Goal: Information Seeking & Learning: Learn about a topic

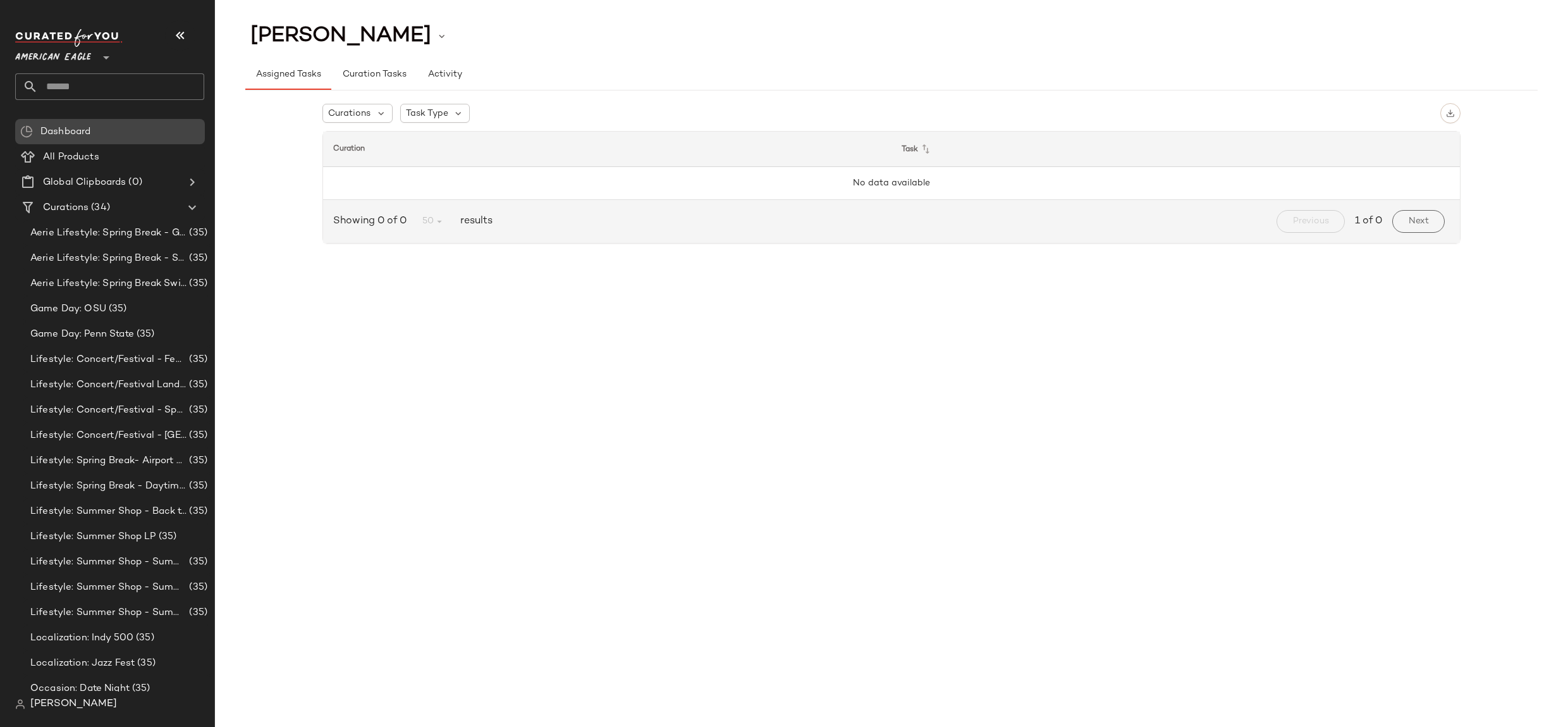
drag, startPoint x: 68, startPoint y: 55, endPoint x: 102, endPoint y: 134, distance: 86.0
click at [68, 55] on span "American Eagle" at bounding box center [53, 54] width 76 height 22
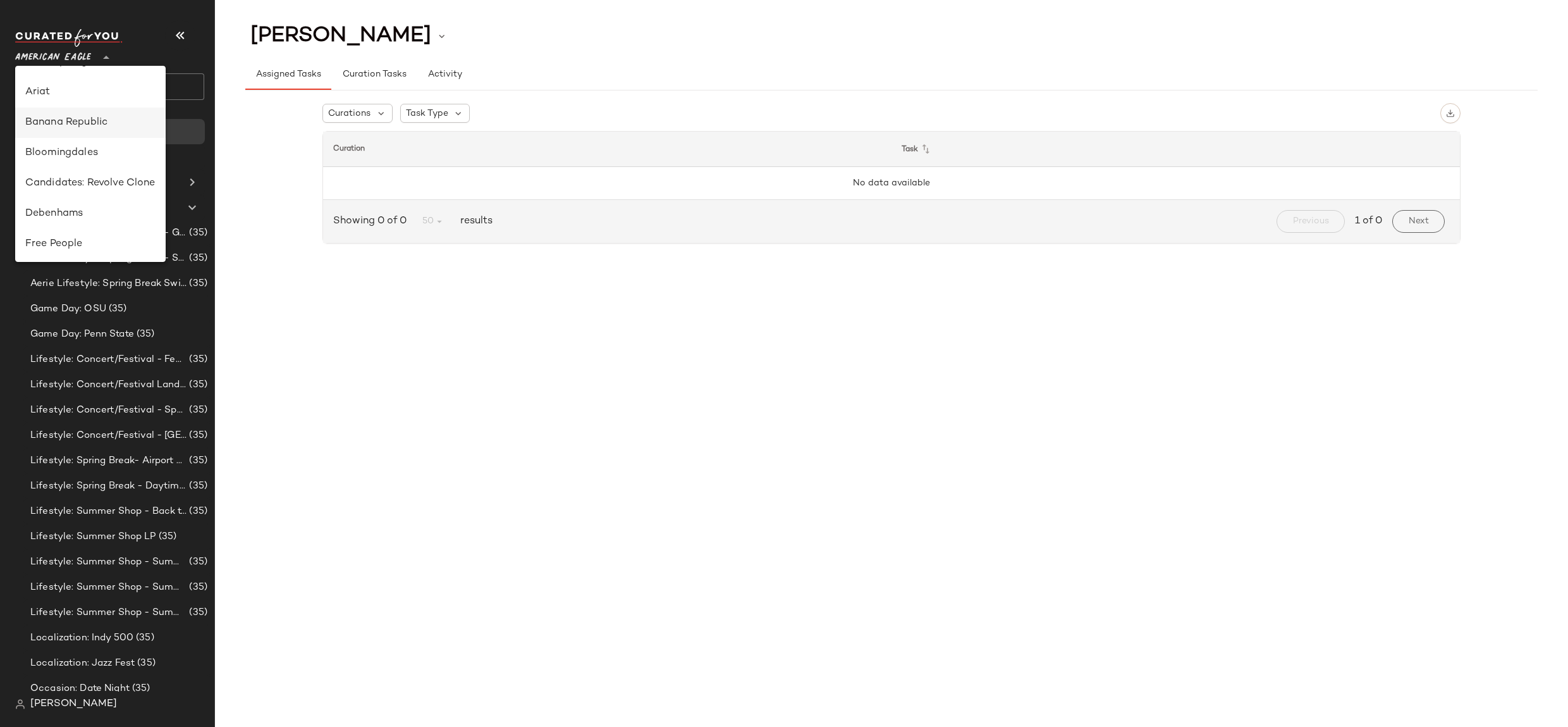
scroll to position [175, 0]
click at [120, 199] on div "GAP" at bounding box center [90, 184] width 151 height 30
type input "**"
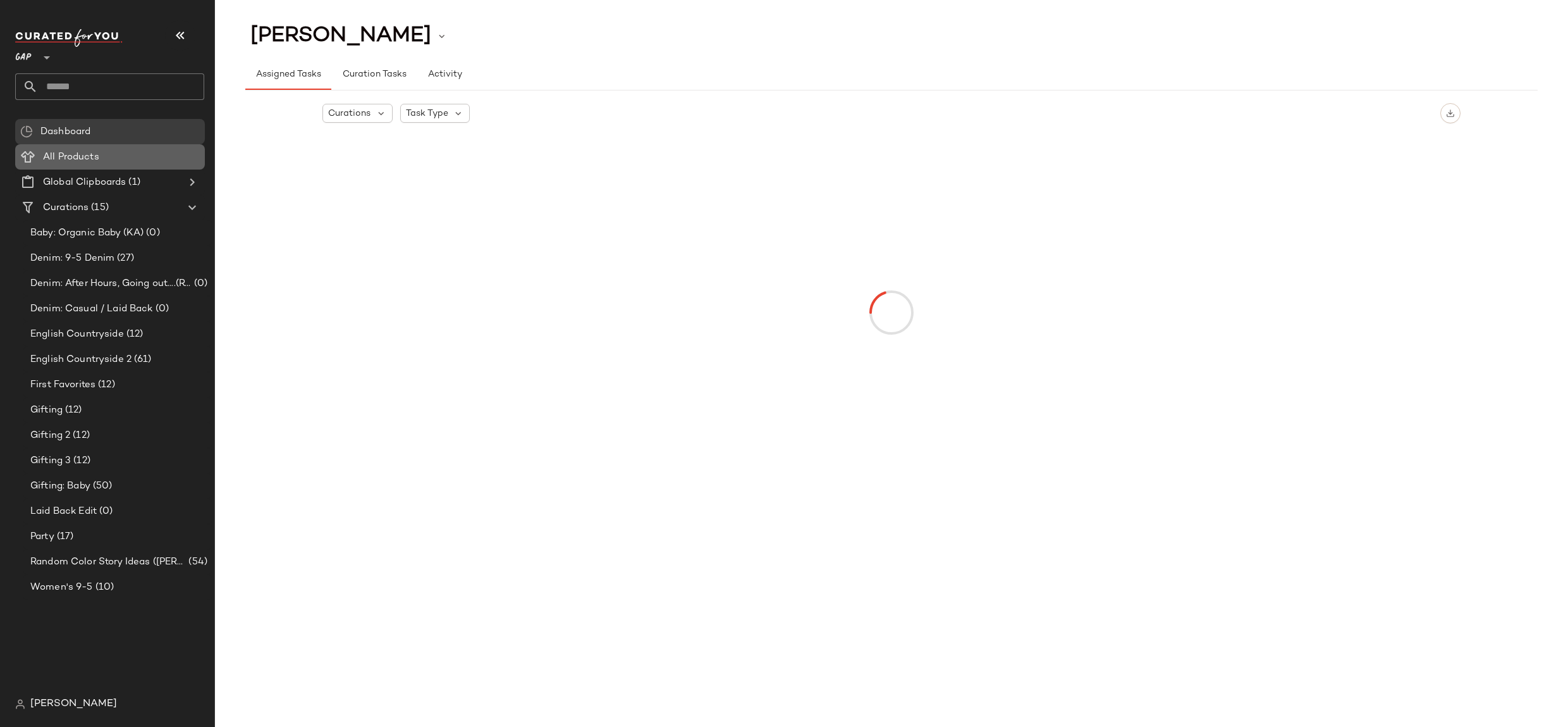
click at [118, 158] on div "All Products" at bounding box center [120, 157] width 161 height 15
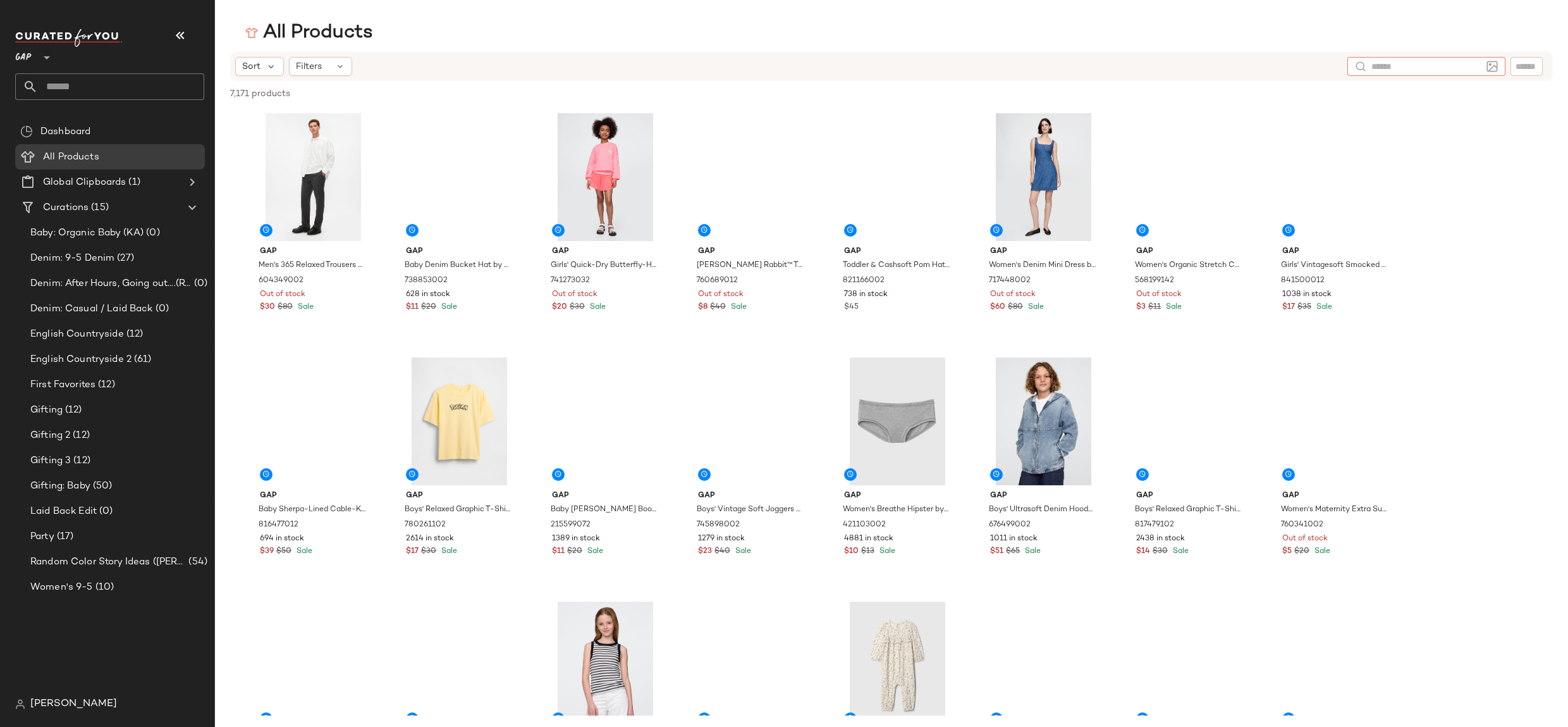
click at [1479, 71] on input "text" at bounding box center [1426, 66] width 110 height 13
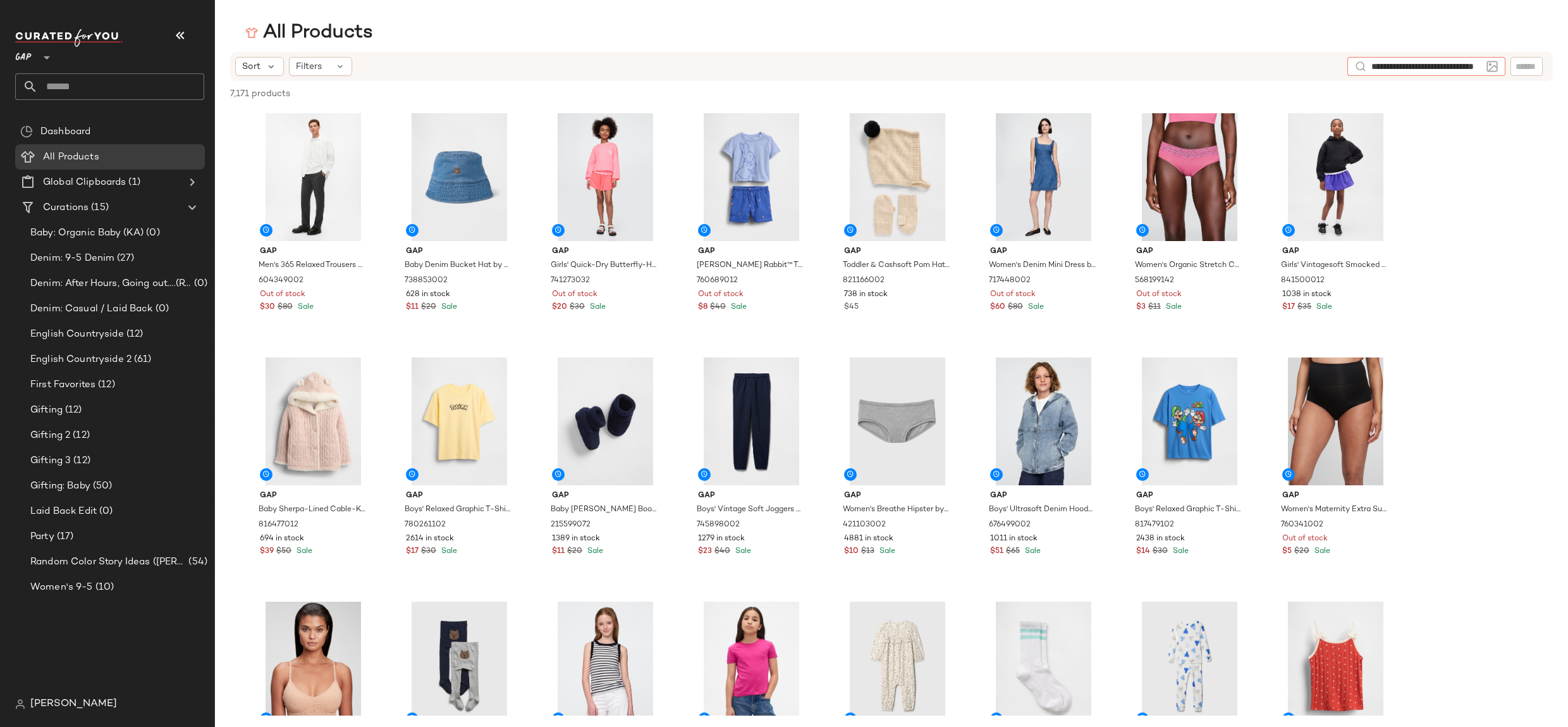
scroll to position [0, 41]
type input "**********"
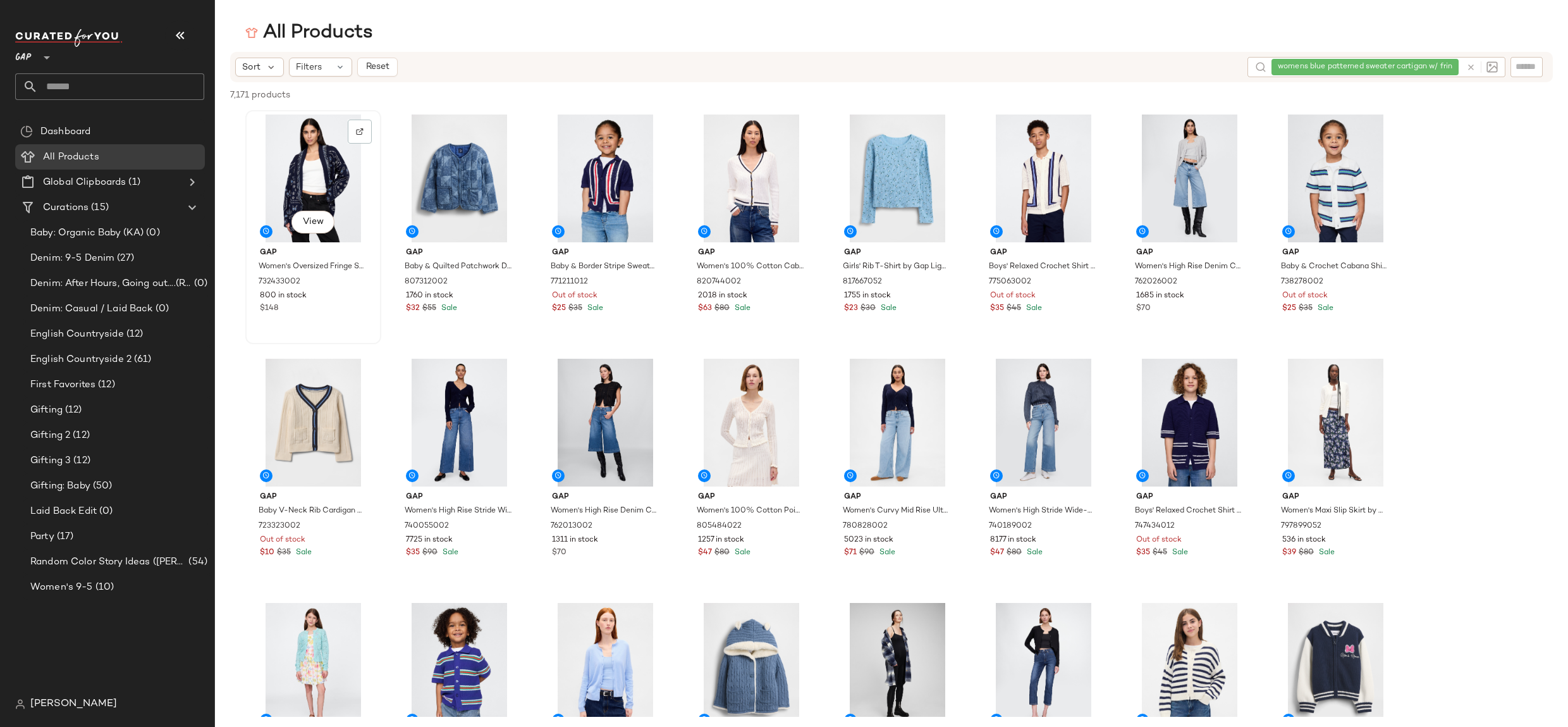
click at [355, 149] on div "View" at bounding box center [313, 178] width 127 height 127
click at [360, 129] on img at bounding box center [360, 131] width 8 height 8
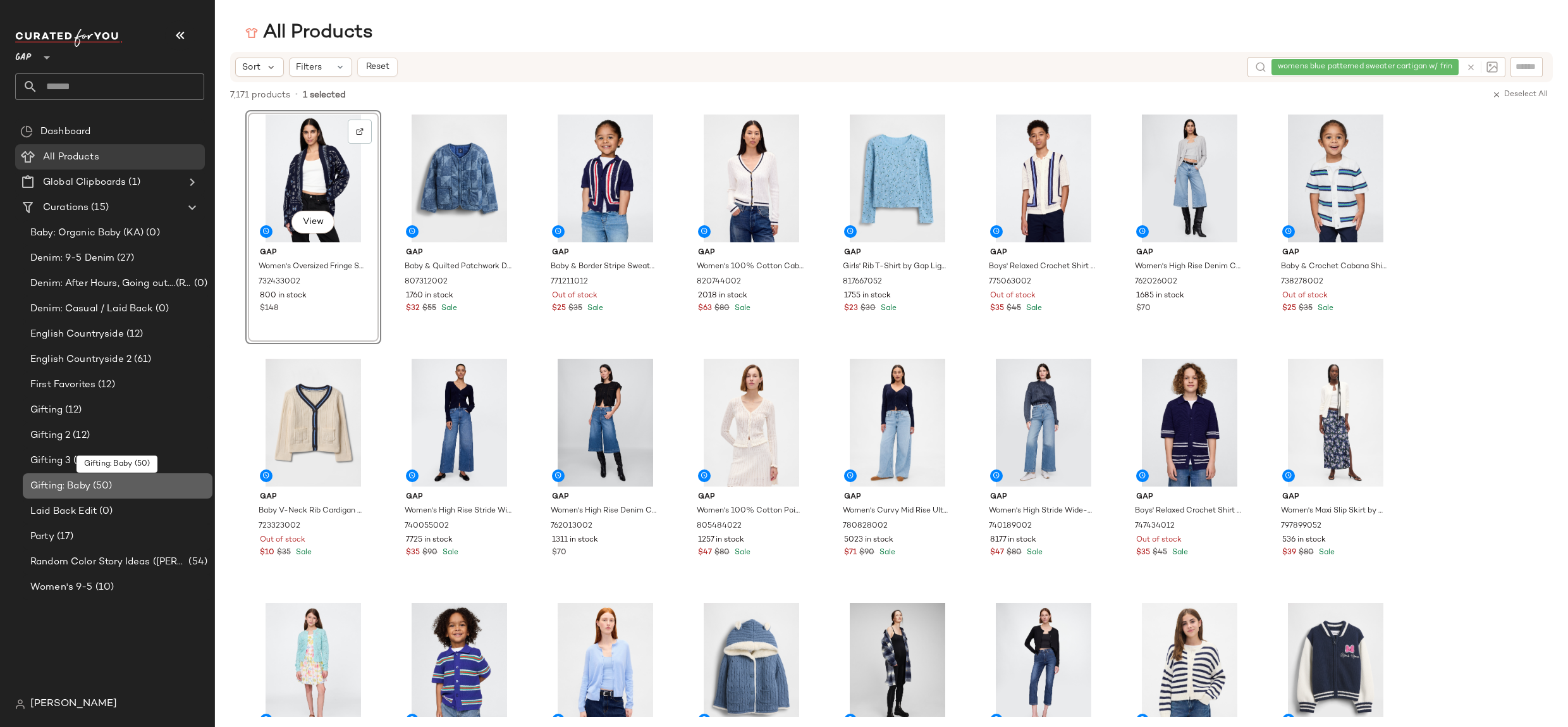
click at [96, 495] on div "Gifting: Baby (50)" at bounding box center [117, 485] width 190 height 25
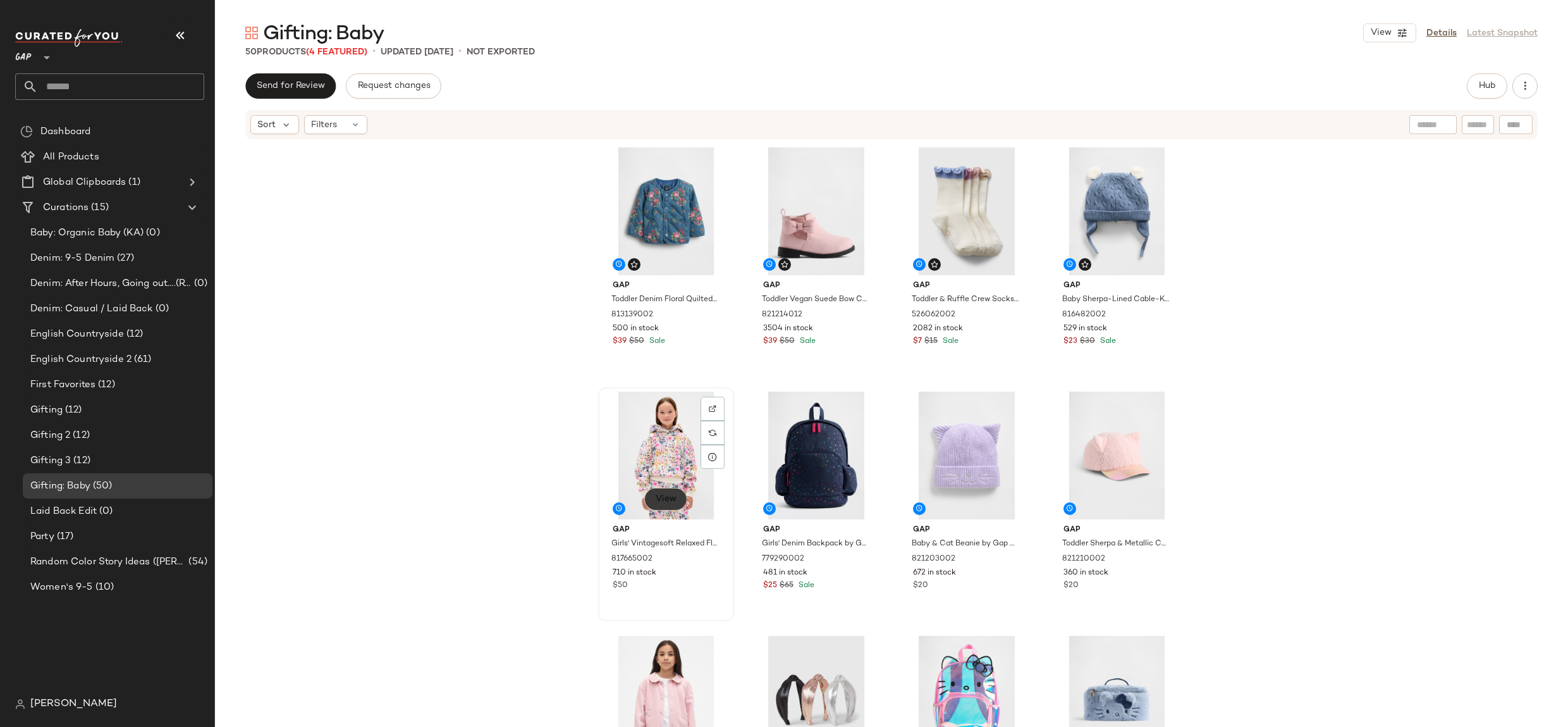
click at [659, 505] on button "View" at bounding box center [666, 499] width 43 height 22
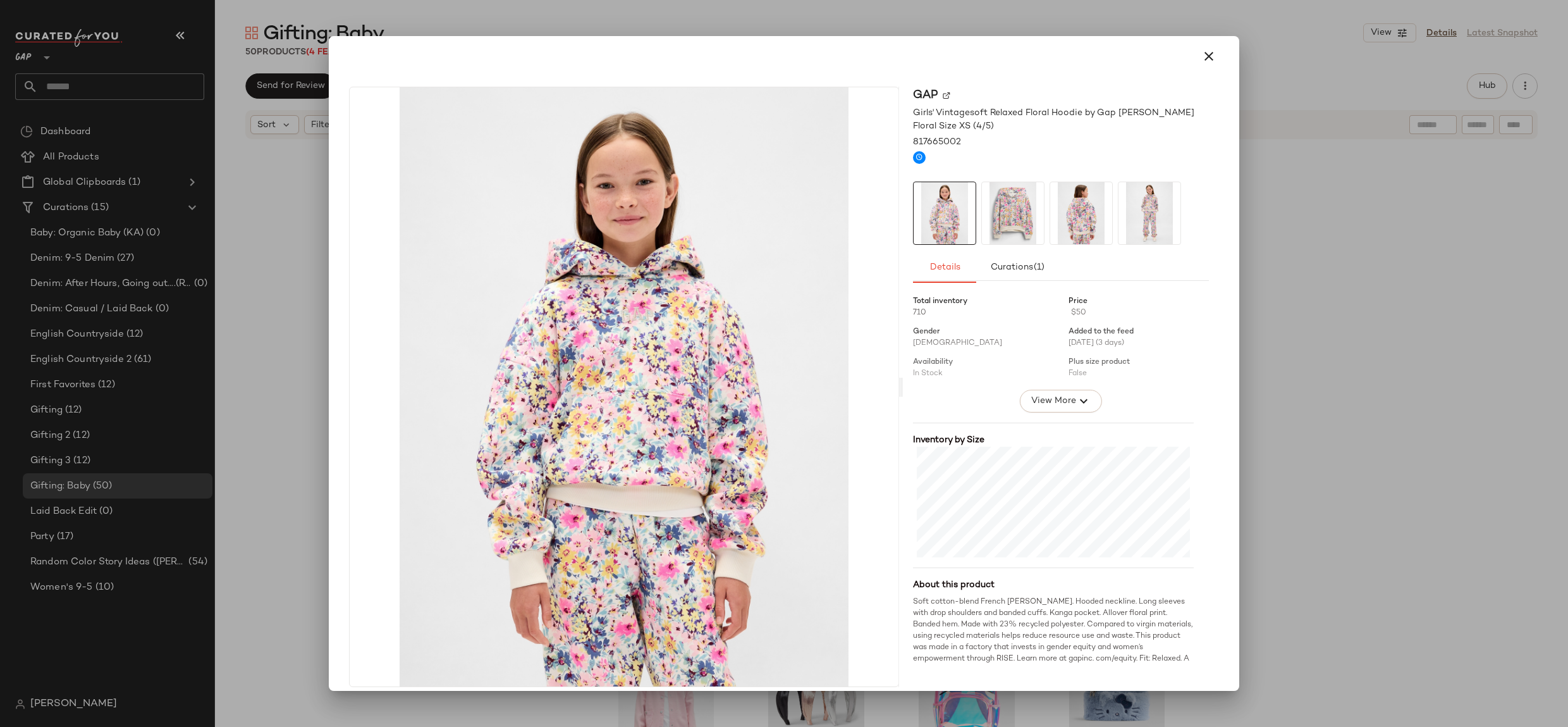
click at [1139, 220] on img at bounding box center [1149, 213] width 62 height 62
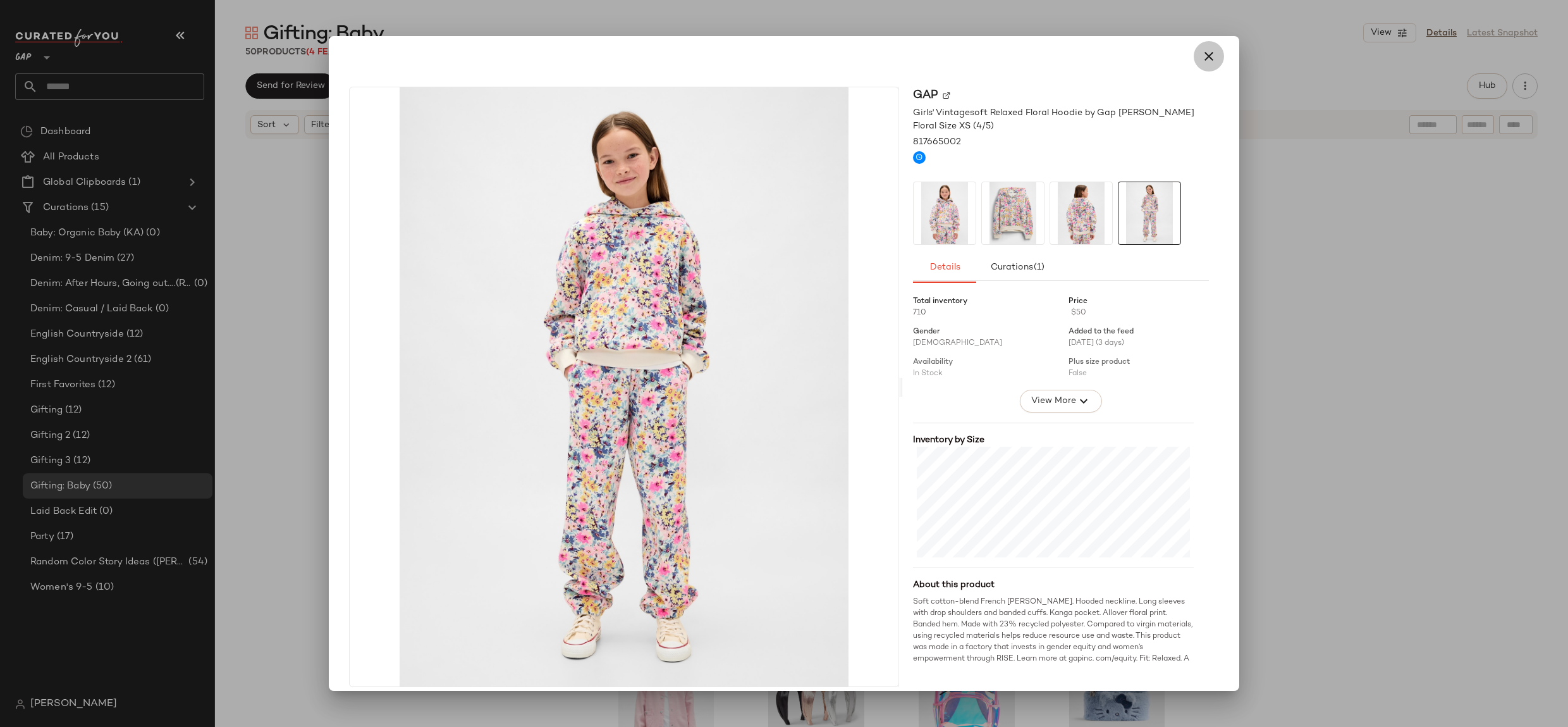
drag, startPoint x: 1207, startPoint y: 51, endPoint x: 1202, endPoint y: 67, distance: 16.8
click at [1207, 51] on icon "button" at bounding box center [1209, 57] width 15 height 15
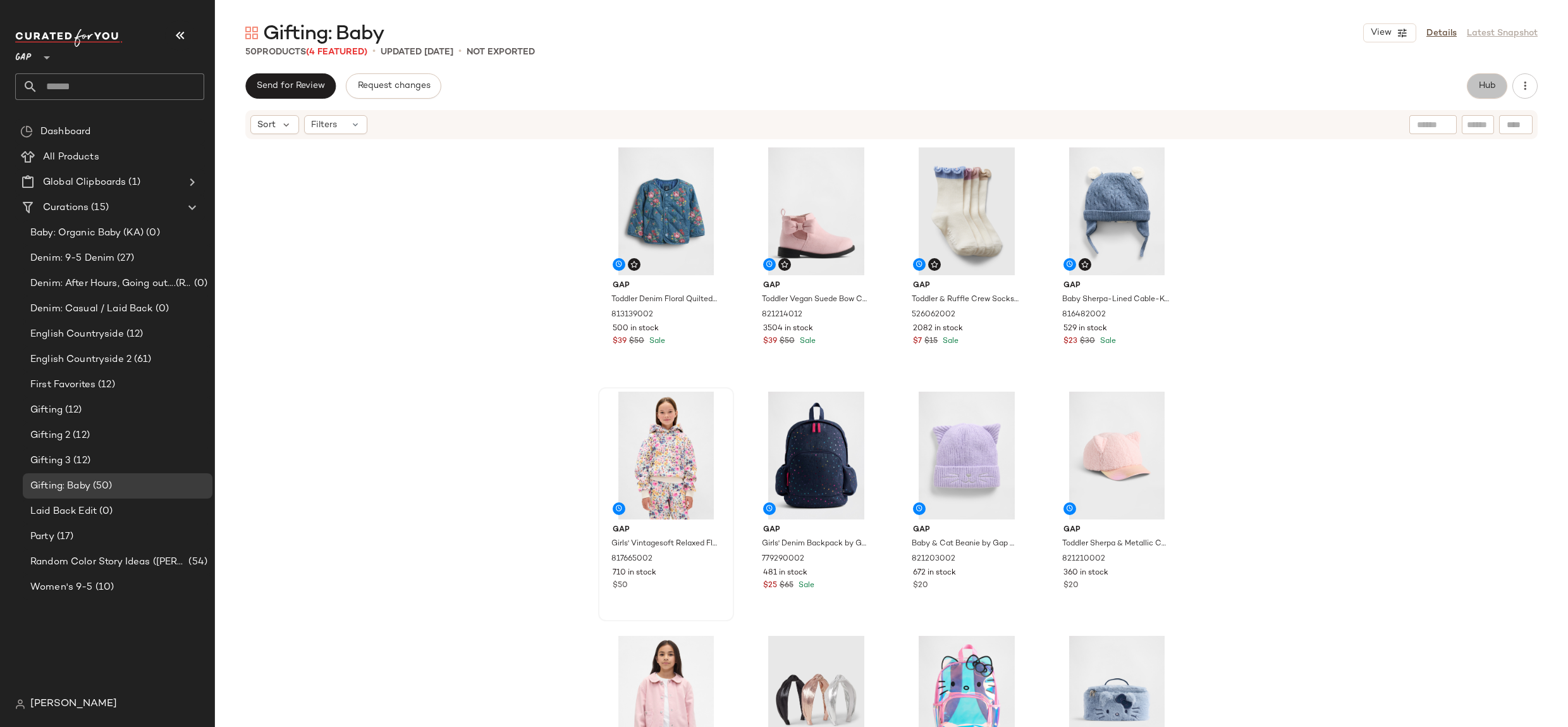
click at [1471, 90] on button "Hub" at bounding box center [1486, 85] width 40 height 25
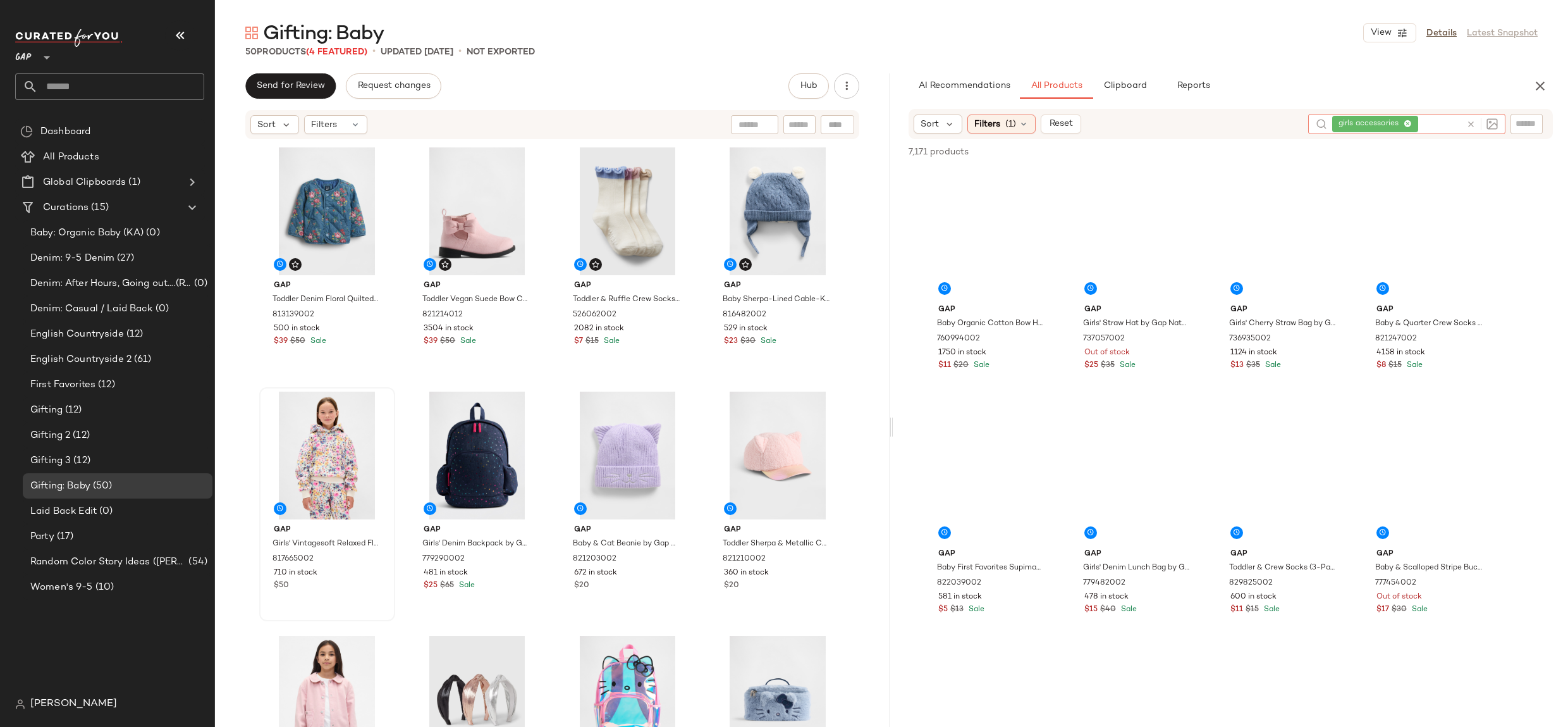
click at [1441, 120] on div "girls accessories" at bounding box center [1397, 124] width 129 height 21
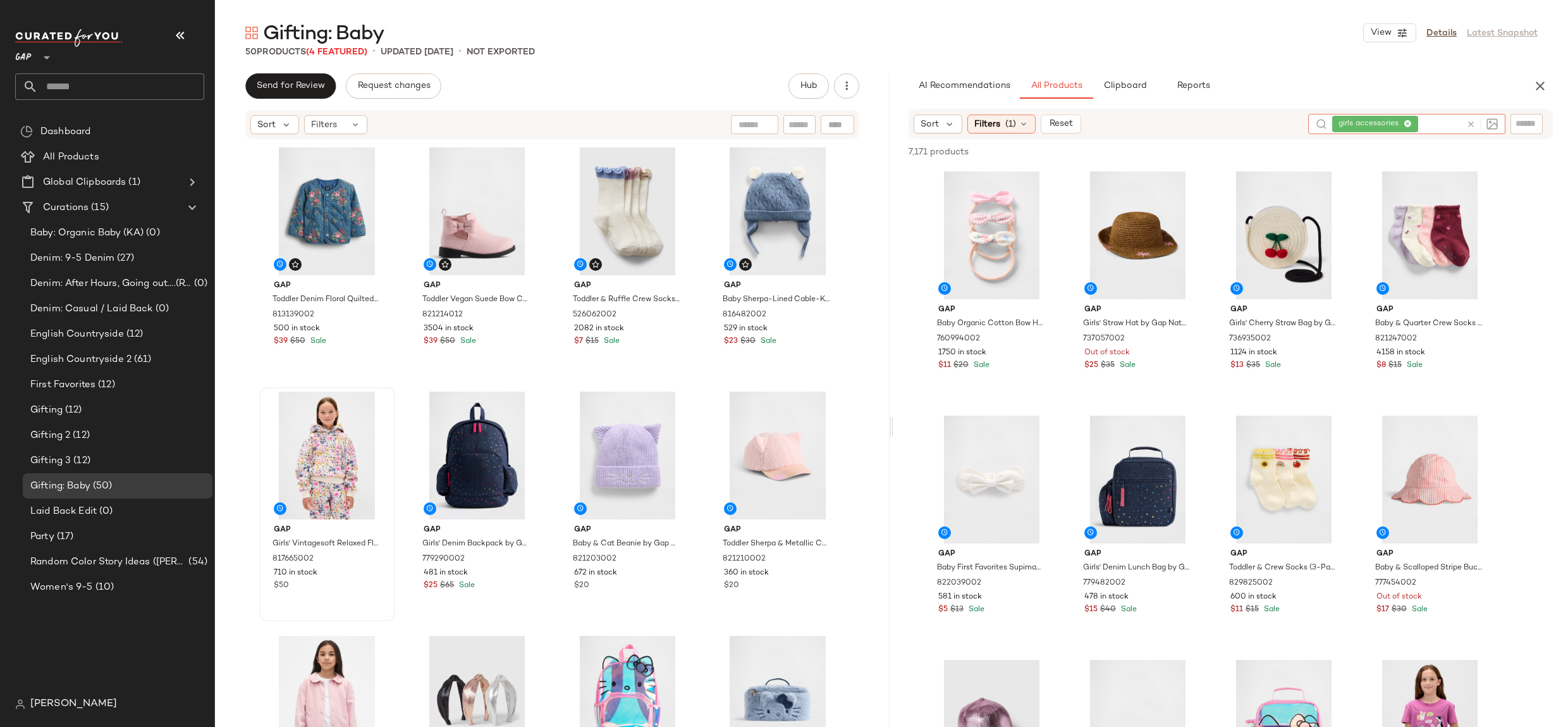
click at [1408, 121] on icon at bounding box center [1408, 125] width 9 height 9
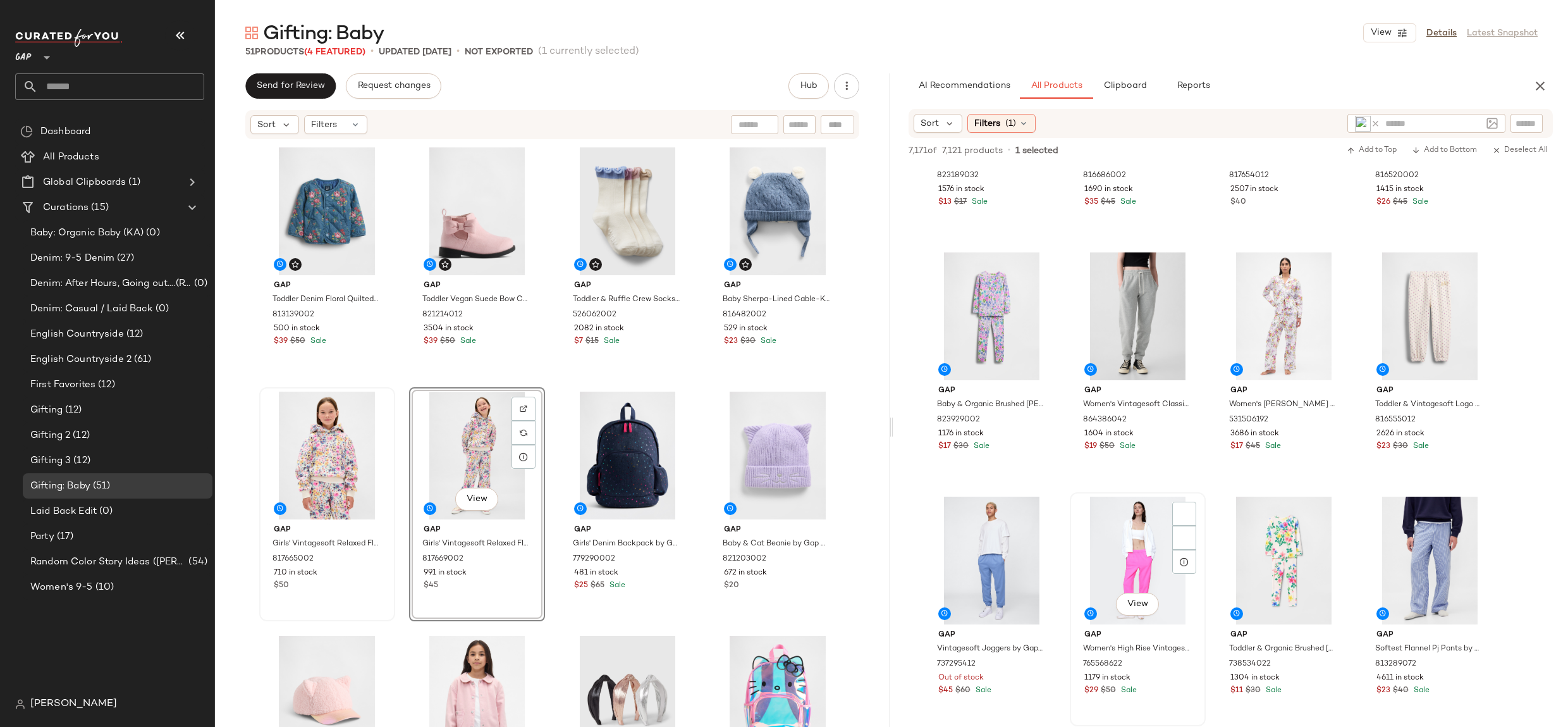
scroll to position [944, 0]
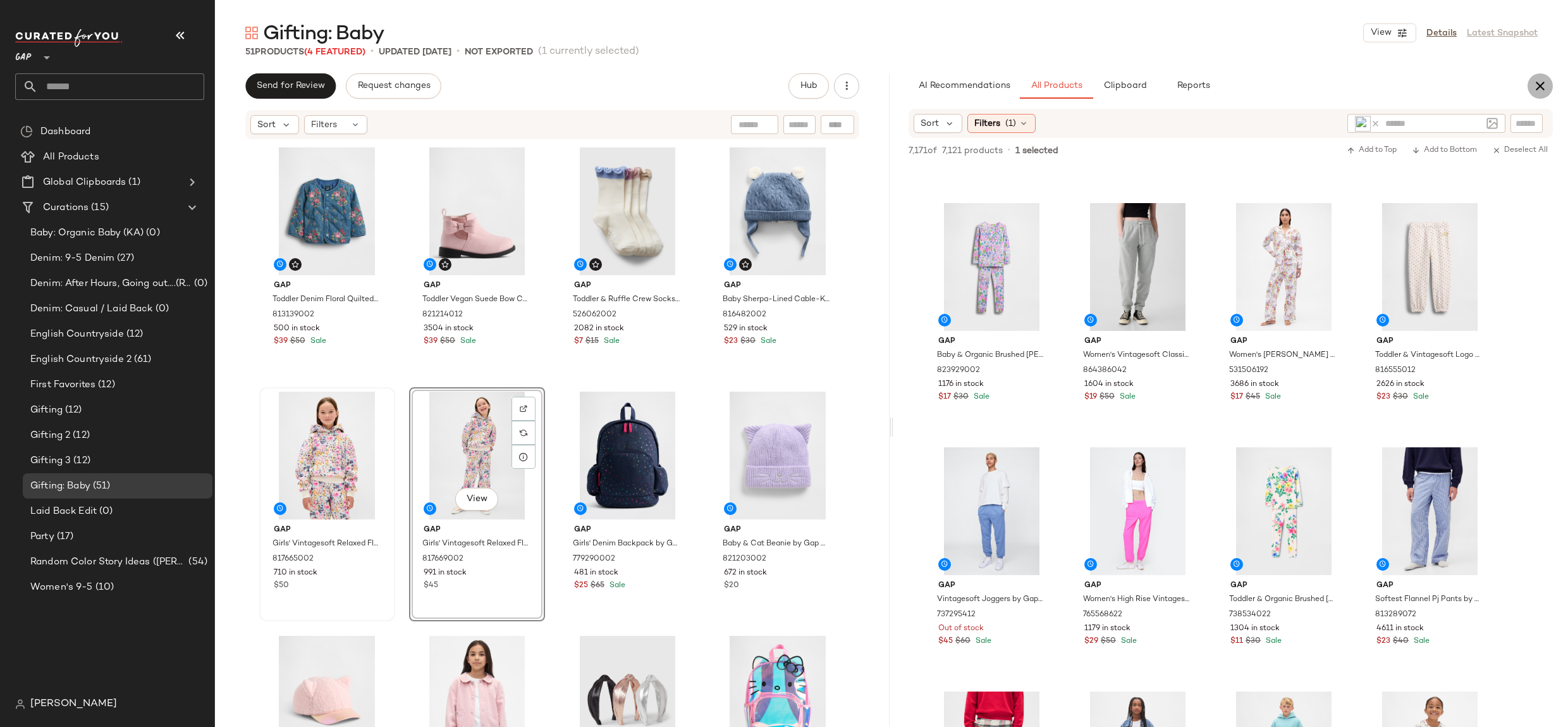
click at [1536, 89] on icon "button" at bounding box center [1540, 86] width 15 height 15
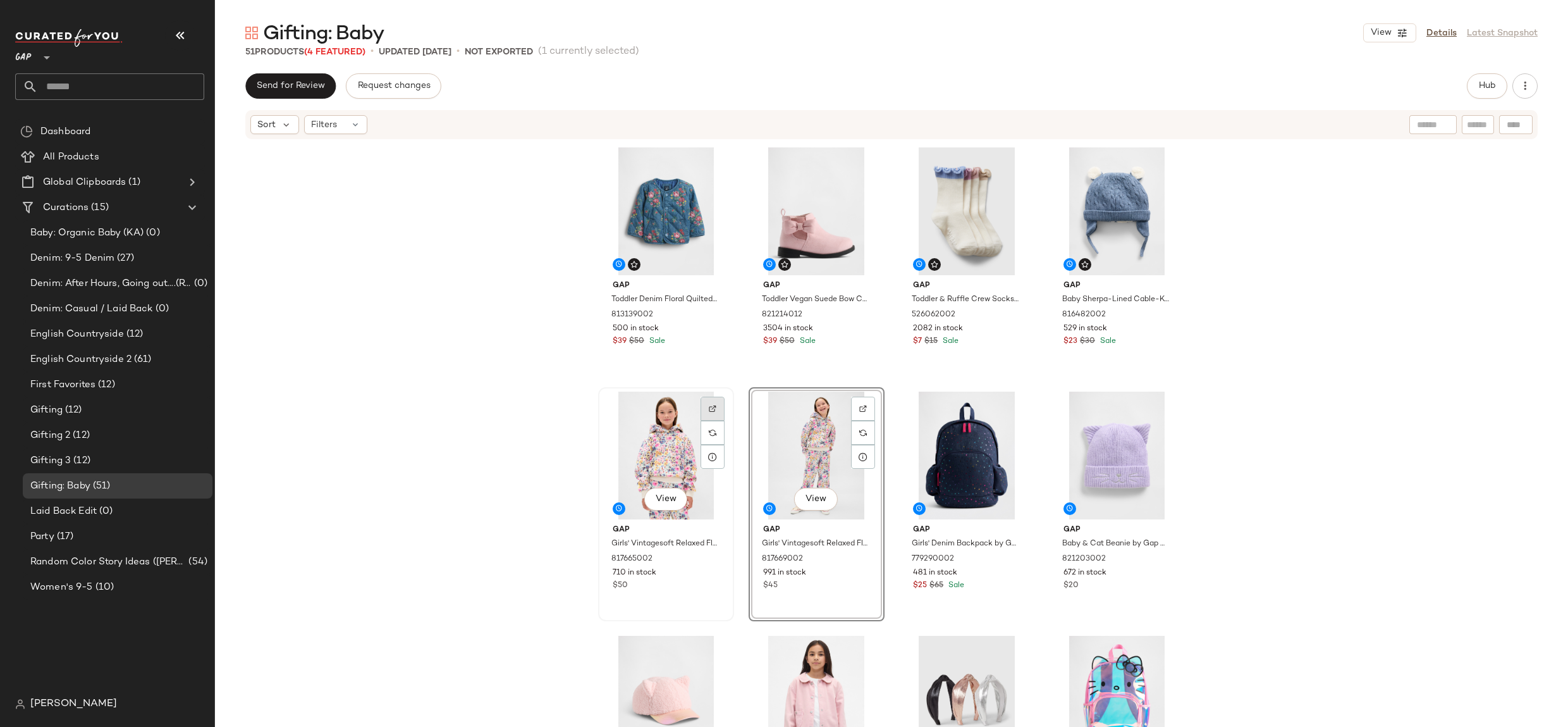
click at [709, 410] on img at bounding box center [712, 408] width 8 height 8
click at [665, 502] on span "View" at bounding box center [665, 499] width 22 height 10
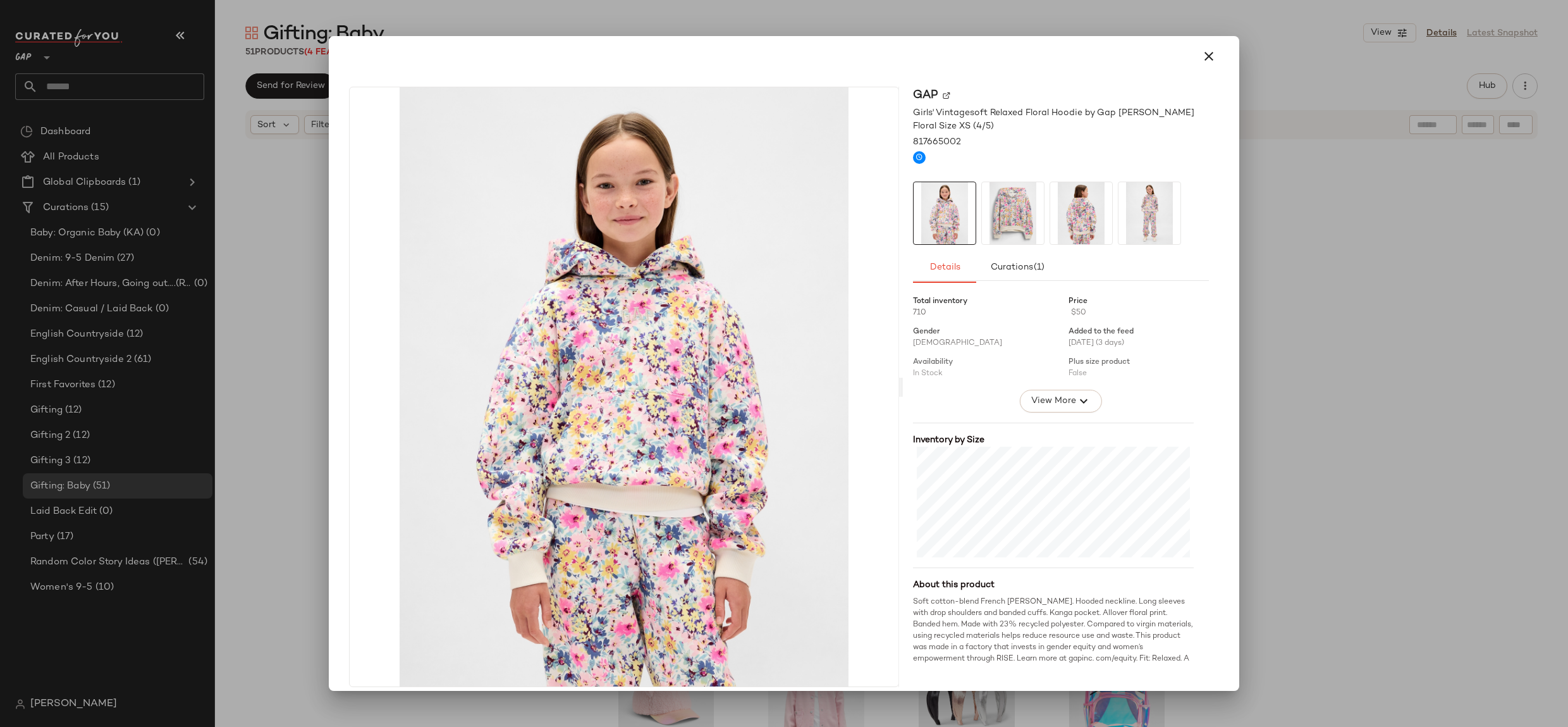
click at [1266, 439] on div at bounding box center [784, 363] width 1568 height 727
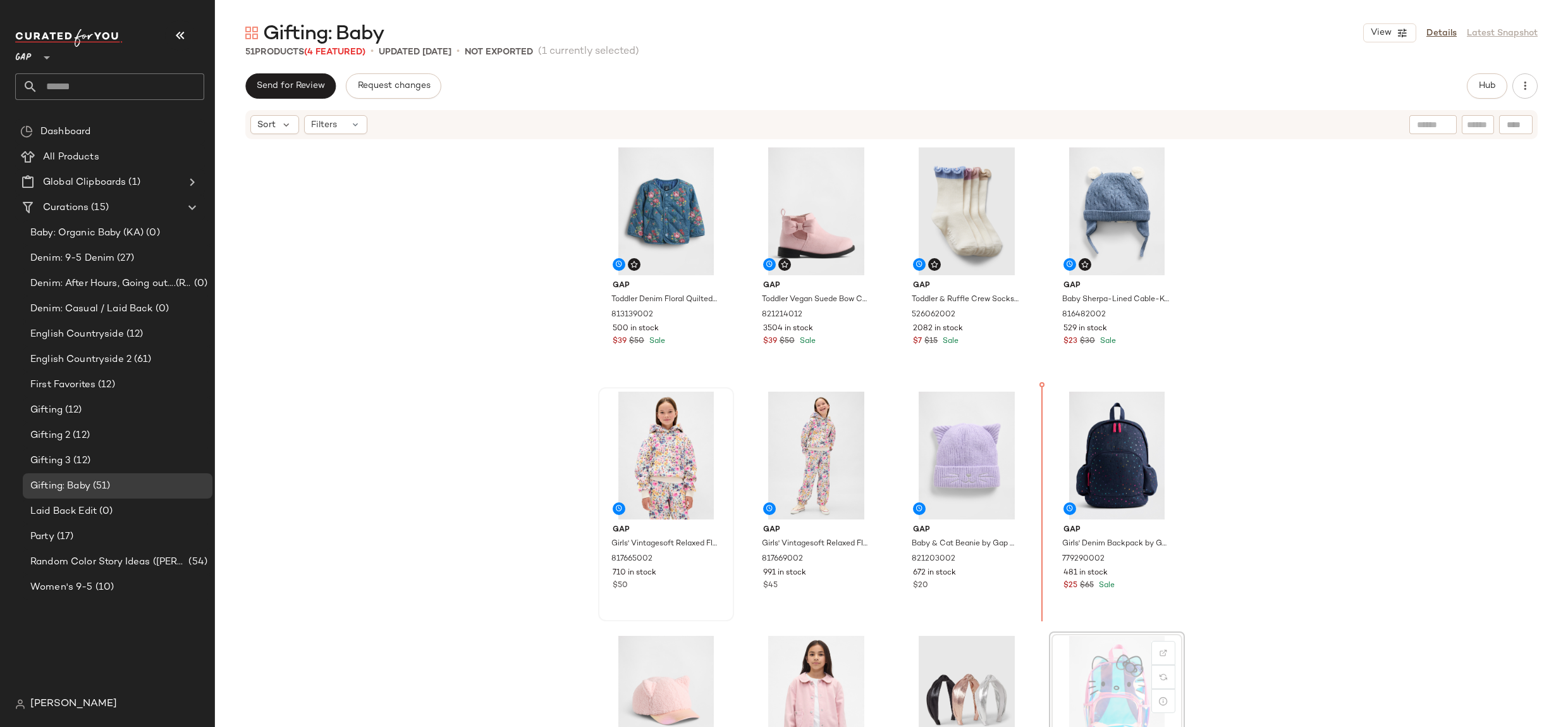
scroll to position [1, 0]
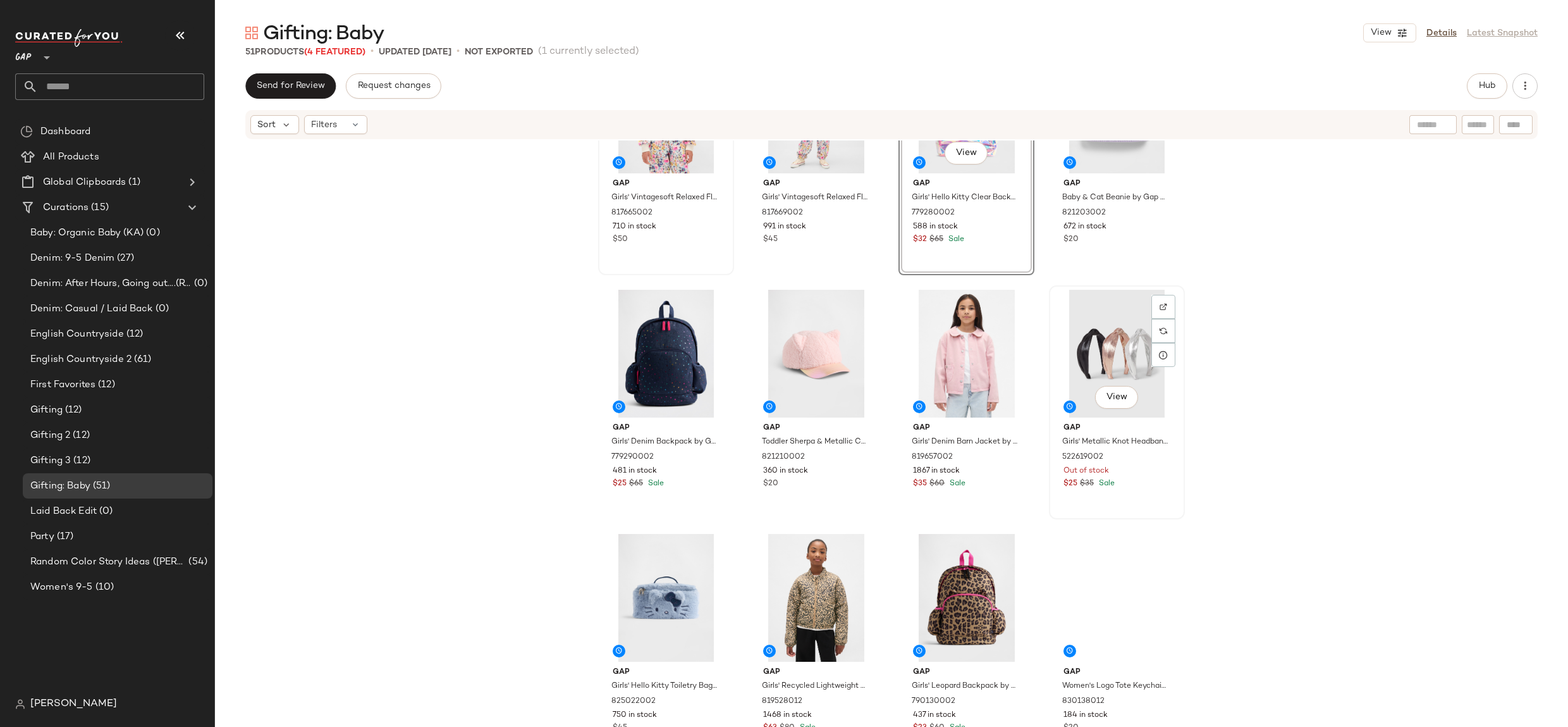
scroll to position [358, 0]
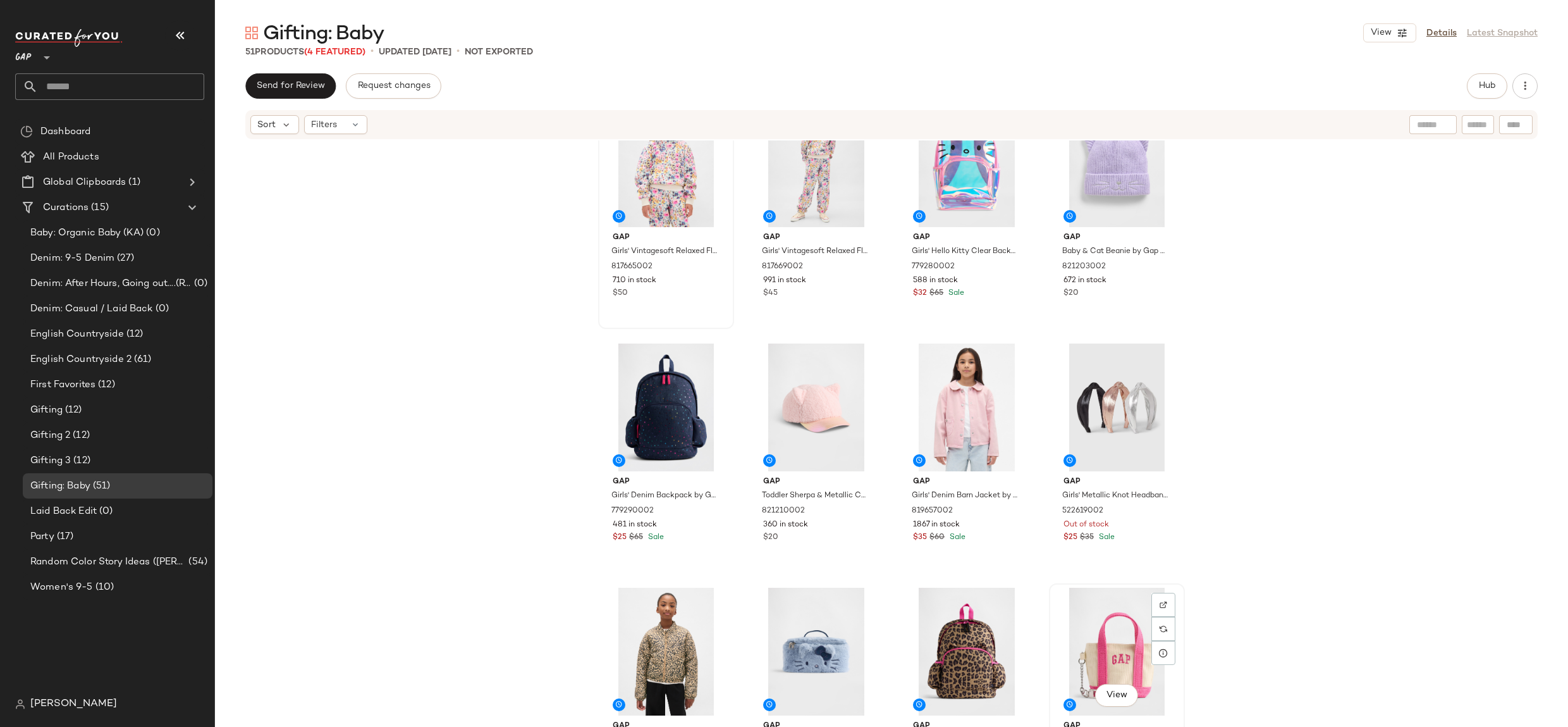
scroll to position [302, 0]
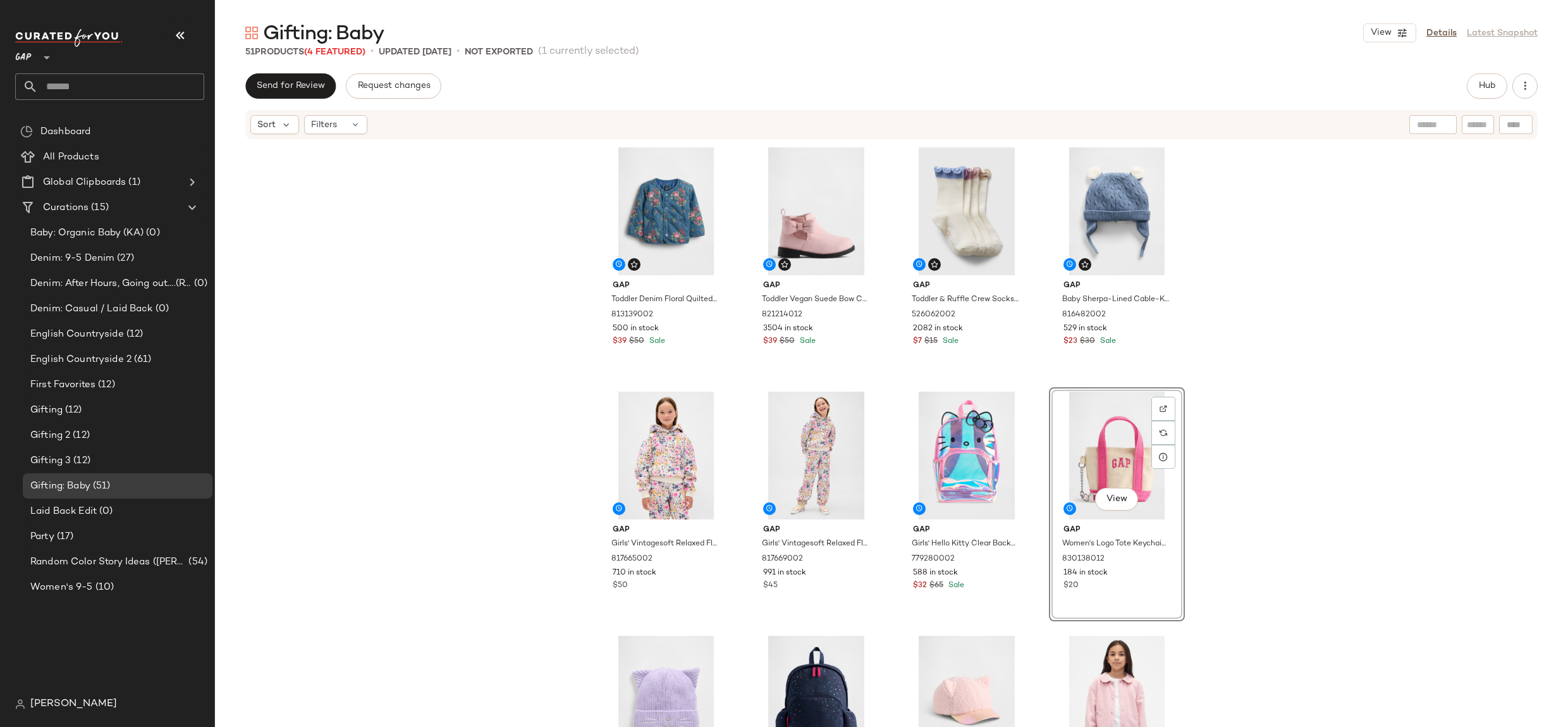
click at [469, 491] on div "Gap Toddler Denim Floral Quilted Jacket by Gap Medium Wash Size 18-24 M 8131390…" at bounding box center [891, 452] width 1353 height 624
click at [1014, 421] on div at bounding box center [1013, 433] width 24 height 24
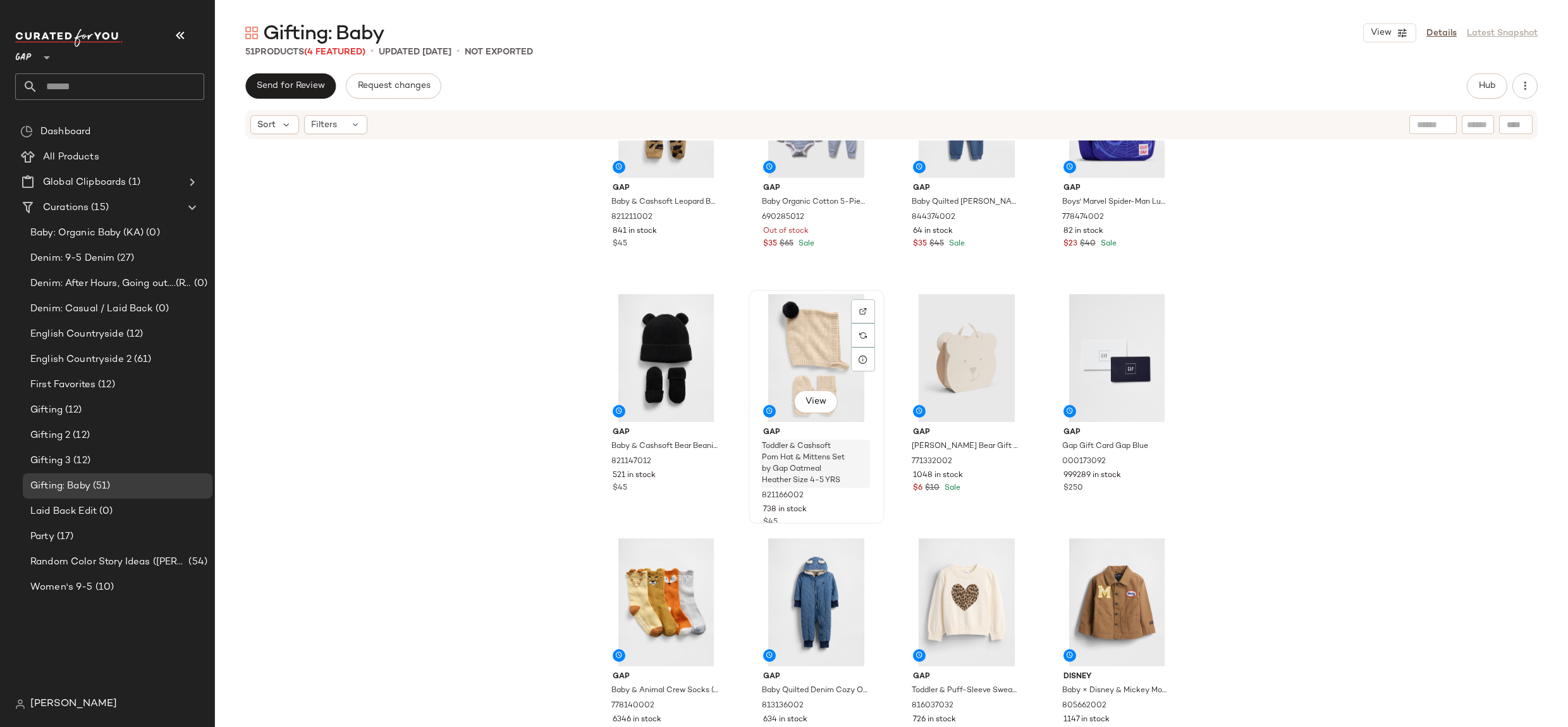
scroll to position [1574, 0]
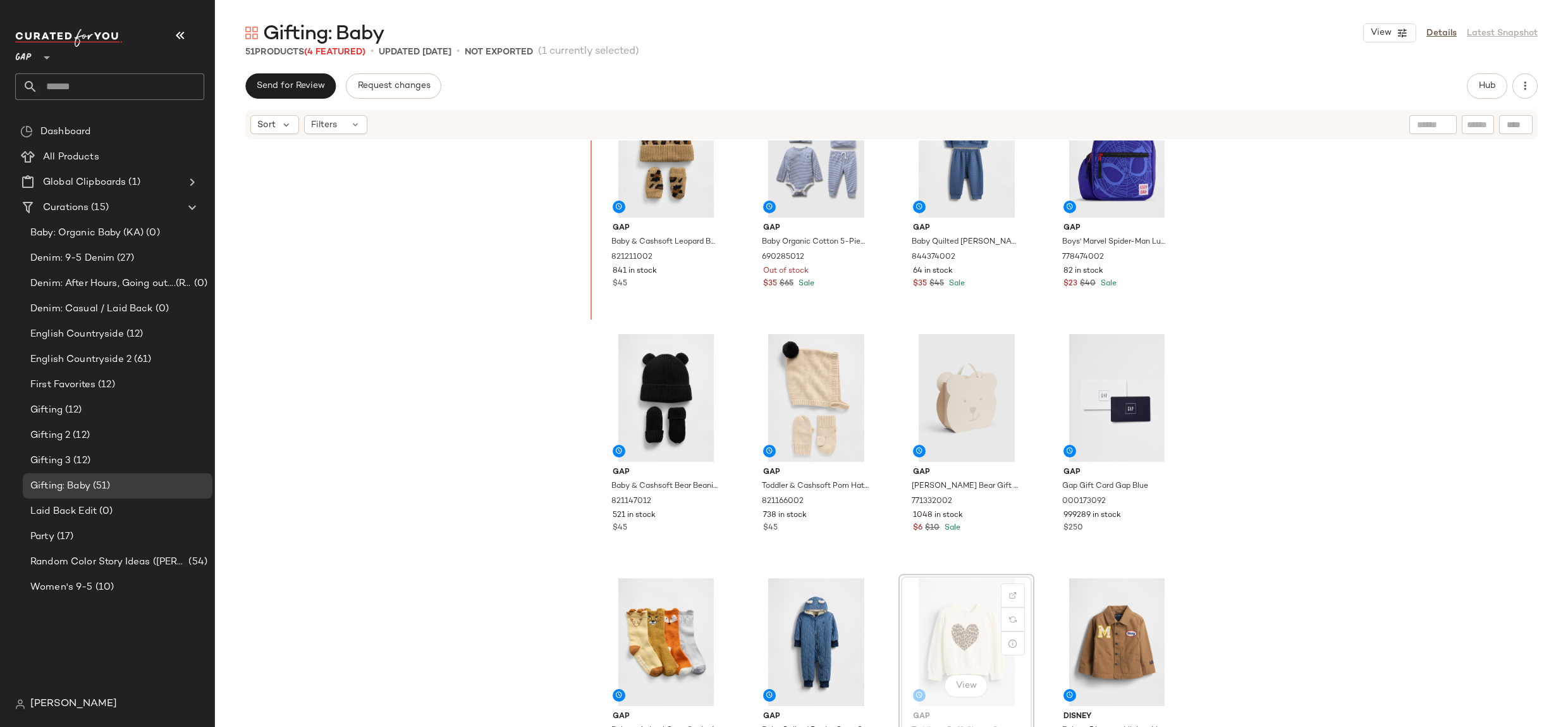
drag, startPoint x: 951, startPoint y: 593, endPoint x: 921, endPoint y: 577, distance: 34.0
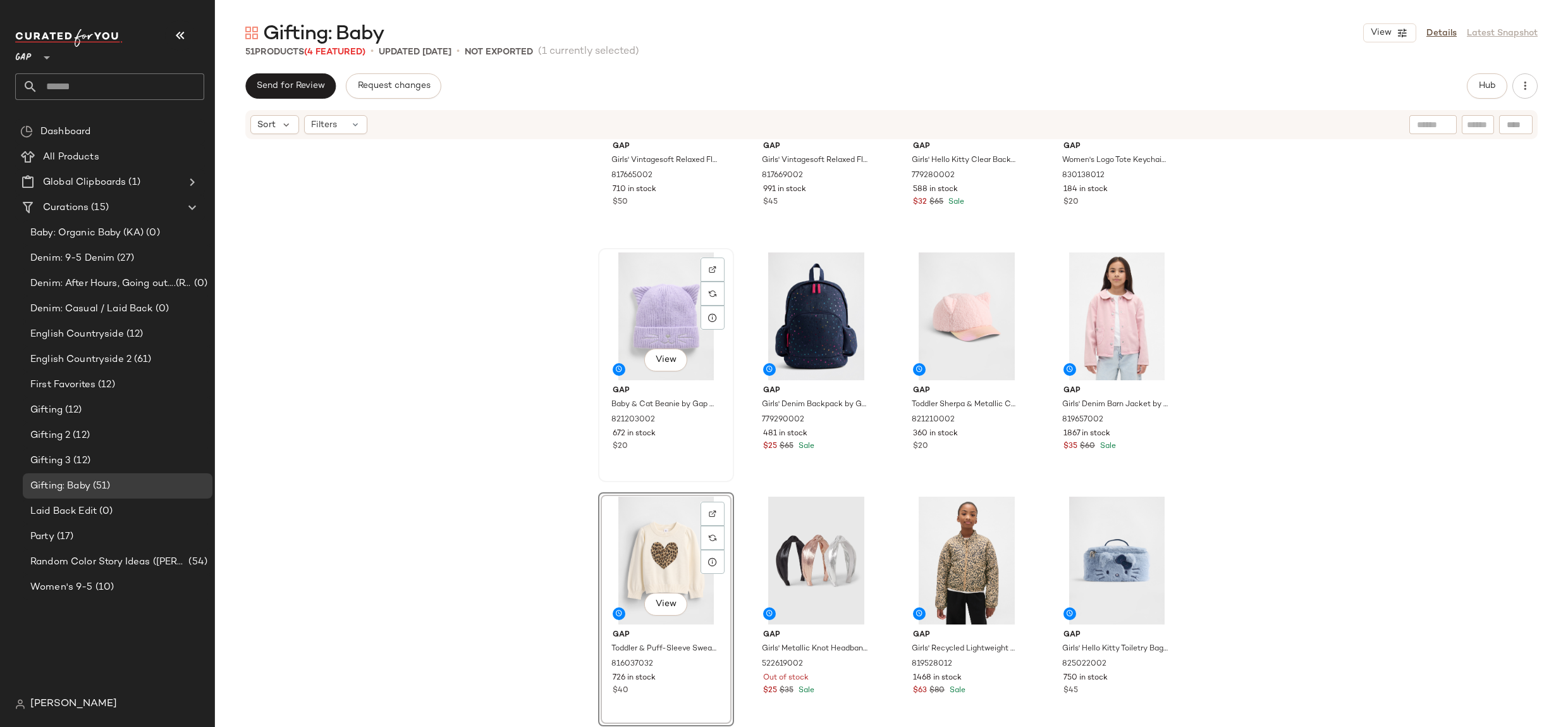
scroll to position [385, 0]
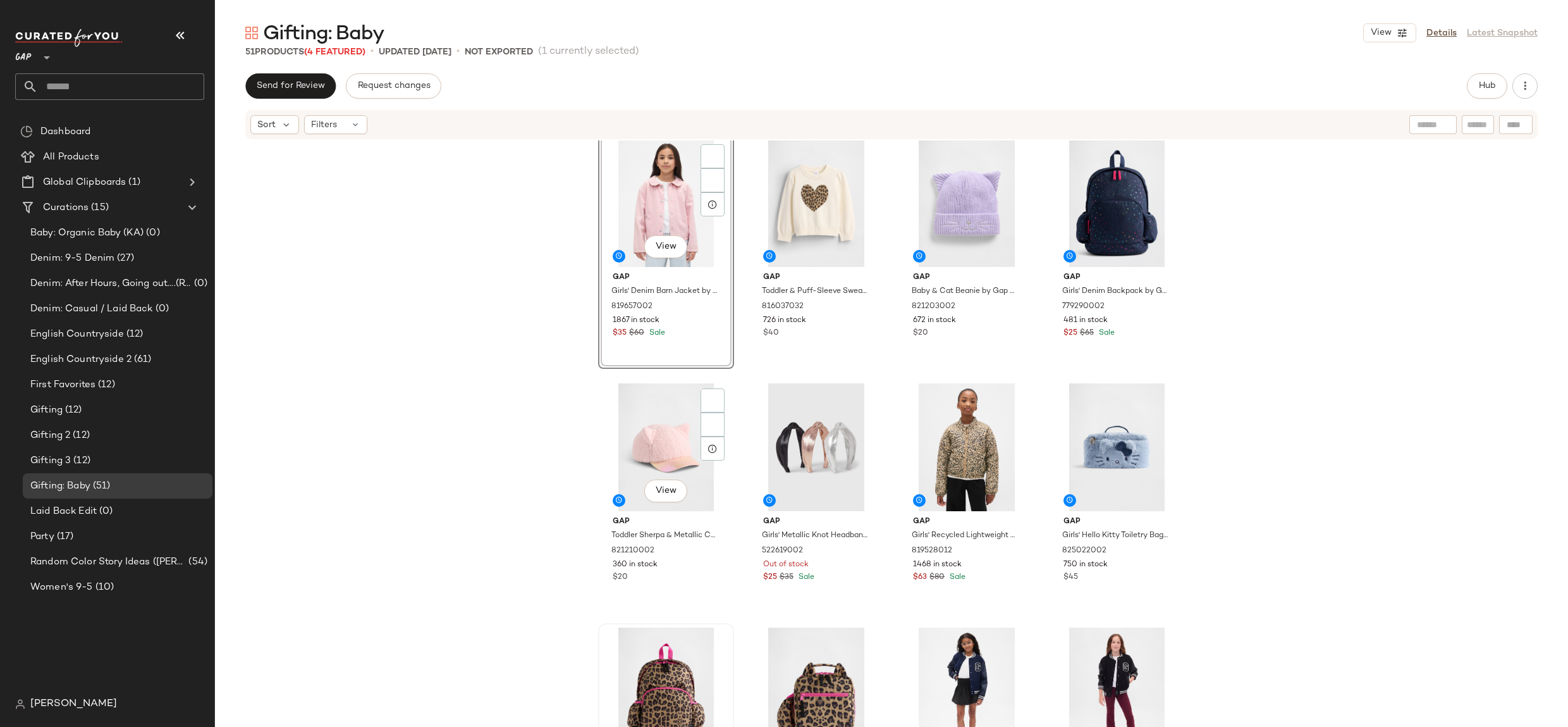
scroll to position [354, 0]
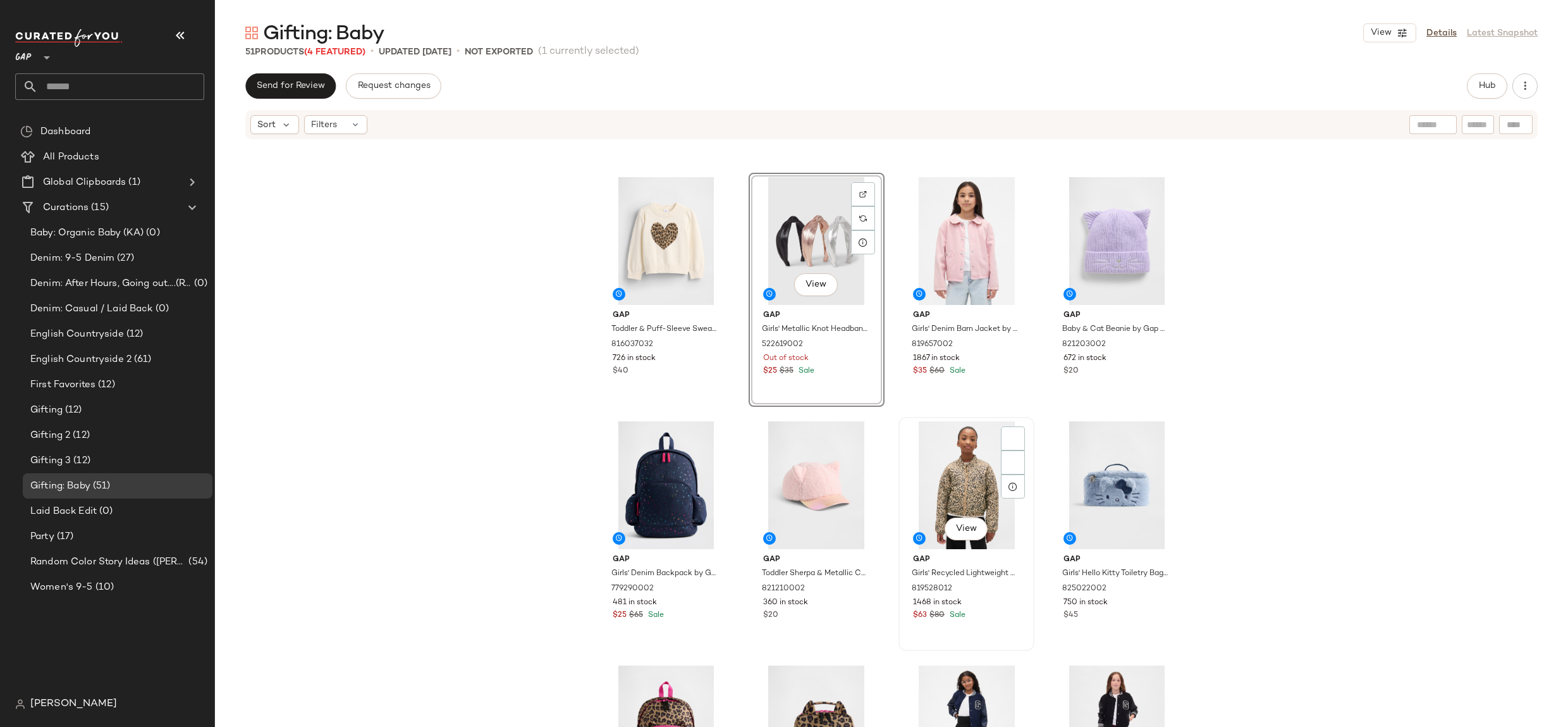
scroll to position [555, 0]
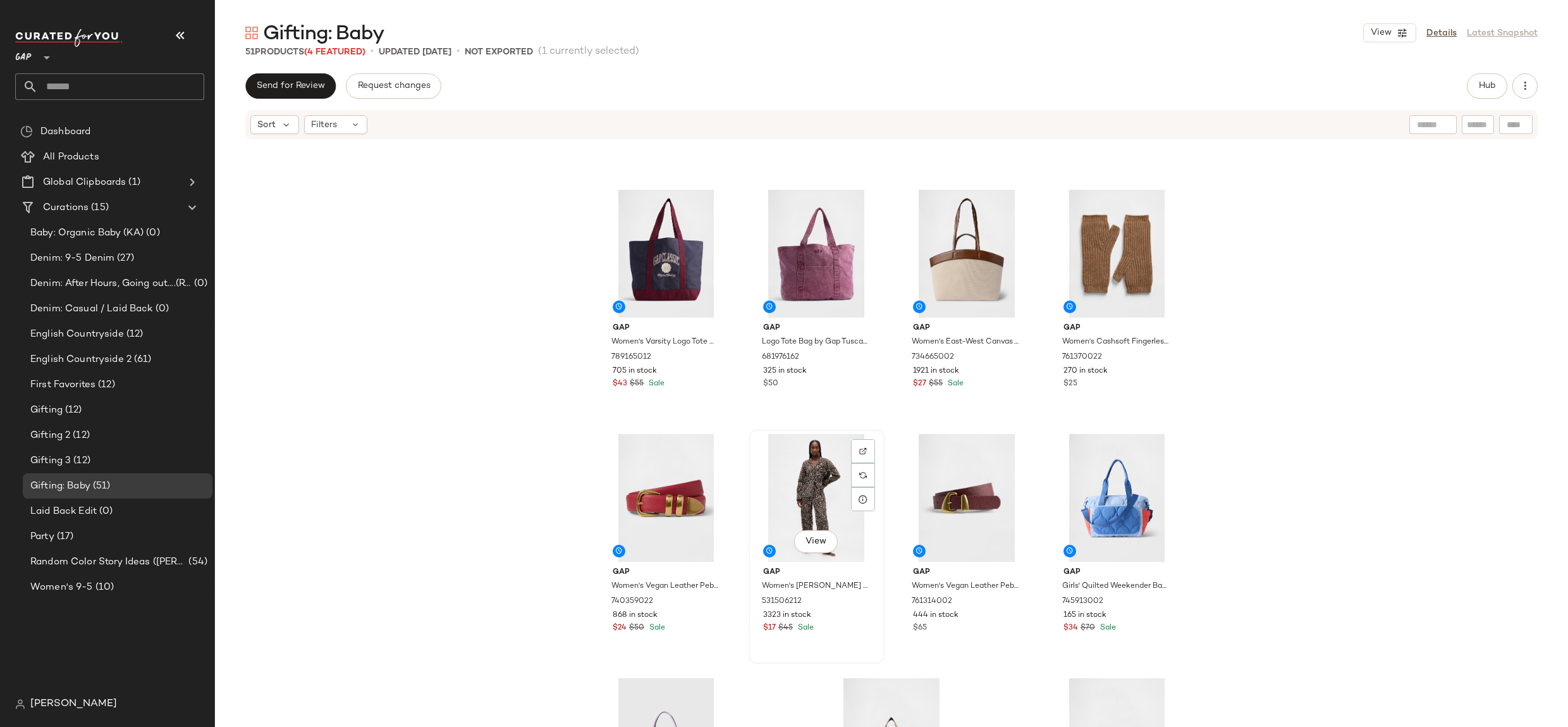
scroll to position [2552, 0]
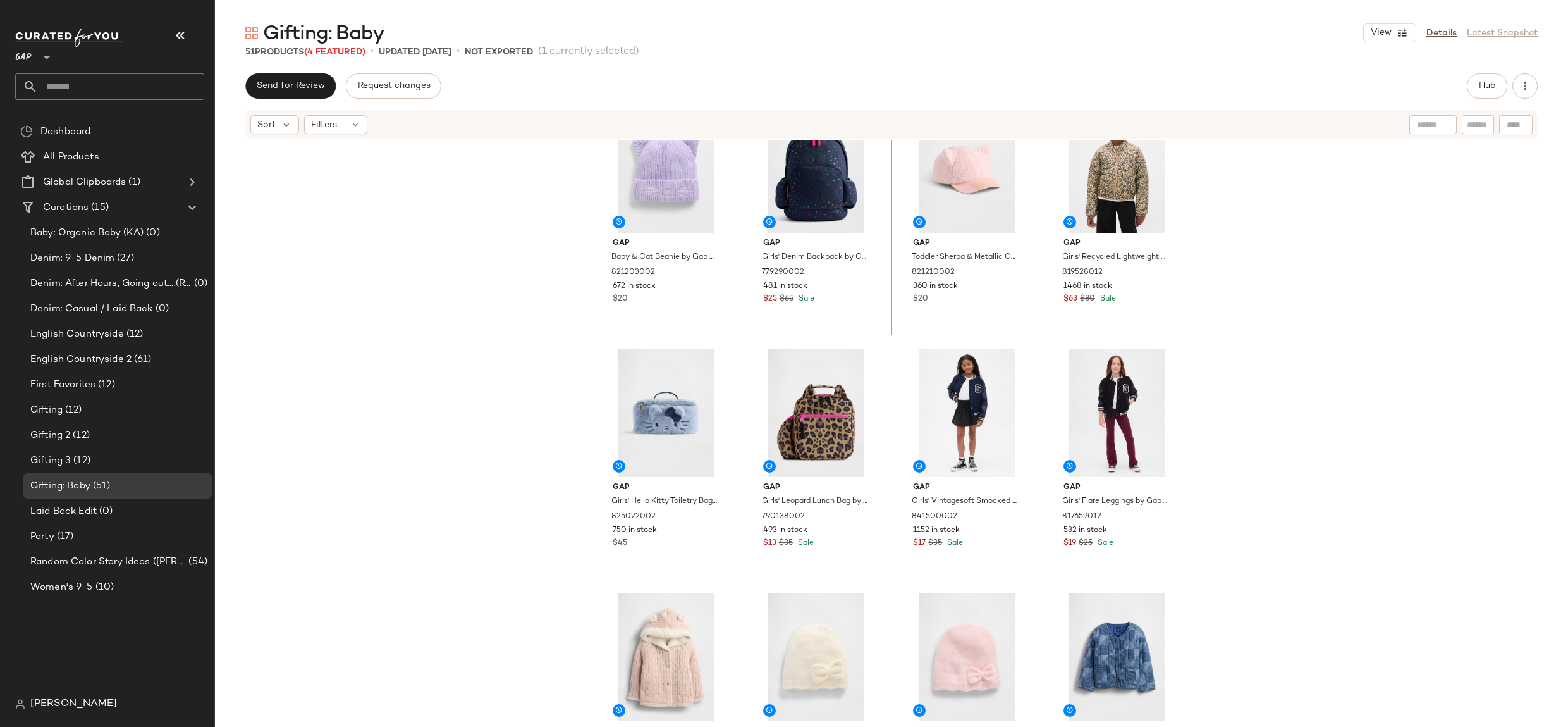
scroll to position [781, 0]
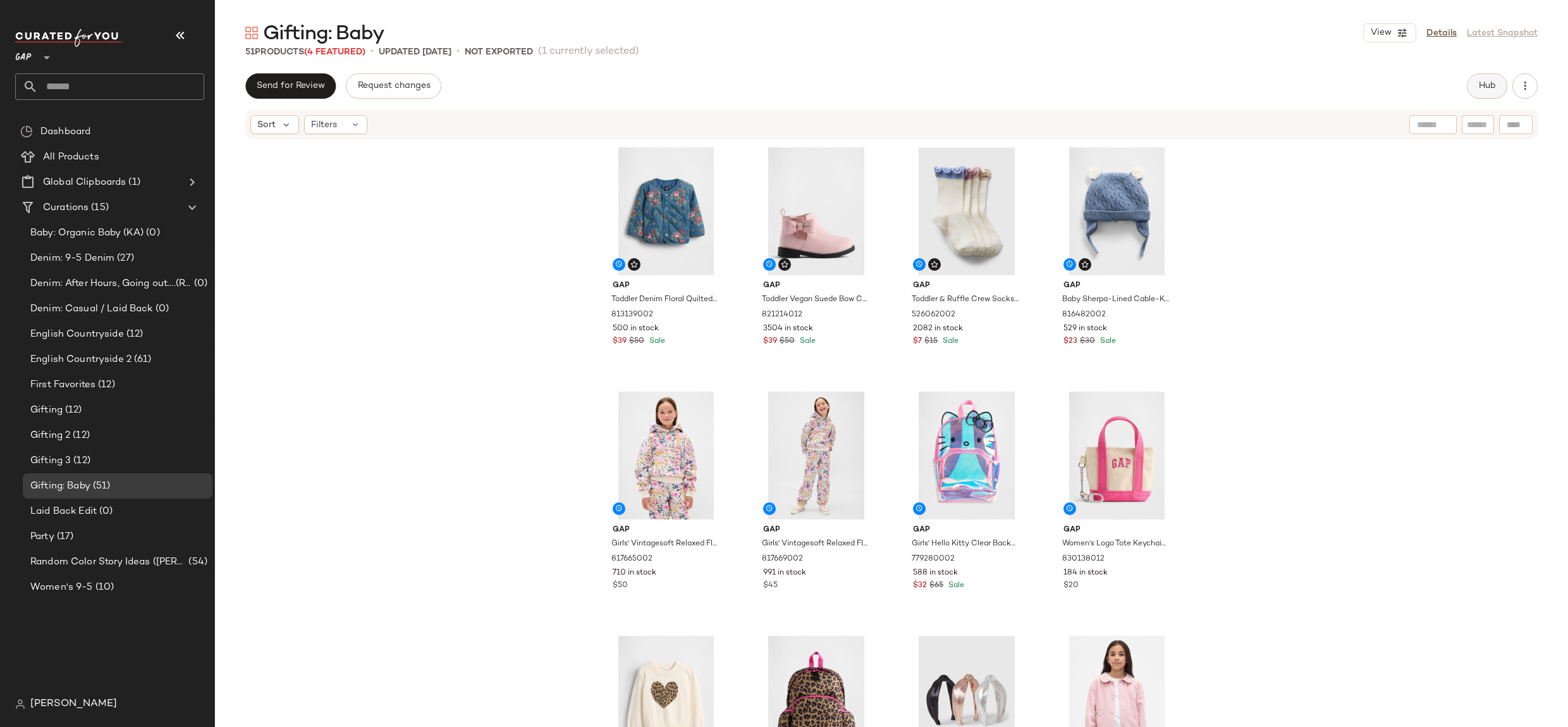
click at [1473, 80] on button "Hub" at bounding box center [1486, 85] width 40 height 25
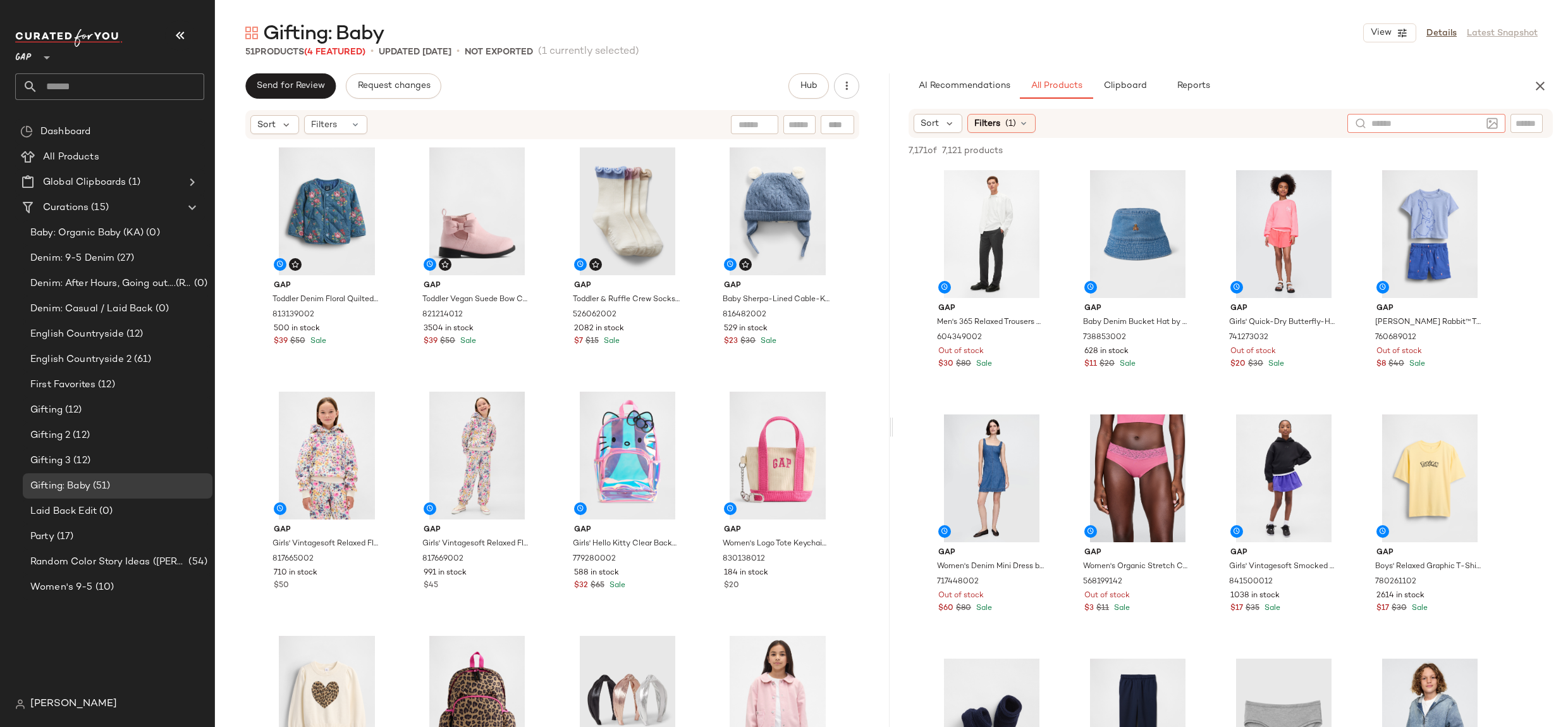
click at [1476, 124] on input "text" at bounding box center [1426, 123] width 110 height 13
type input "**********"
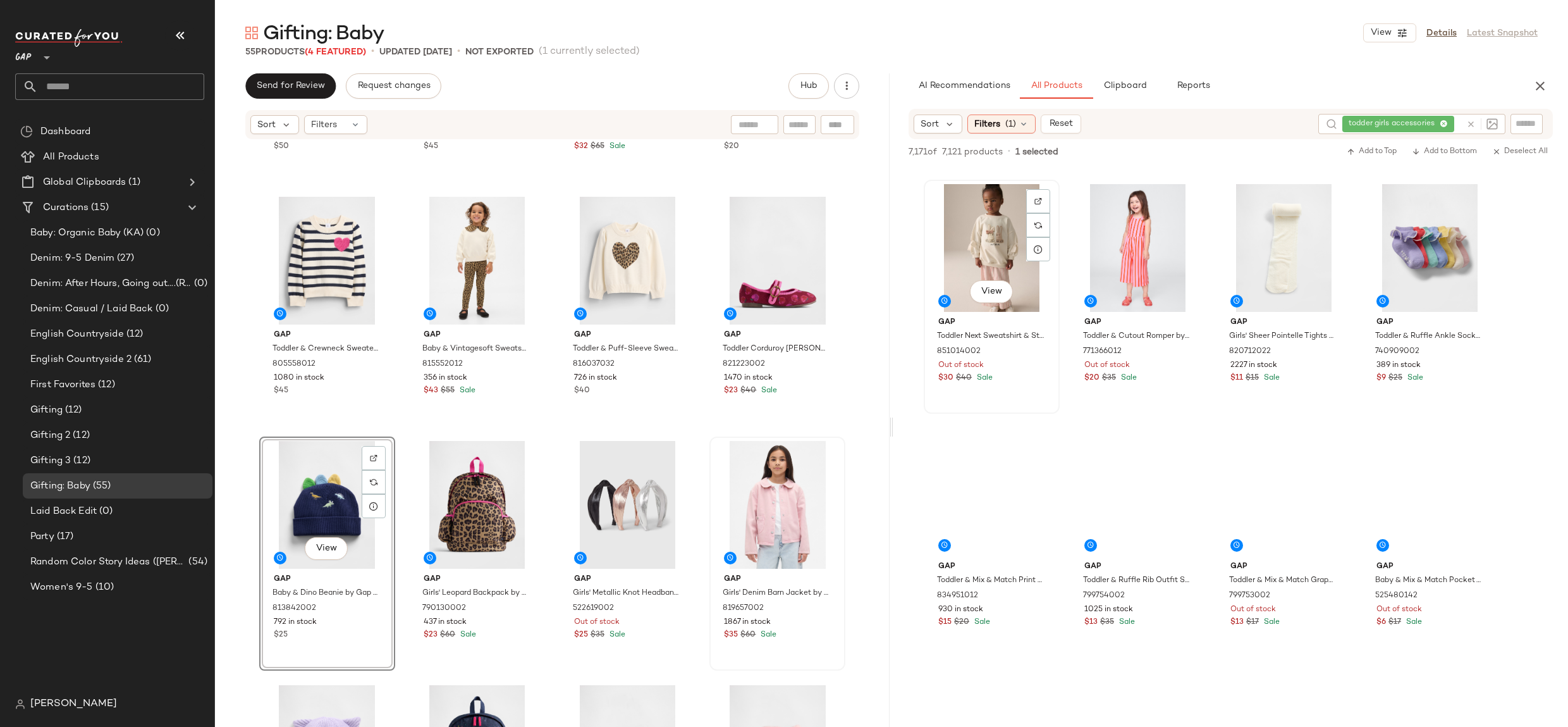
scroll to position [8136, 0]
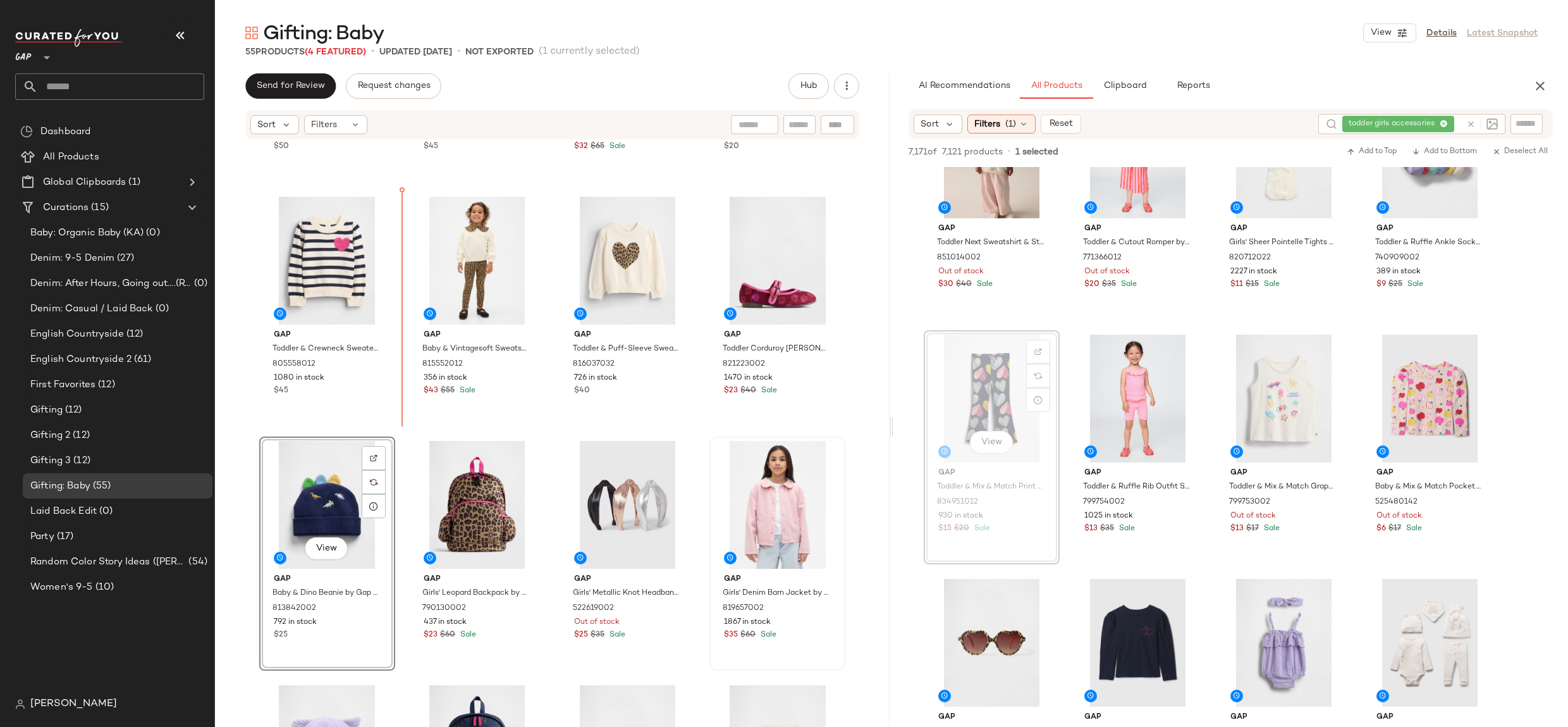
drag, startPoint x: 979, startPoint y: 405, endPoint x: 951, endPoint y: 398, distance: 28.9
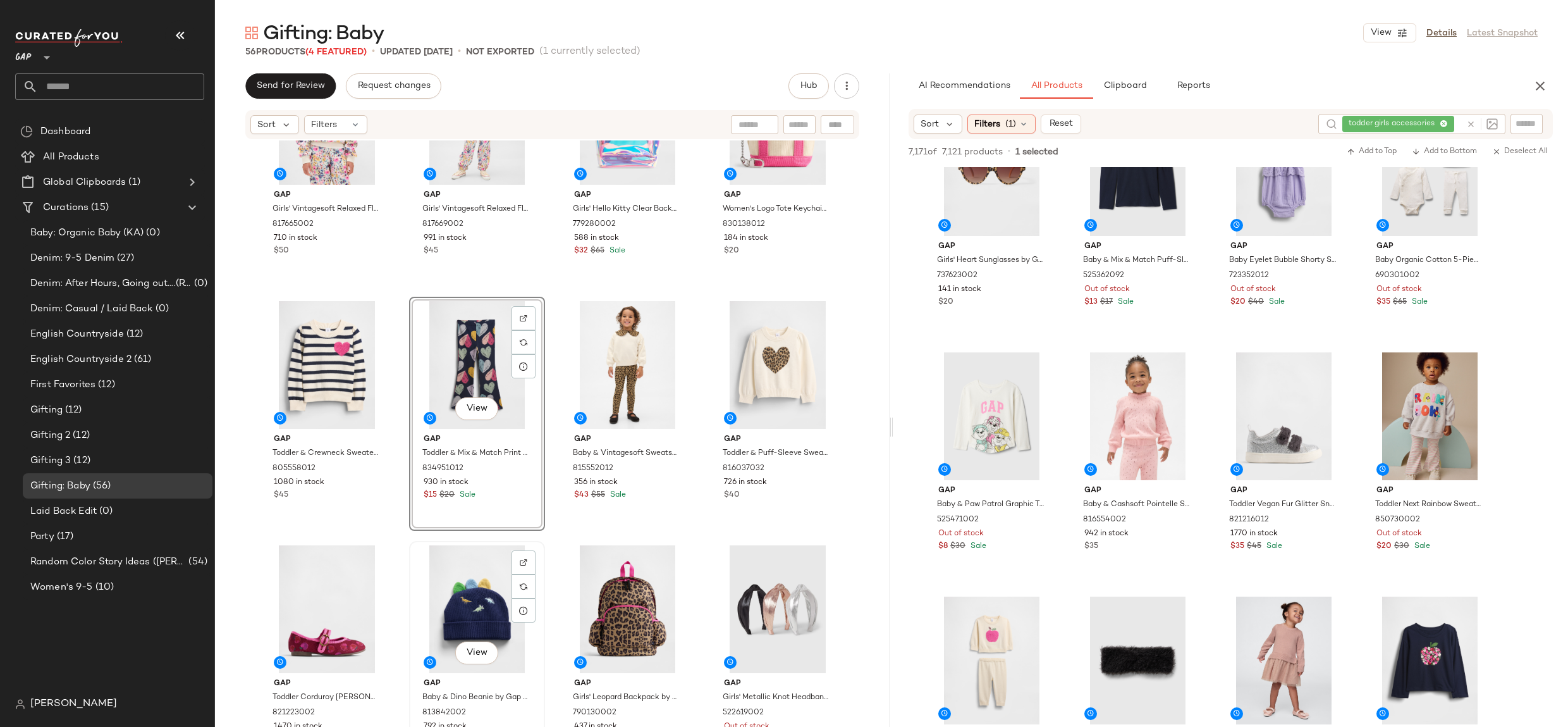
scroll to position [391, 0]
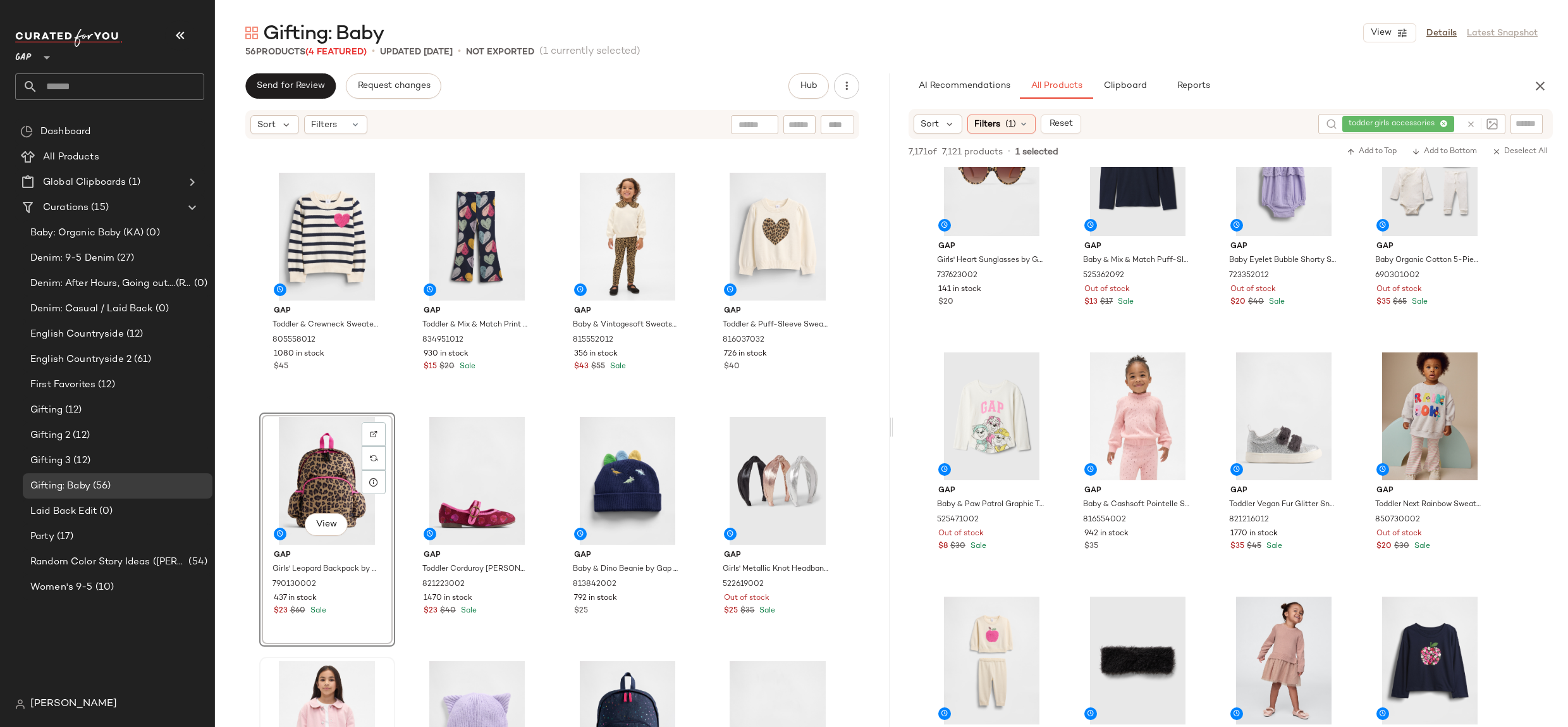
scroll to position [560, 0]
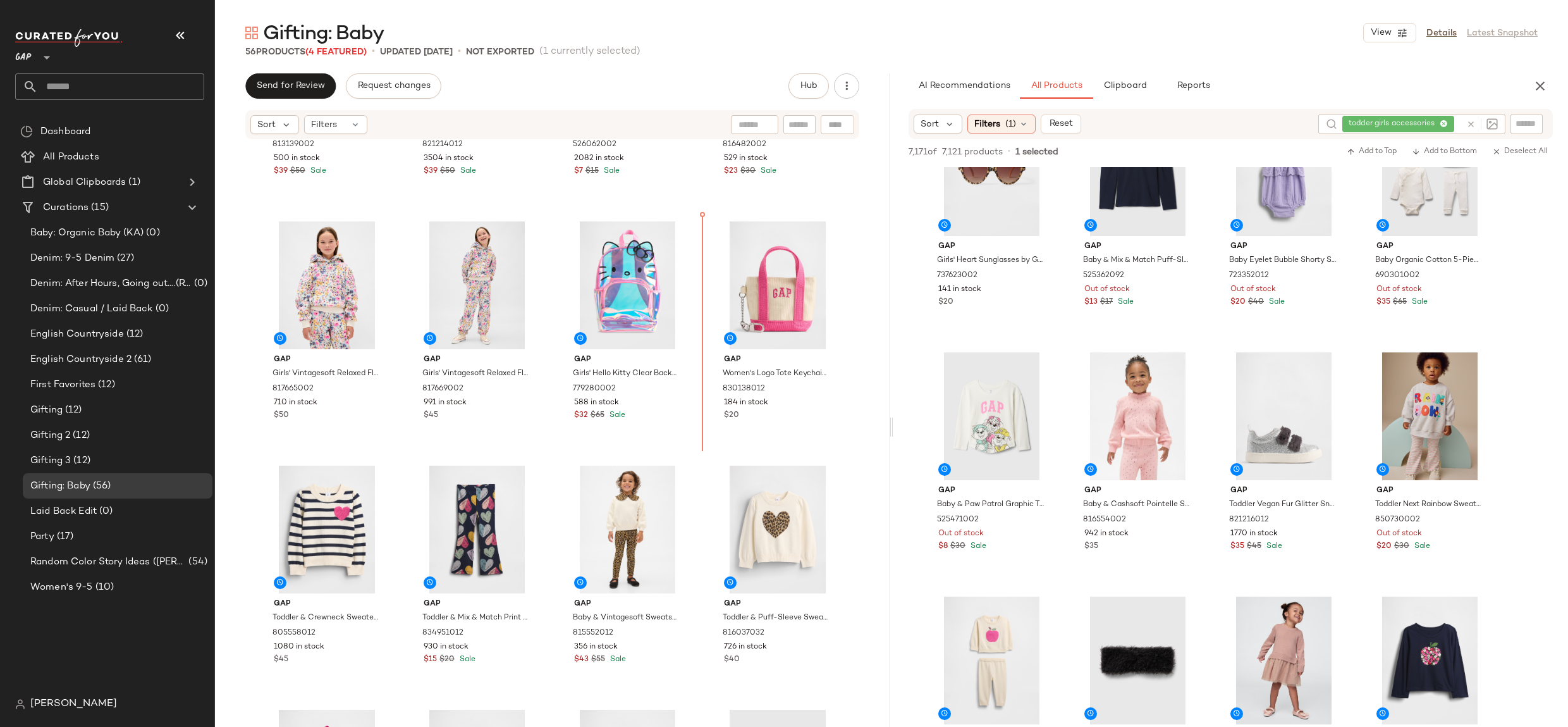
scroll to position [146, 0]
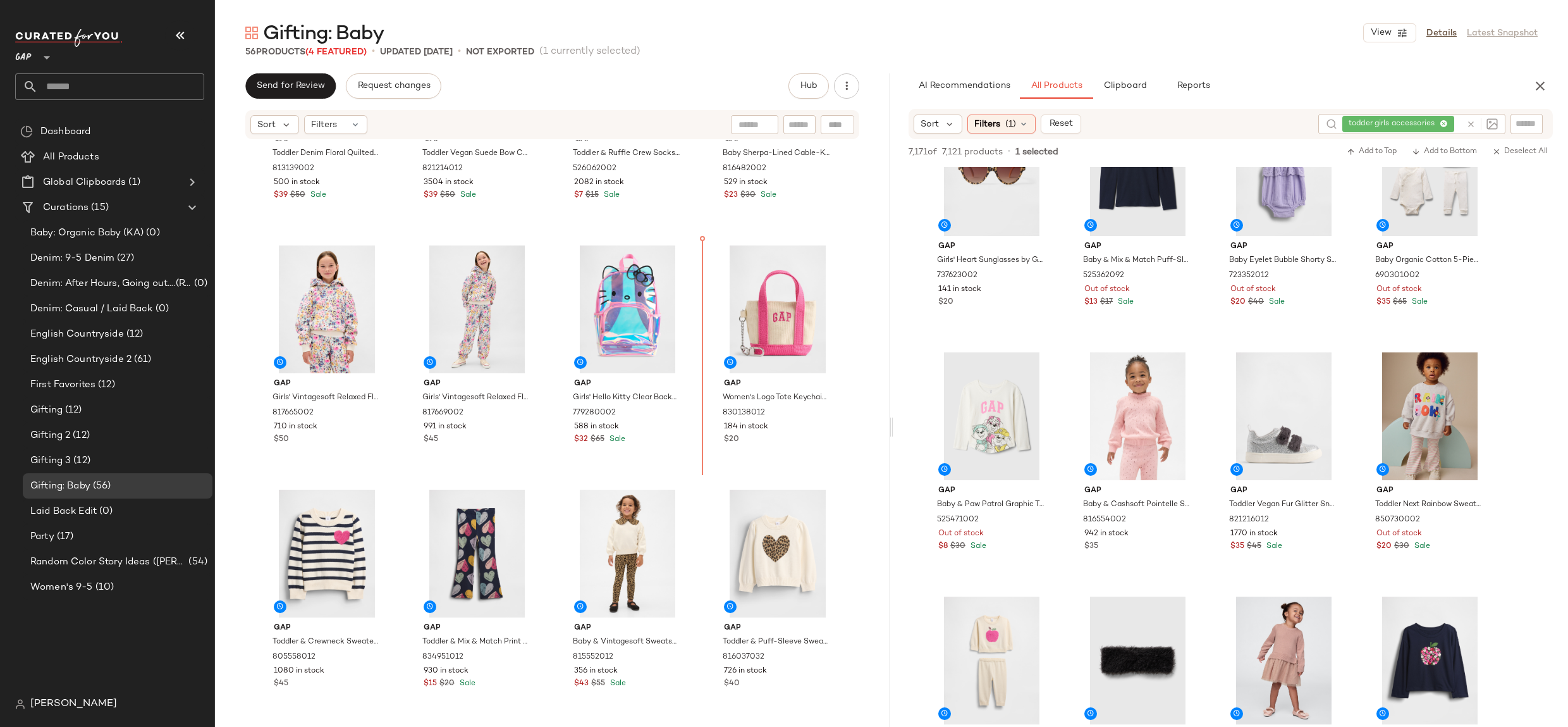
drag, startPoint x: 774, startPoint y: 617, endPoint x: 770, endPoint y: 581, distance: 36.2
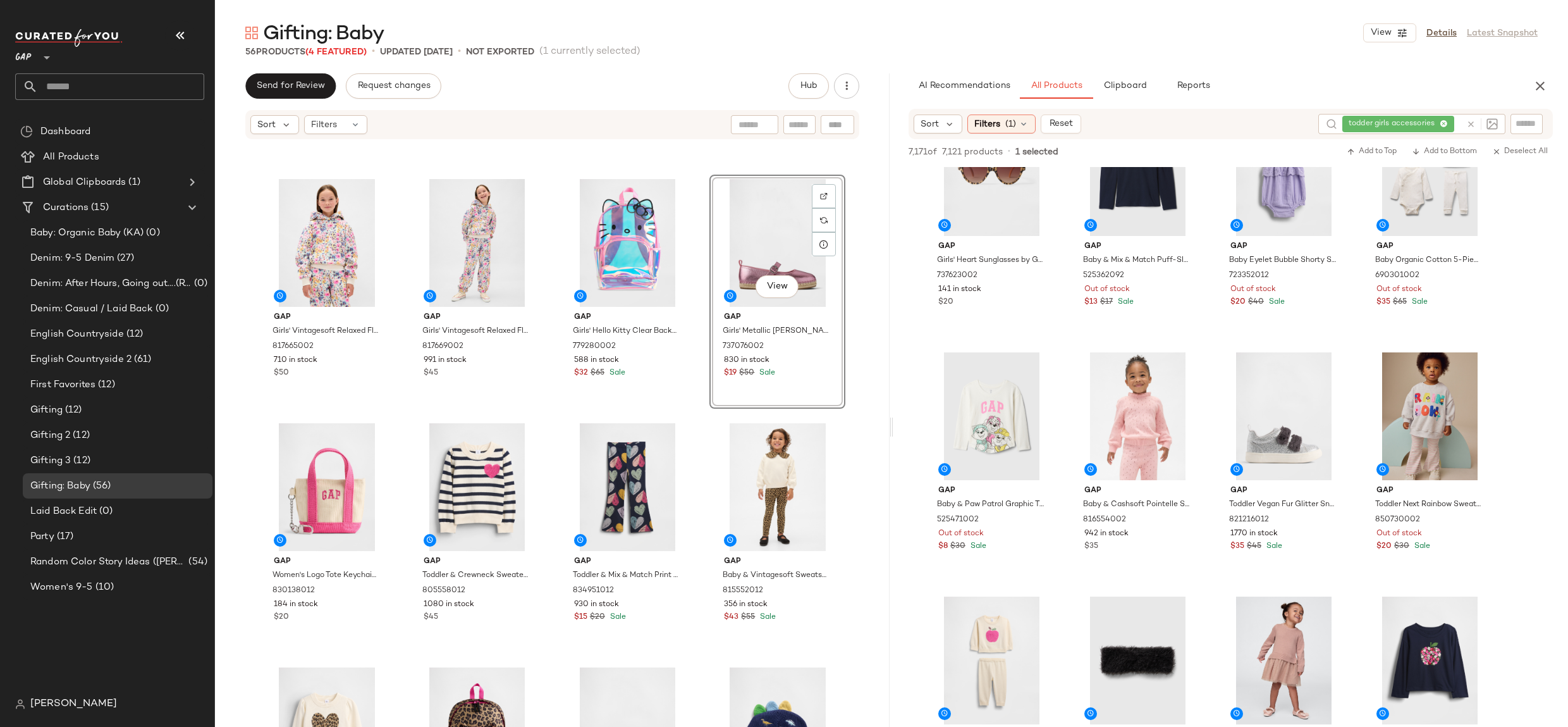
scroll to position [311, 0]
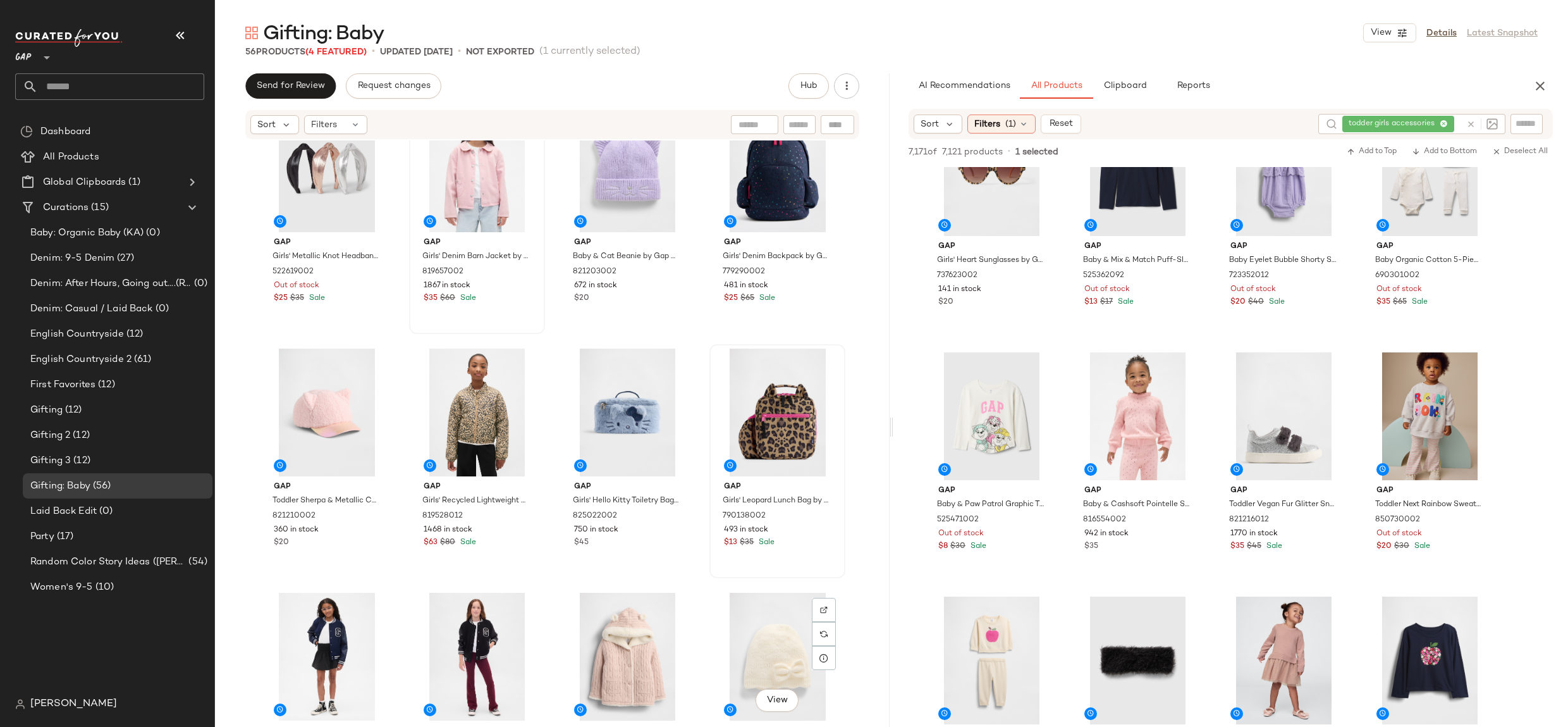
scroll to position [962, 0]
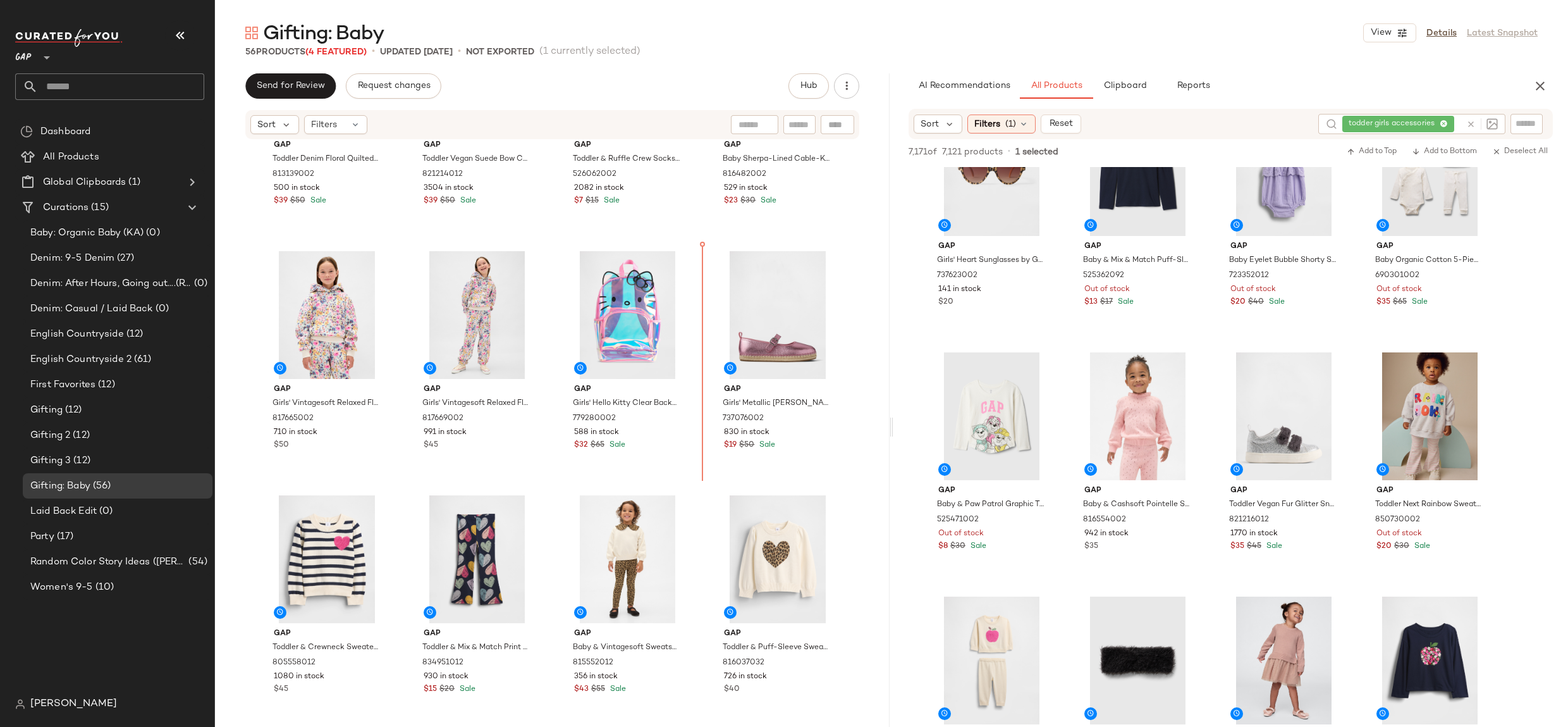
scroll to position [139, 0]
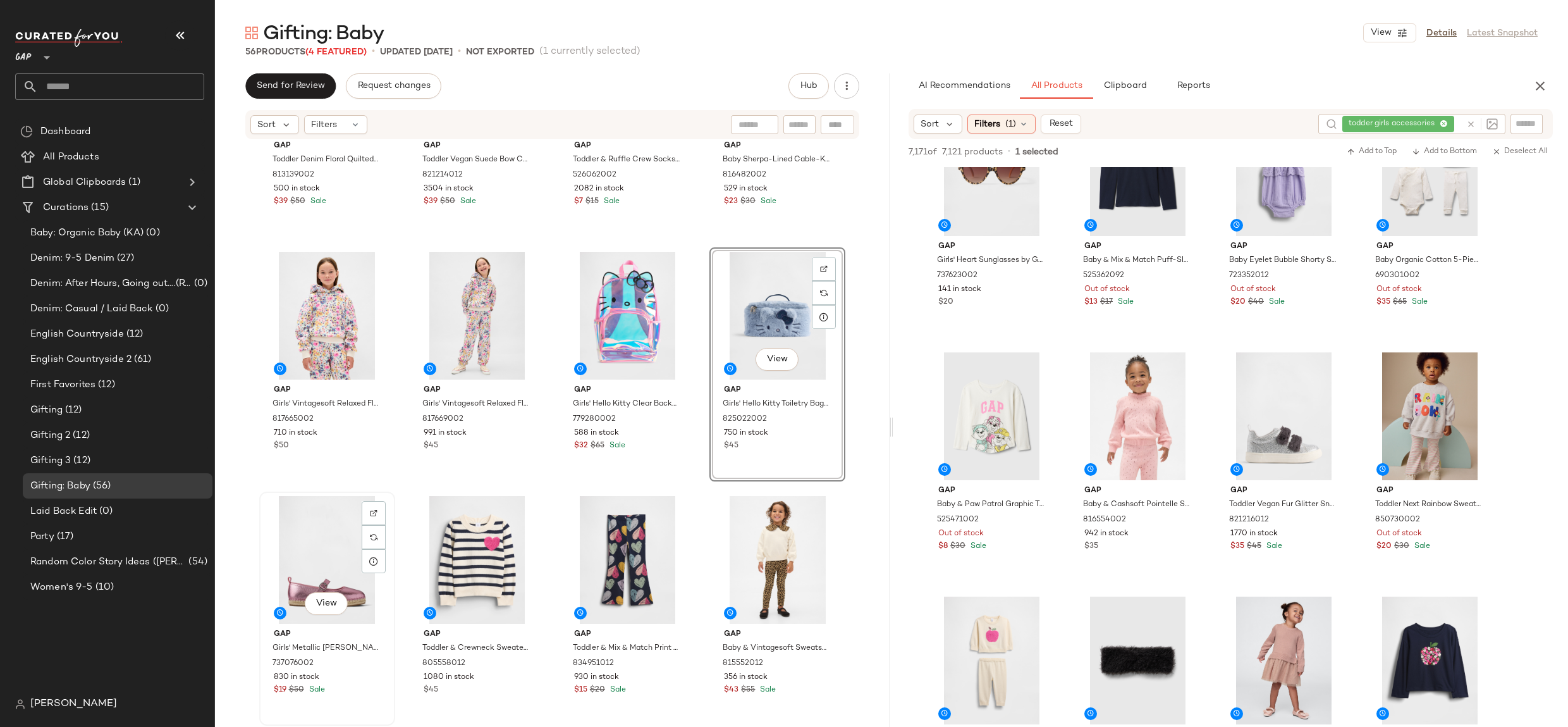
click at [309, 537] on div "View" at bounding box center [328, 559] width 127 height 127
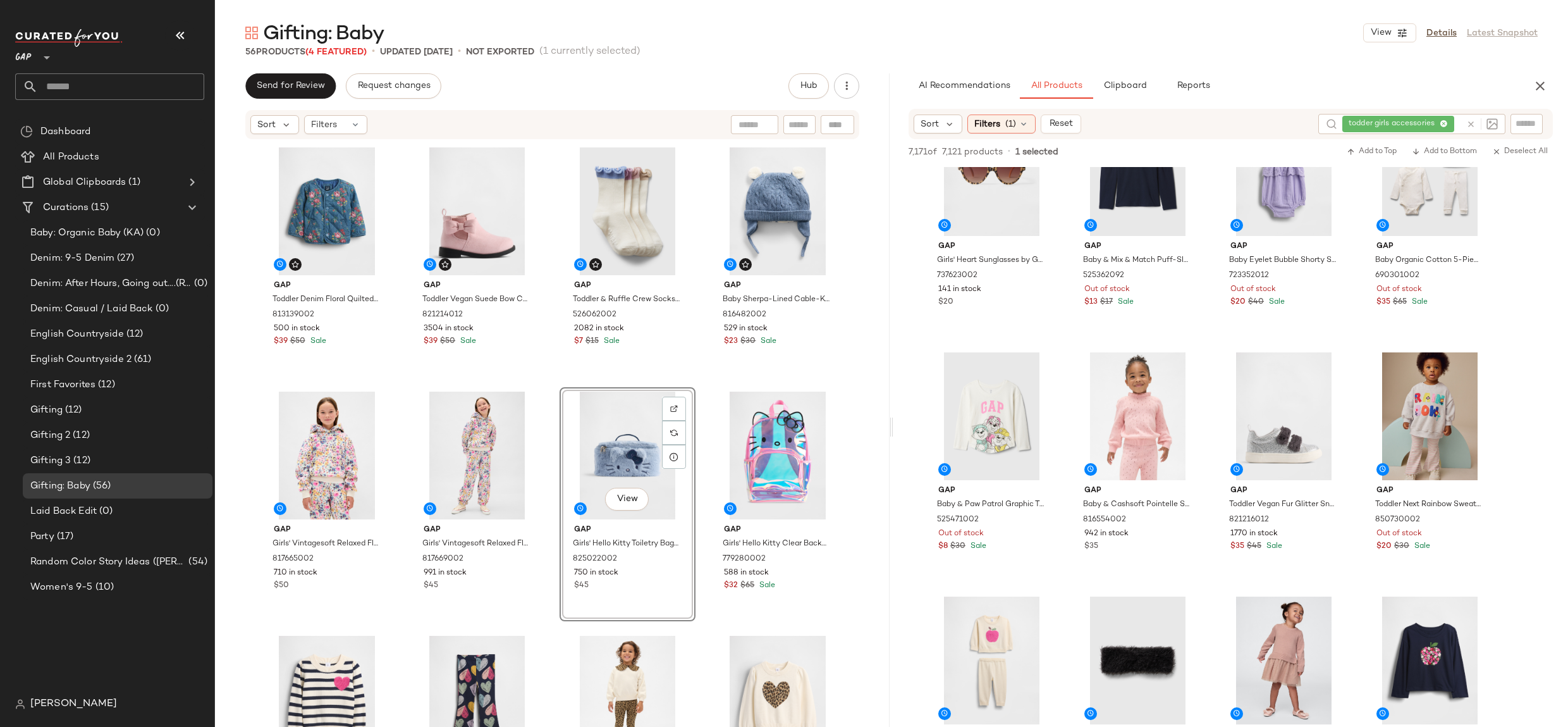
click at [863, 610] on div "Gap Toddler Denim Floral Quilted Jacket by Gap Medium Wash Size 18-24 M 8131390…" at bounding box center [552, 452] width 674 height 624
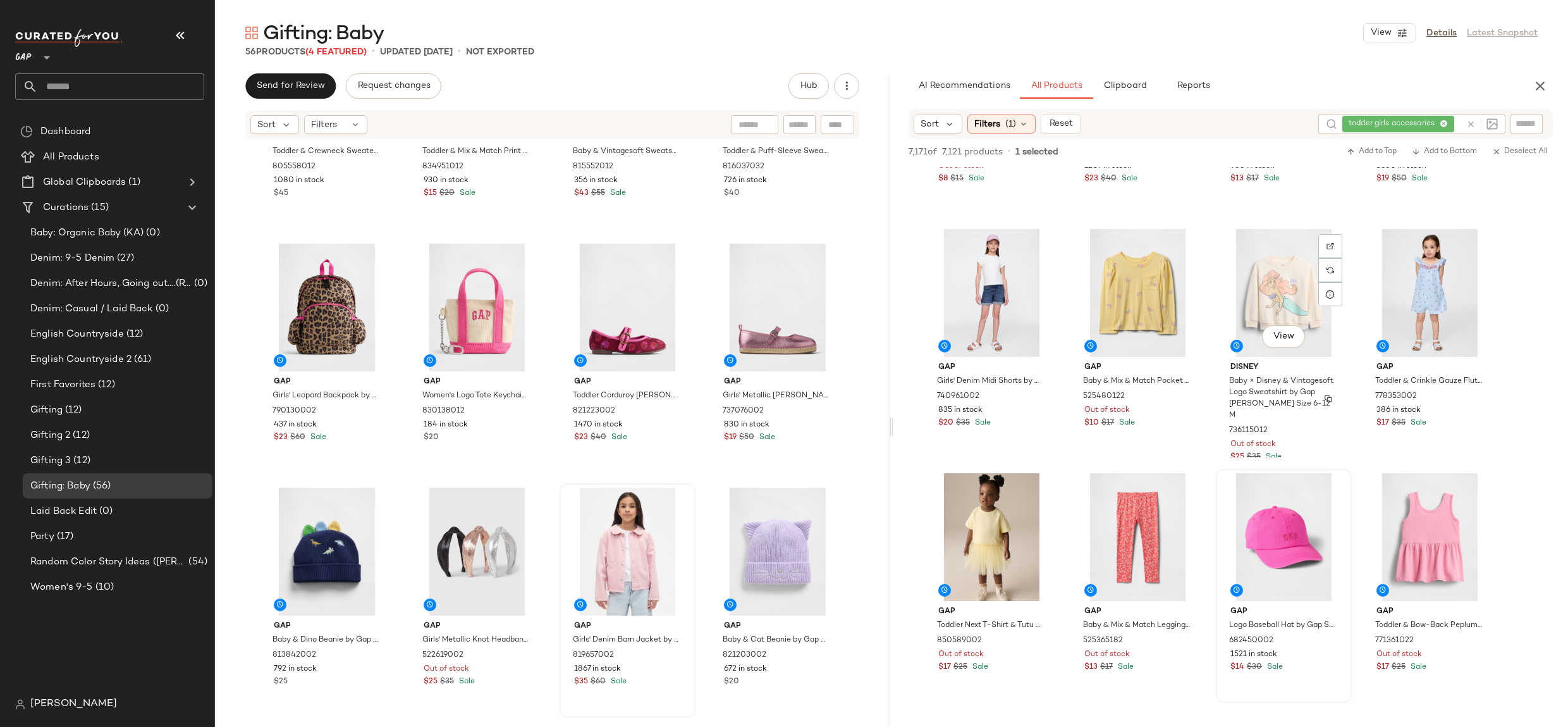
scroll to position [17797, 0]
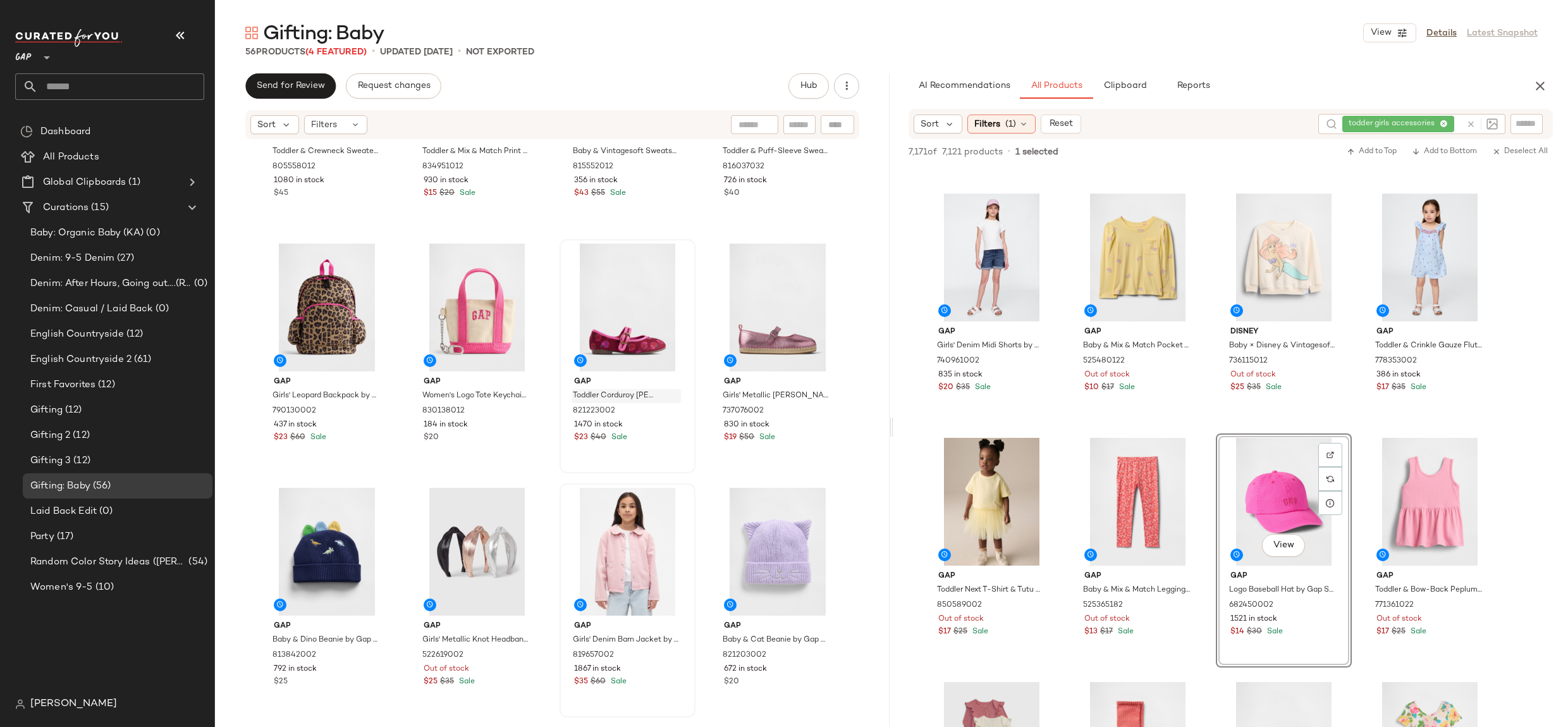
drag, startPoint x: 1255, startPoint y: 506, endPoint x: 649, endPoint y: 400, distance: 615.2
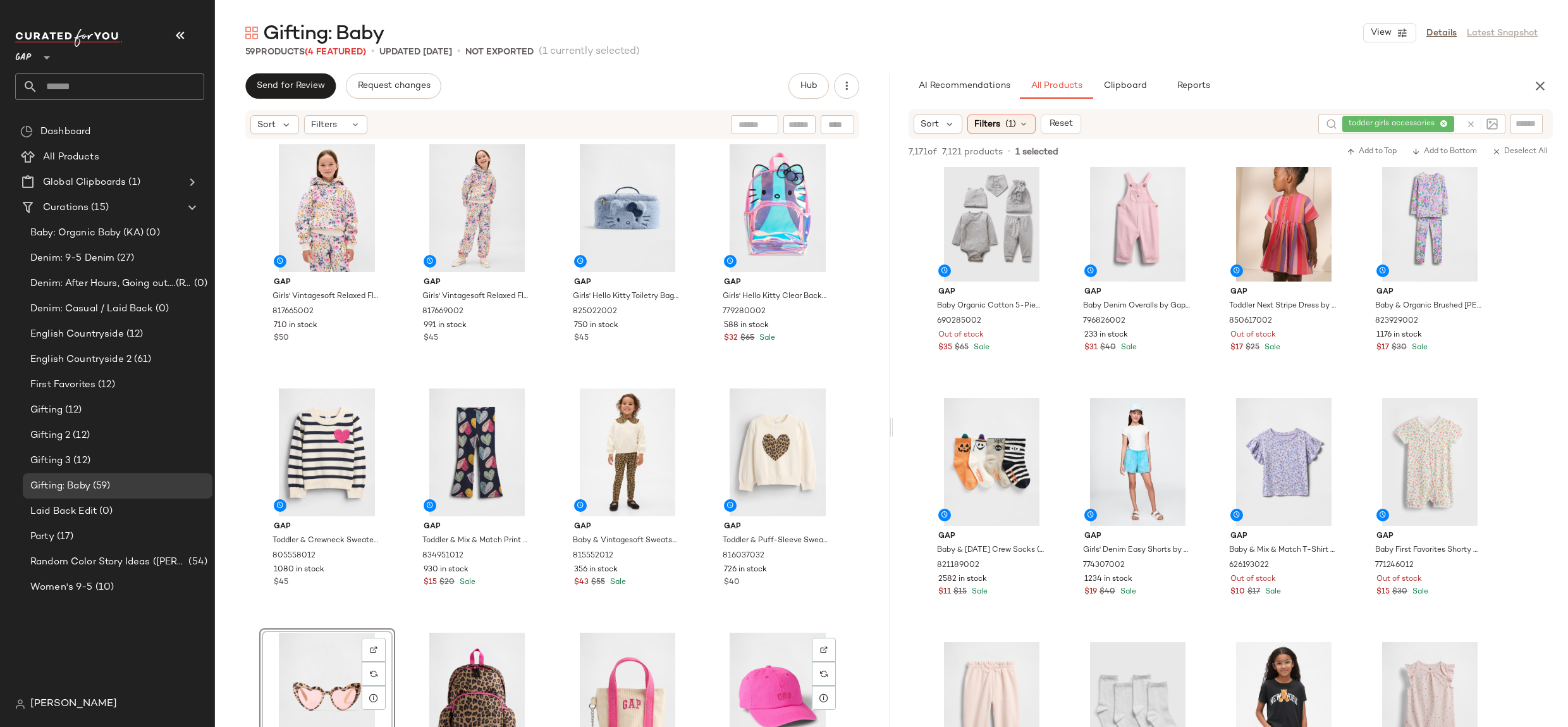
scroll to position [0, 0]
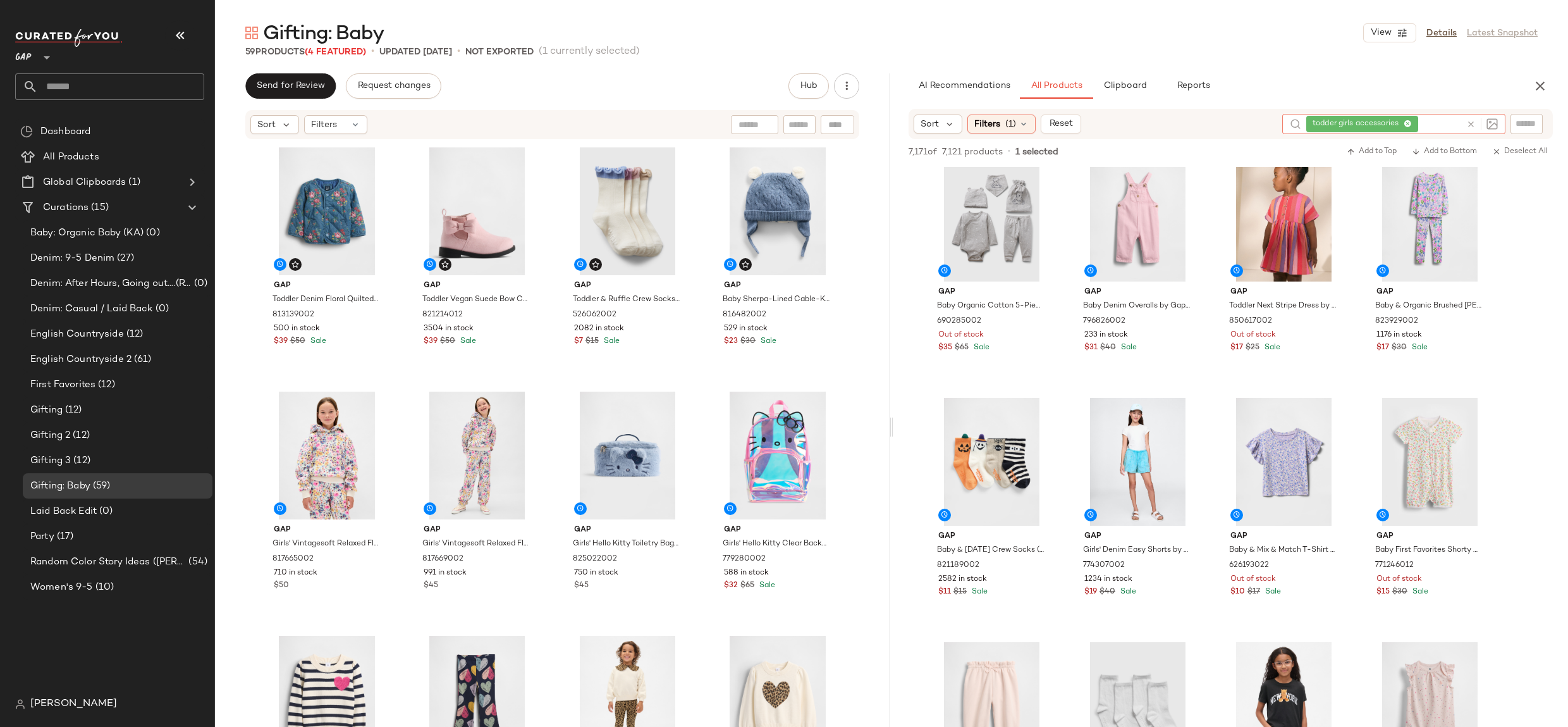
click at [1443, 120] on div "todder girls accessories" at bounding box center [1384, 124] width 155 height 21
click at [1409, 122] on icon at bounding box center [1408, 125] width 9 height 9
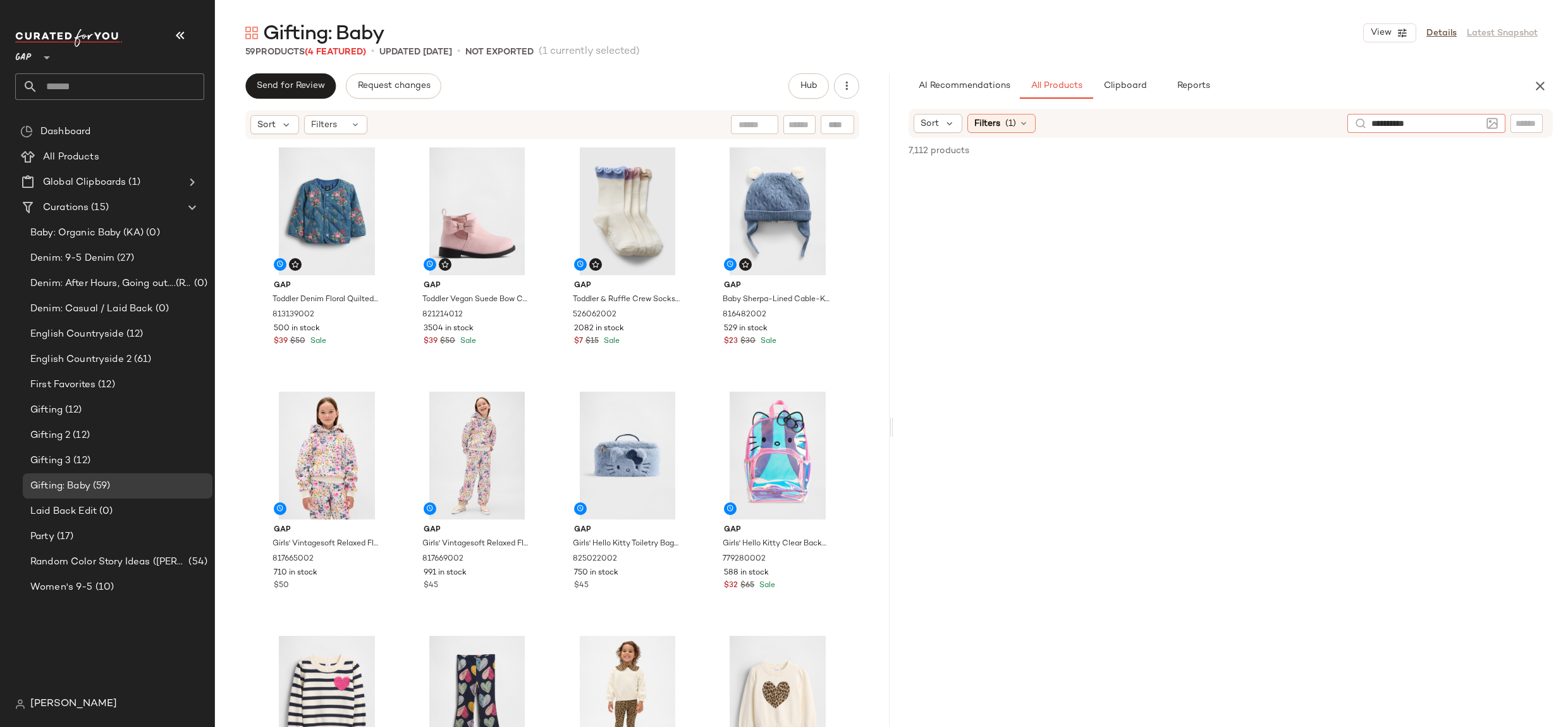
type input "**********"
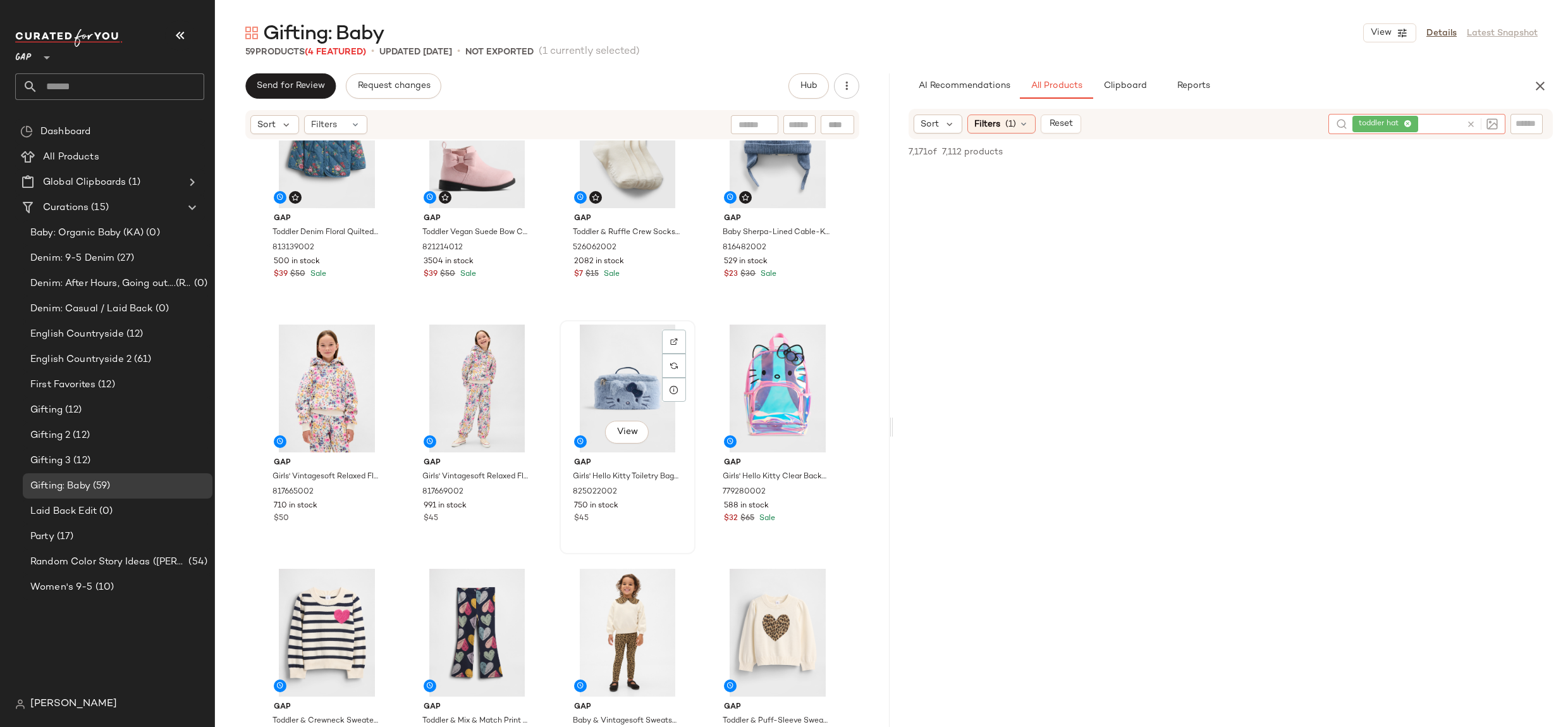
scroll to position [110, 0]
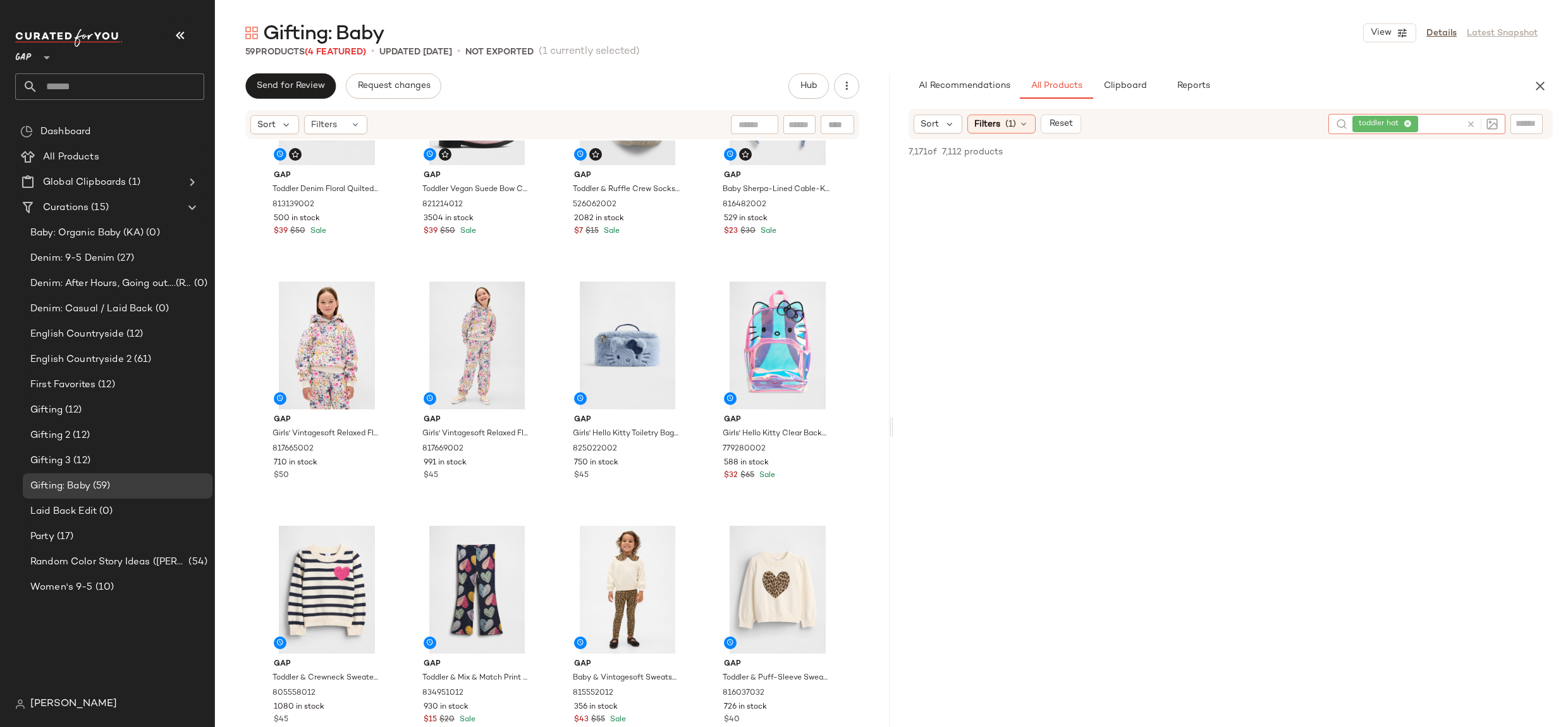
click at [1407, 123] on icon at bounding box center [1408, 125] width 9 height 9
type input "**********"
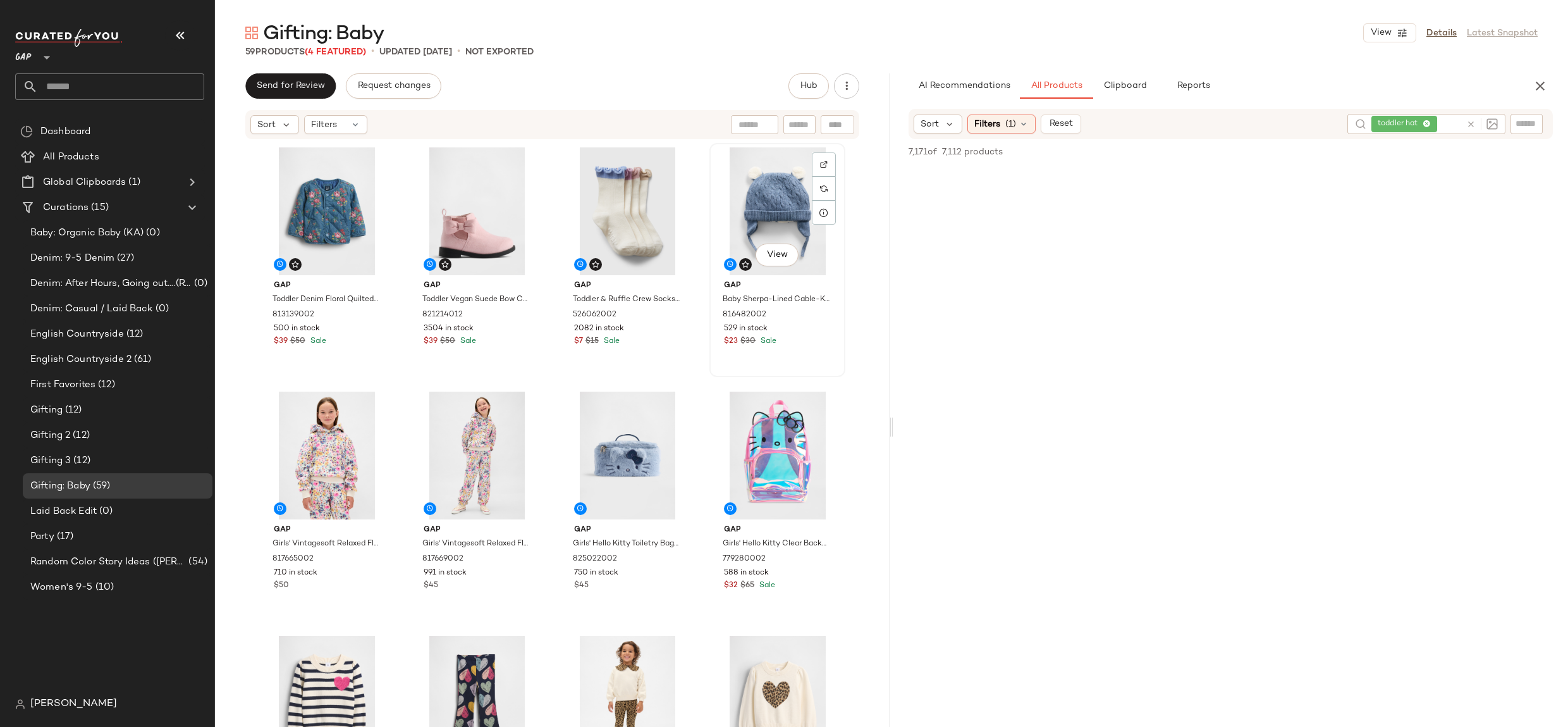
click at [763, 219] on div "View" at bounding box center [778, 211] width 127 height 127
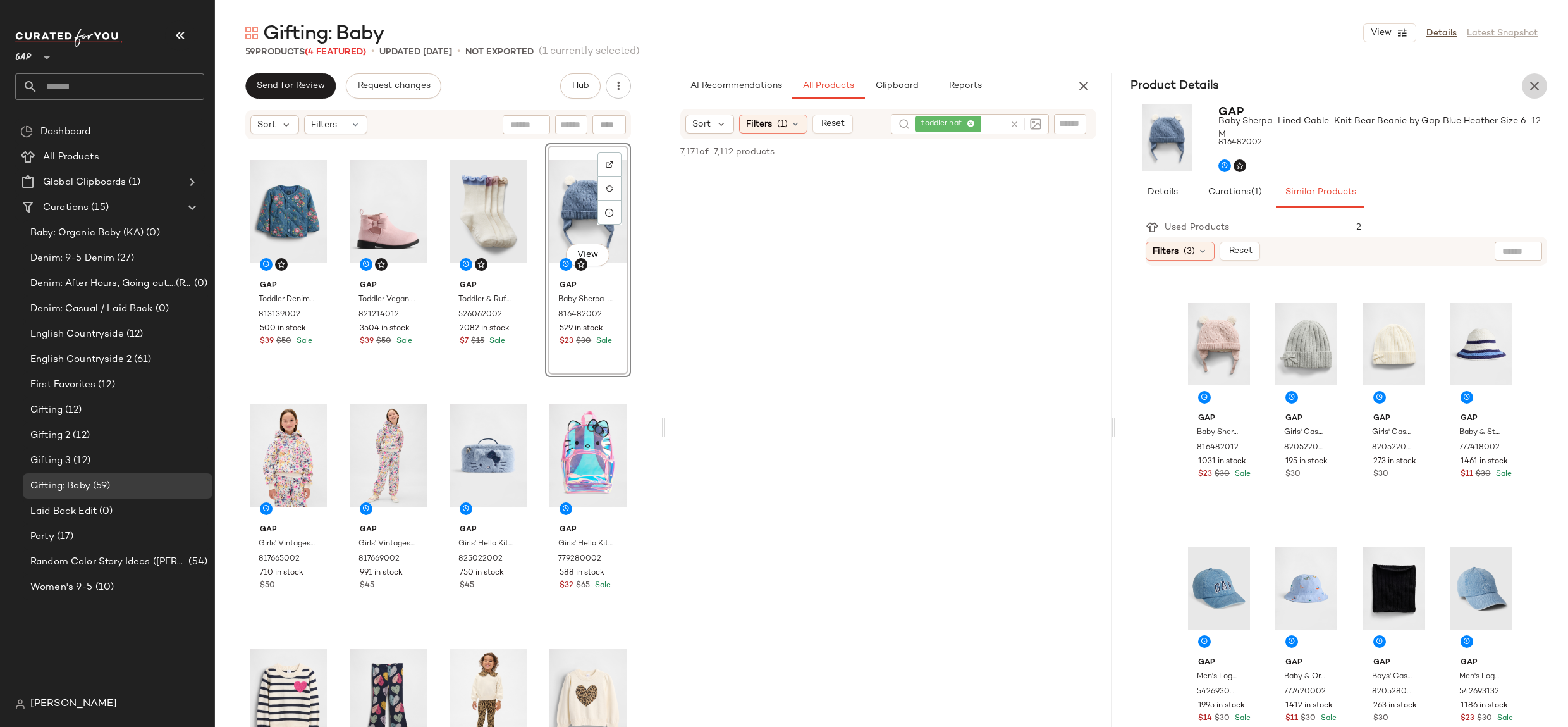
click at [1529, 87] on icon "button" at bounding box center [1534, 86] width 15 height 15
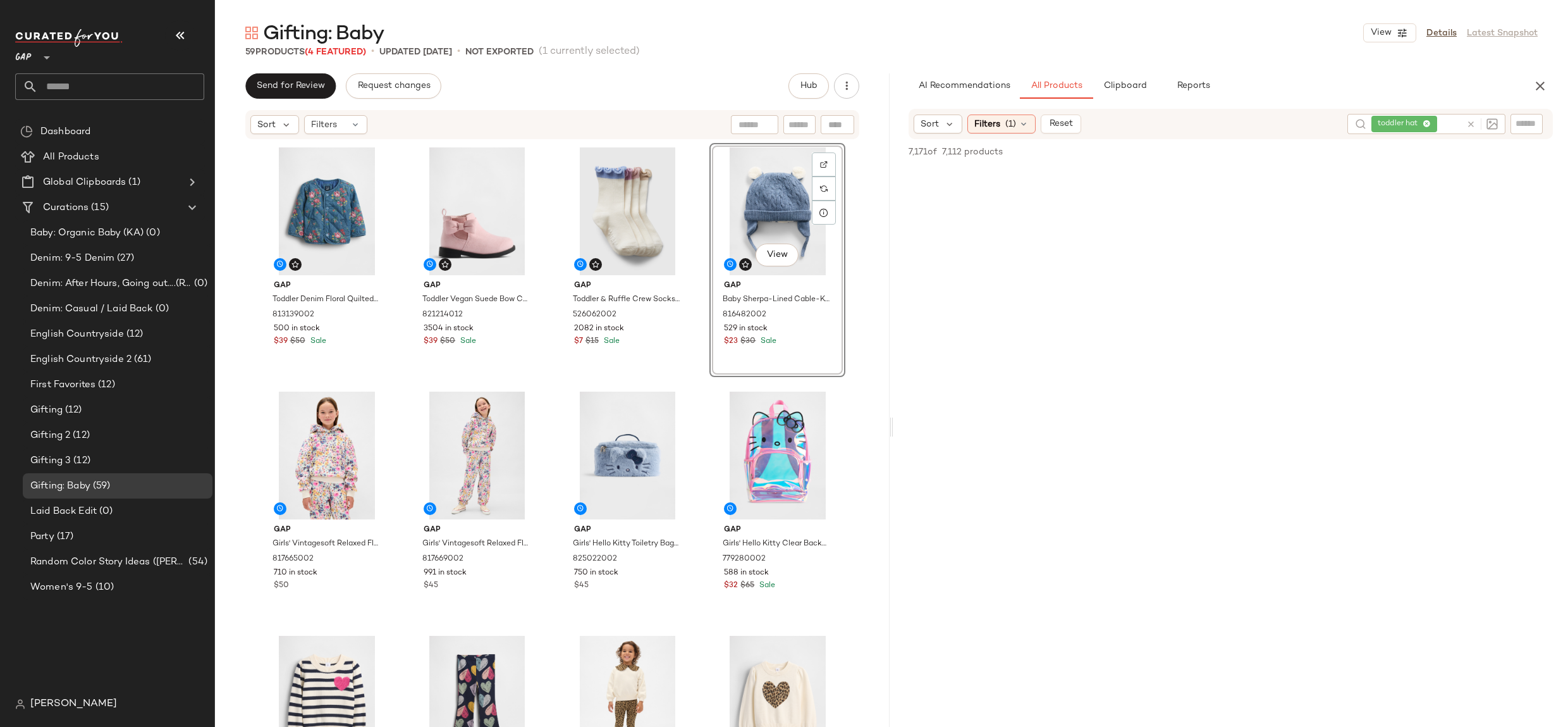
click at [1430, 122] on div "toddler hat" at bounding box center [1416, 124] width 89 height 21
click at [1405, 124] on icon at bounding box center [1408, 125] width 9 height 9
click at [1000, 120] on div "Filters (1)" at bounding box center [1001, 123] width 68 height 19
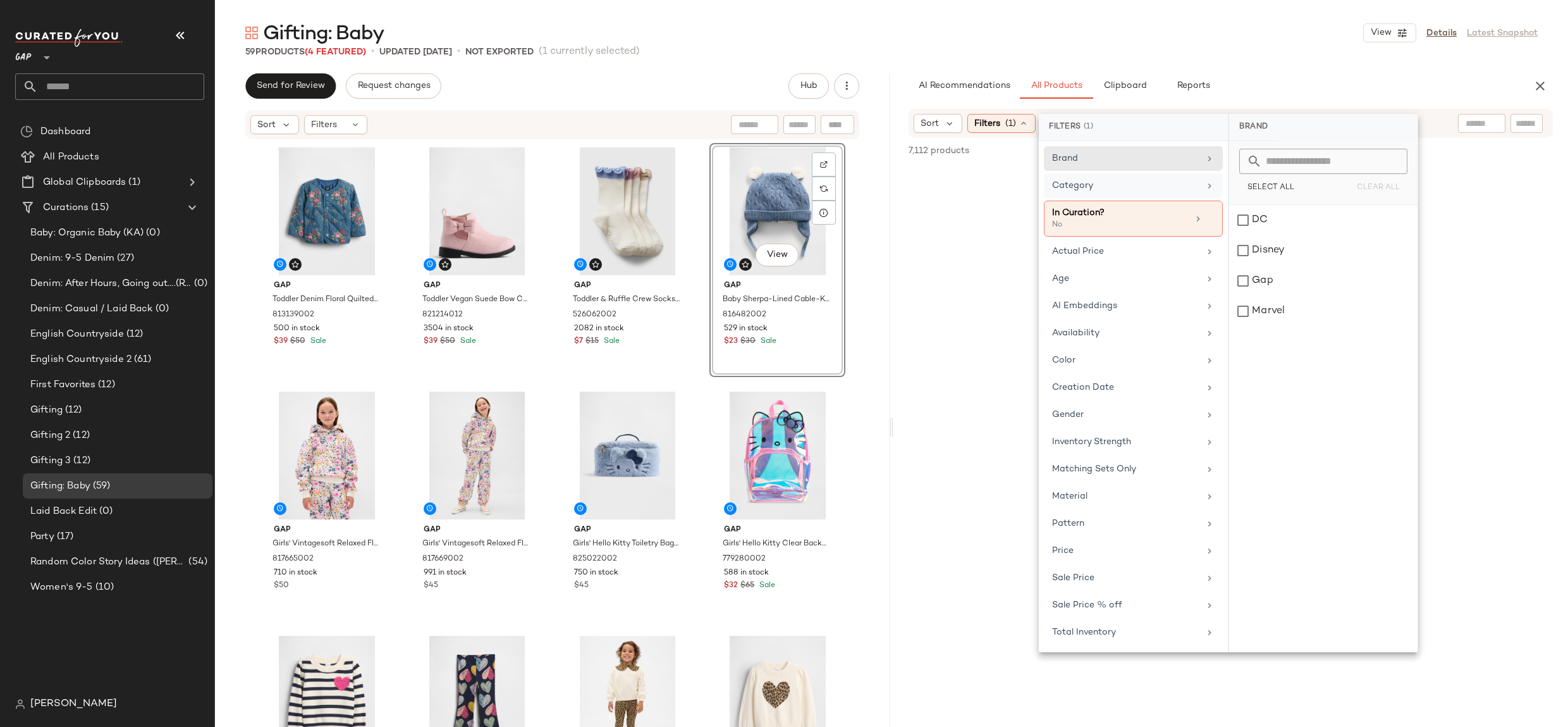
click at [1132, 185] on div "Category" at bounding box center [1125, 185] width 147 height 13
click at [1129, 277] on div "Age" at bounding box center [1125, 278] width 147 height 13
click at [1253, 344] on div "toddler" at bounding box center [1323, 341] width 188 height 30
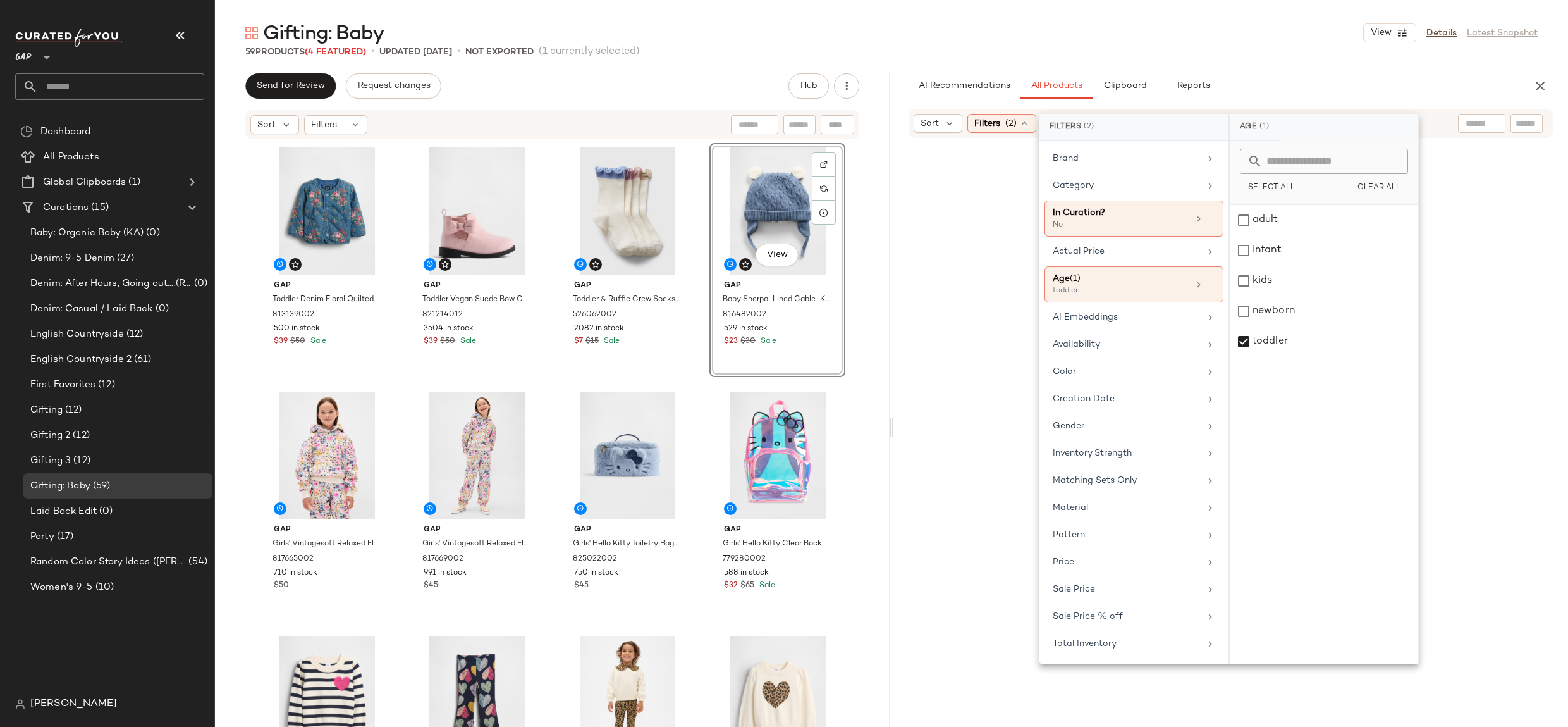
click at [1442, 292] on div at bounding box center [1231, 473] width 669 height 666
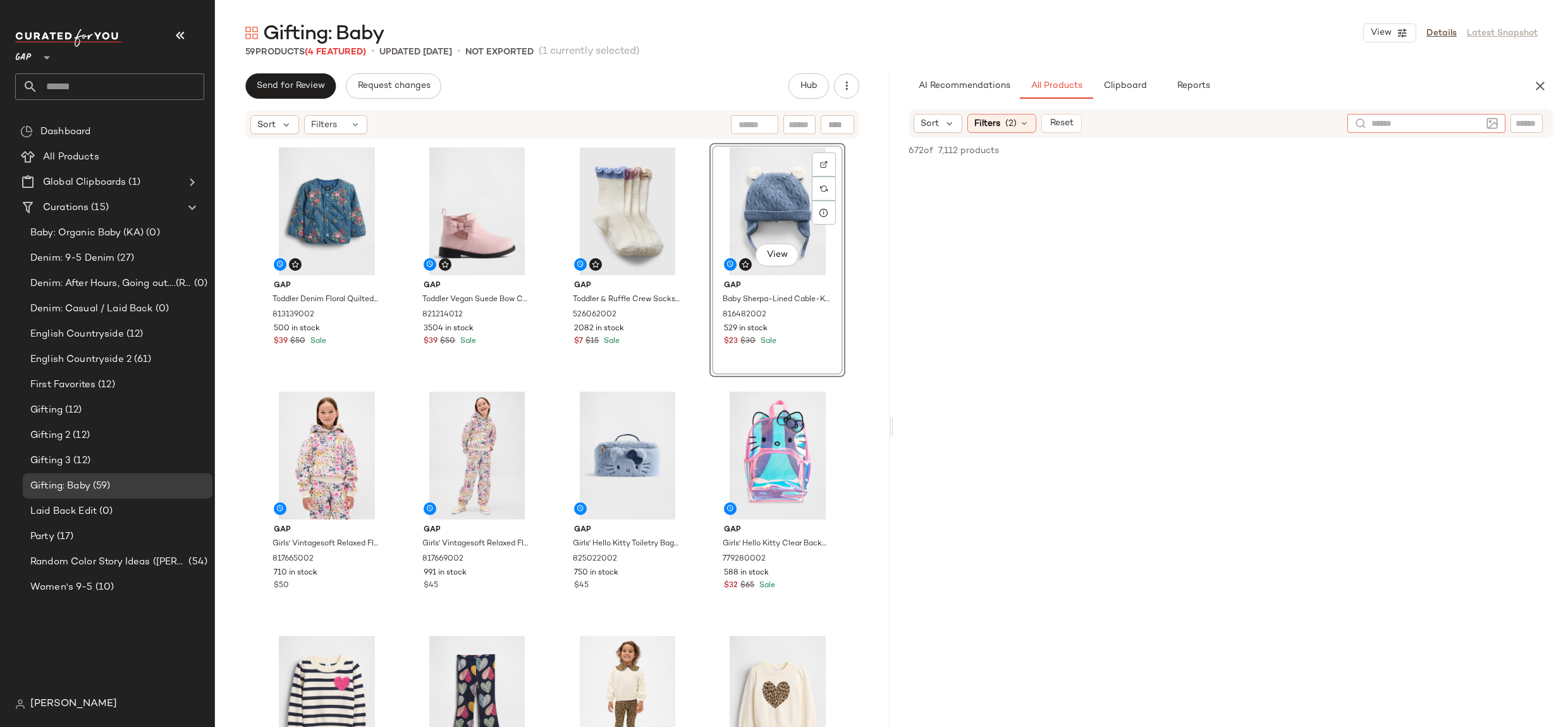
click at [1468, 126] on input "text" at bounding box center [1426, 123] width 110 height 13
type input "***"
click at [1401, 122] on icon at bounding box center [1399, 125] width 9 height 9
type input "*********"
click at [1408, 121] on icon at bounding box center [1408, 125] width 9 height 9
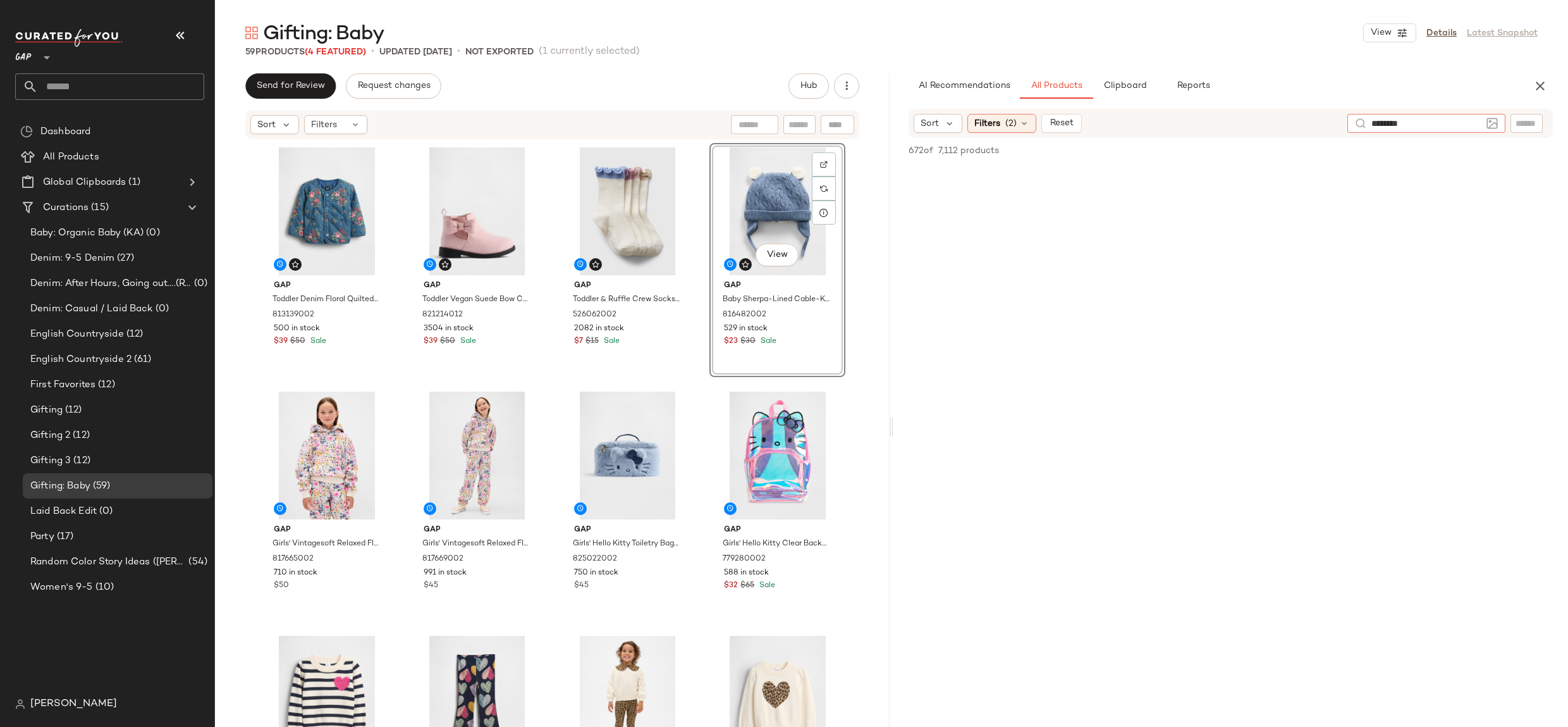
type input "*********"
click at [1027, 118] on div "Filters (2)" at bounding box center [1002, 124] width 69 height 19
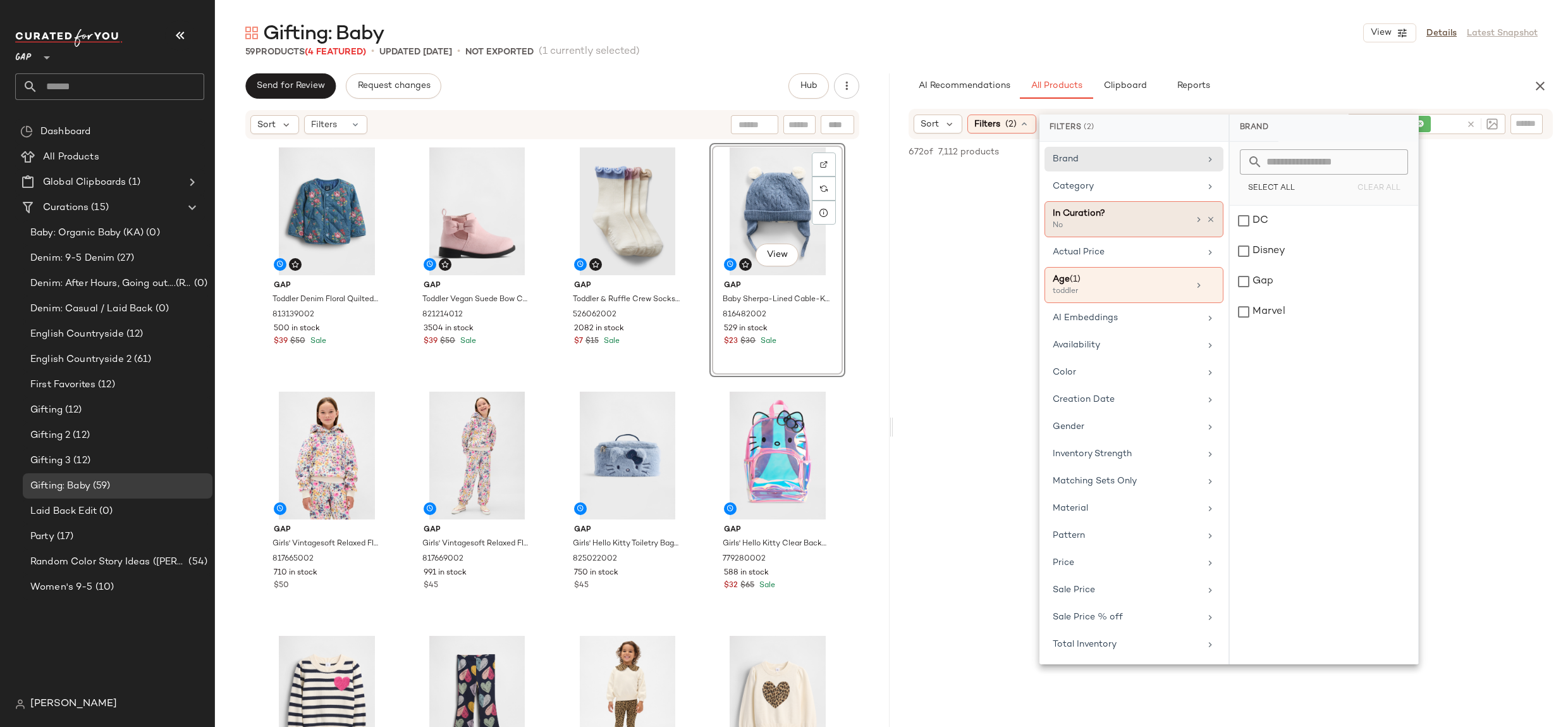
click at [1215, 216] on icon at bounding box center [1210, 219] width 9 height 9
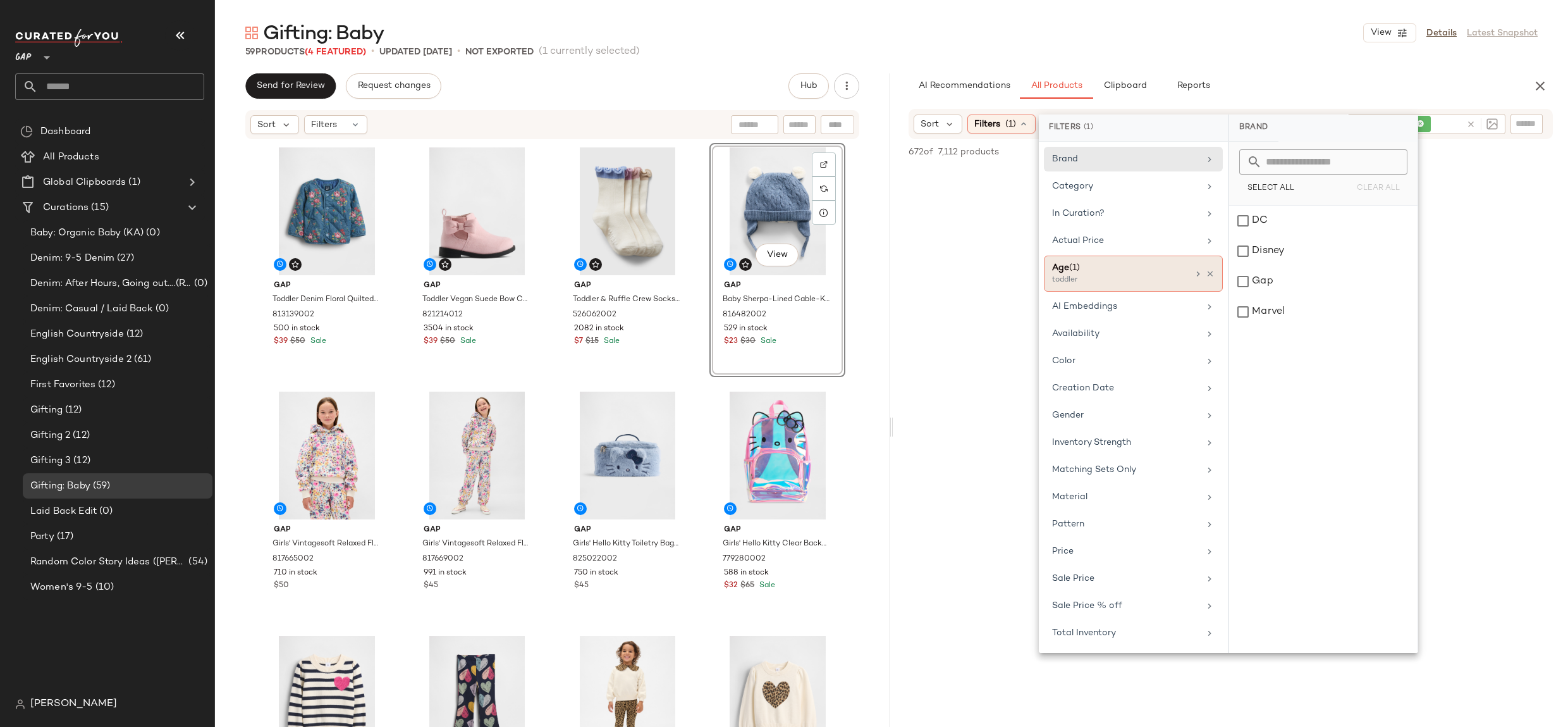
click at [1215, 274] on div "Age (1) toddler" at bounding box center [1134, 274] width 179 height 36
drag, startPoint x: 1210, startPoint y: 271, endPoint x: 1225, endPoint y: 260, distance: 18.6
click at [1210, 271] on icon at bounding box center [1210, 274] width 9 height 9
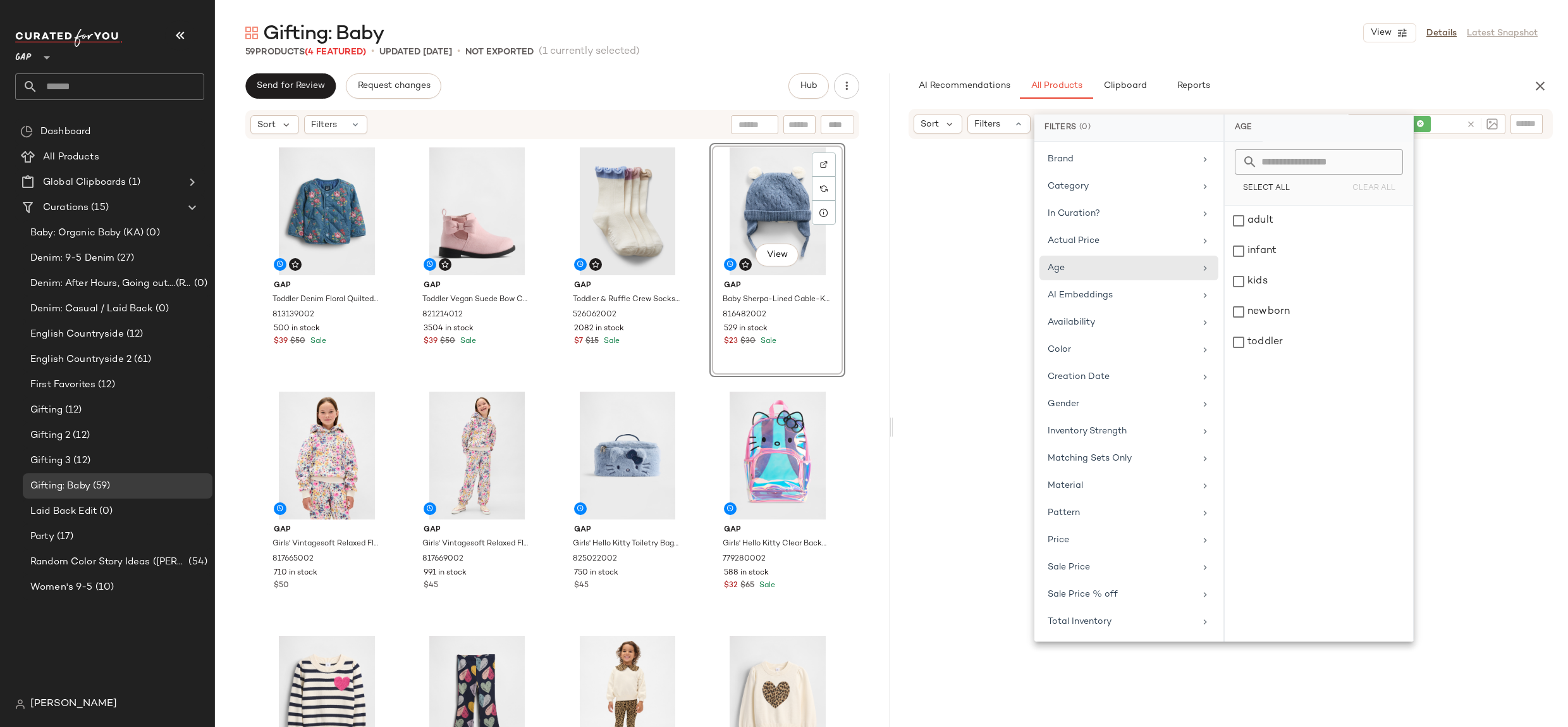
click at [1421, 125] on div "heart hat" at bounding box center [1416, 124] width 89 height 21
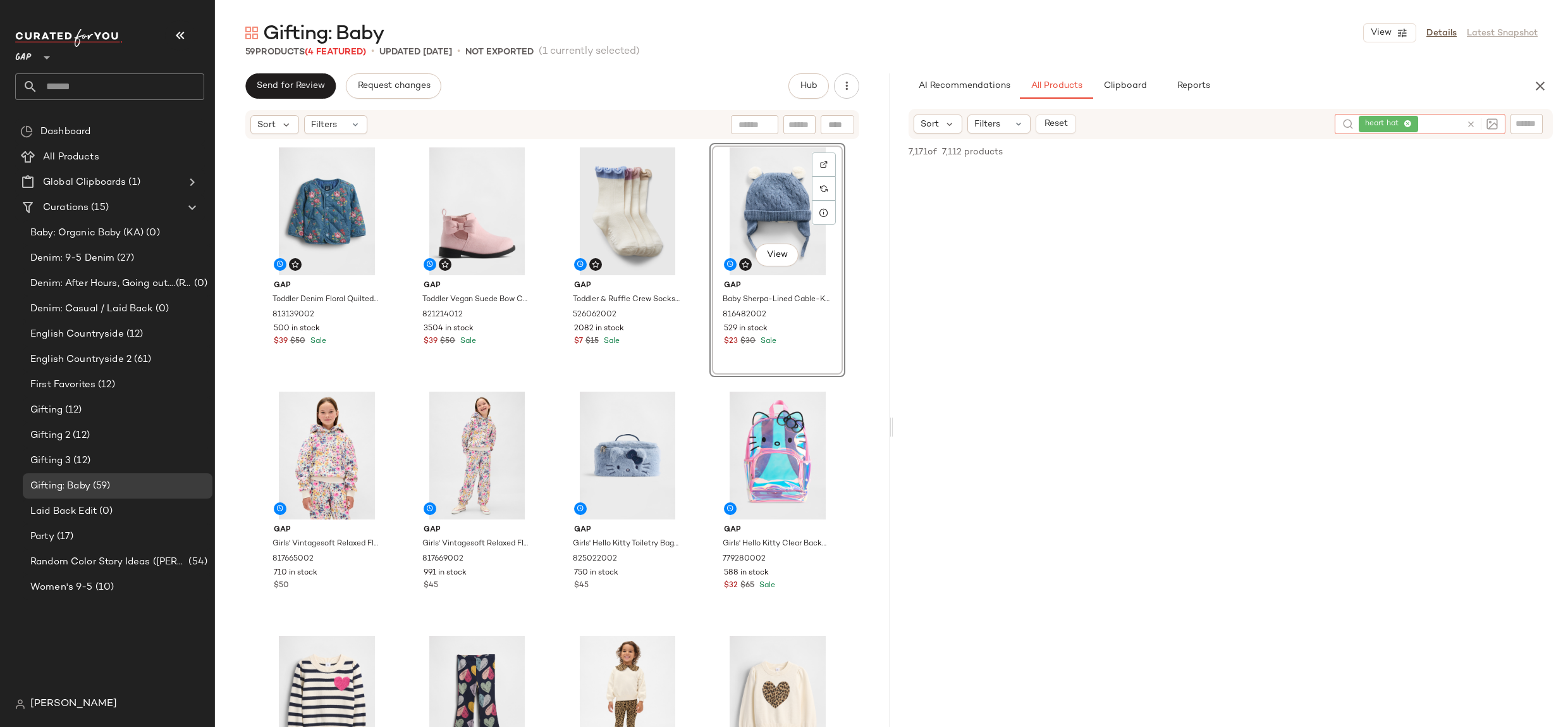
click at [1409, 123] on icon at bounding box center [1408, 125] width 9 height 9
type input "*********"
drag, startPoint x: 76, startPoint y: 157, endPoint x: 404, endPoint y: 158, distance: 328.0
click at [76, 157] on span "All Products" at bounding box center [71, 157] width 56 height 15
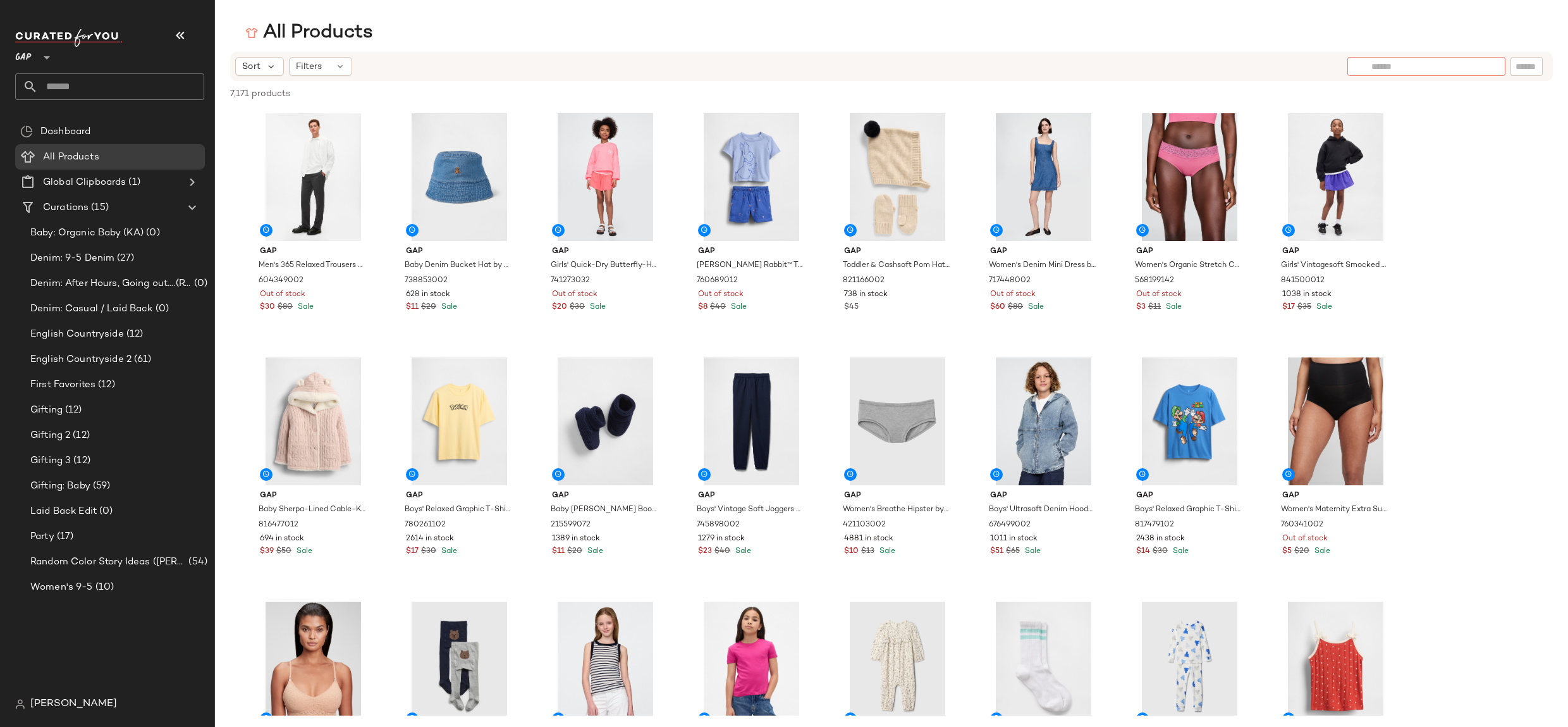
click at [1479, 66] on input "text" at bounding box center [1426, 66] width 110 height 13
type input "*********"
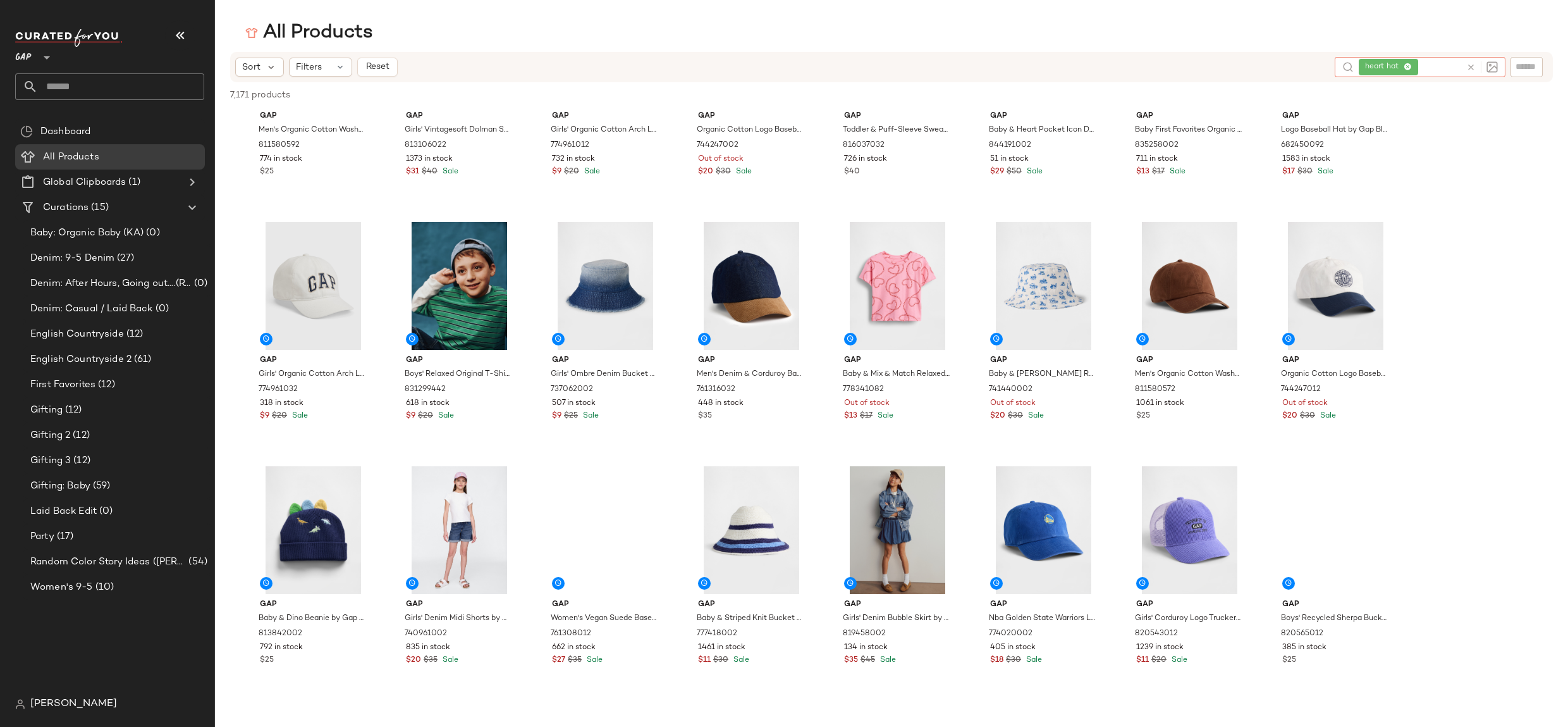
scroll to position [3928, 0]
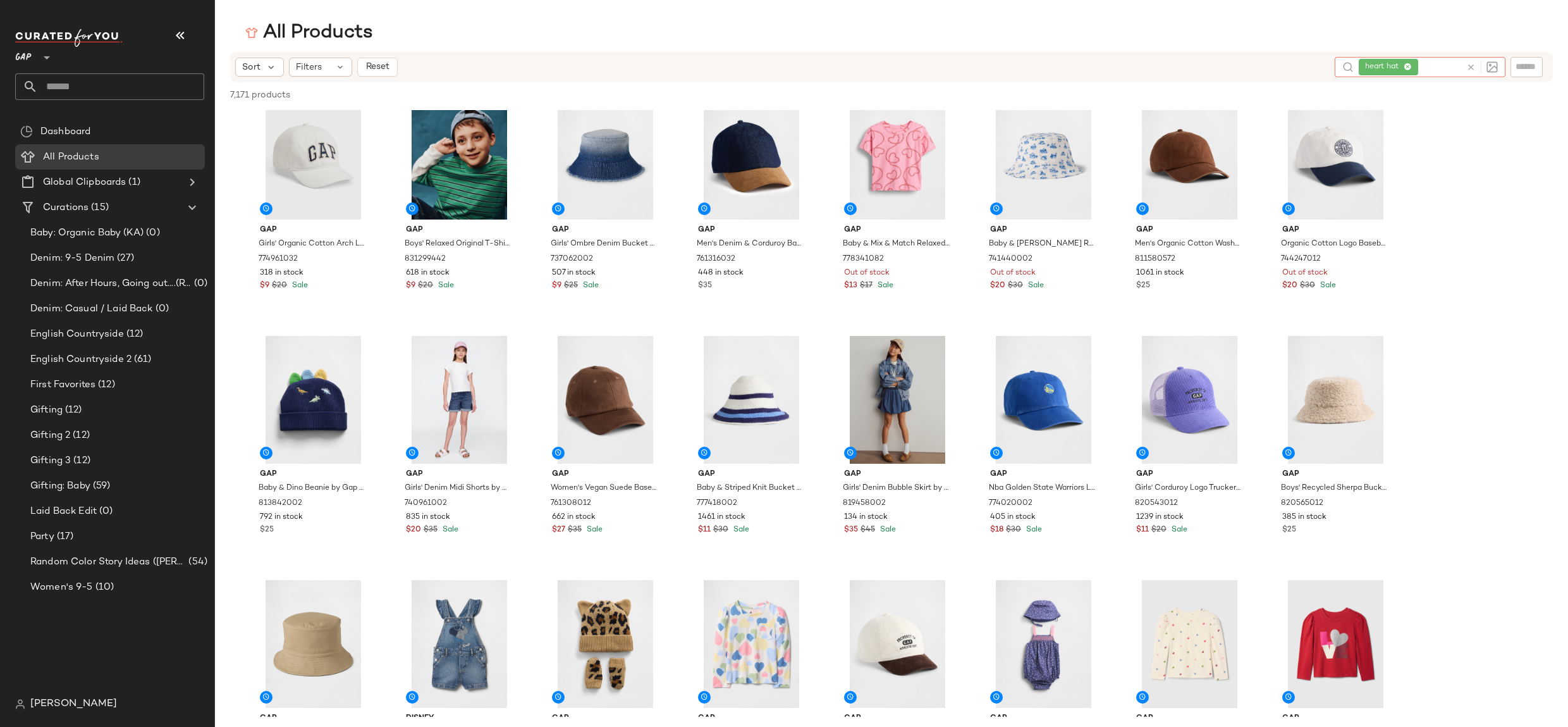
click at [1409, 65] on icon at bounding box center [1408, 68] width 9 height 9
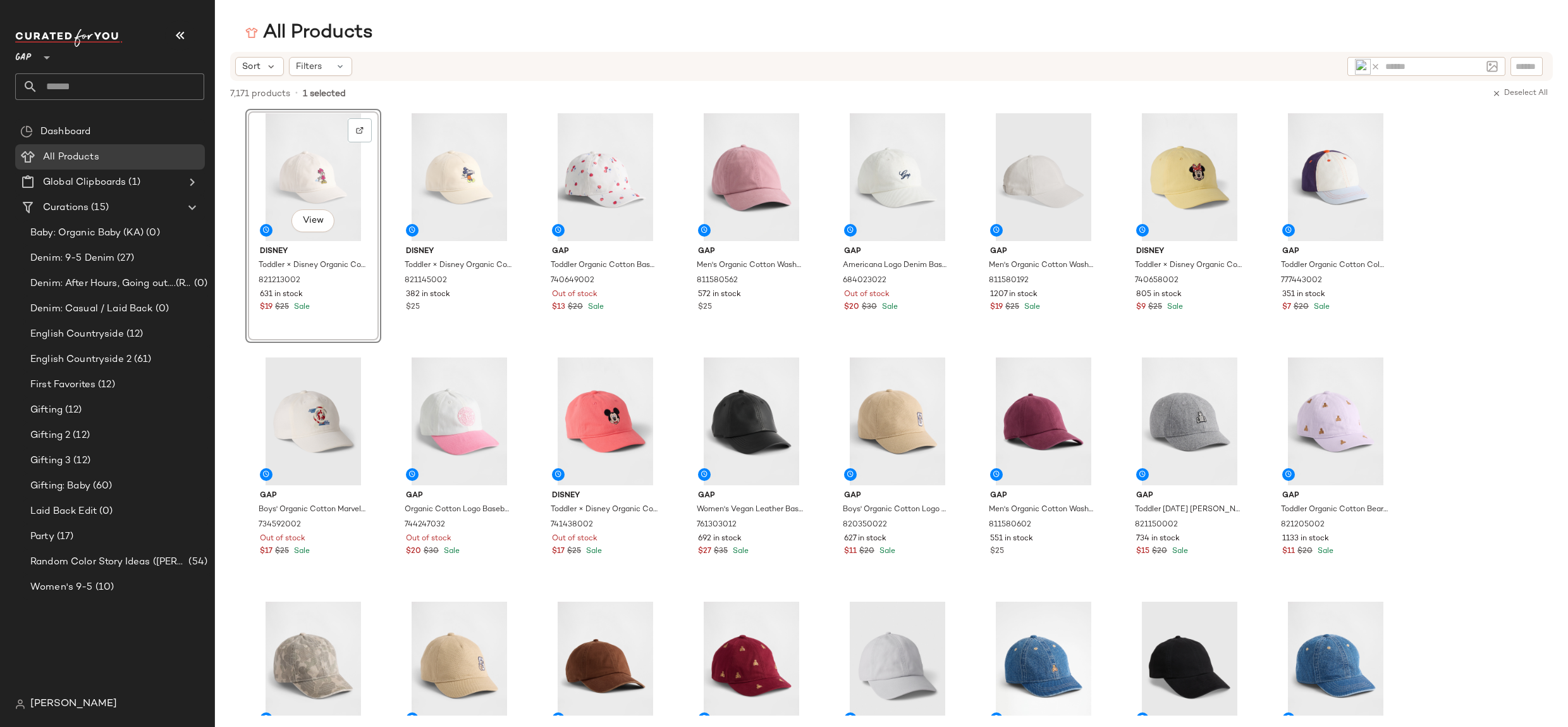
drag, startPoint x: 323, startPoint y: 176, endPoint x: 1413, endPoint y: 13, distance: 1102.1
click at [1378, 67] on icon at bounding box center [1375, 66] width 9 height 9
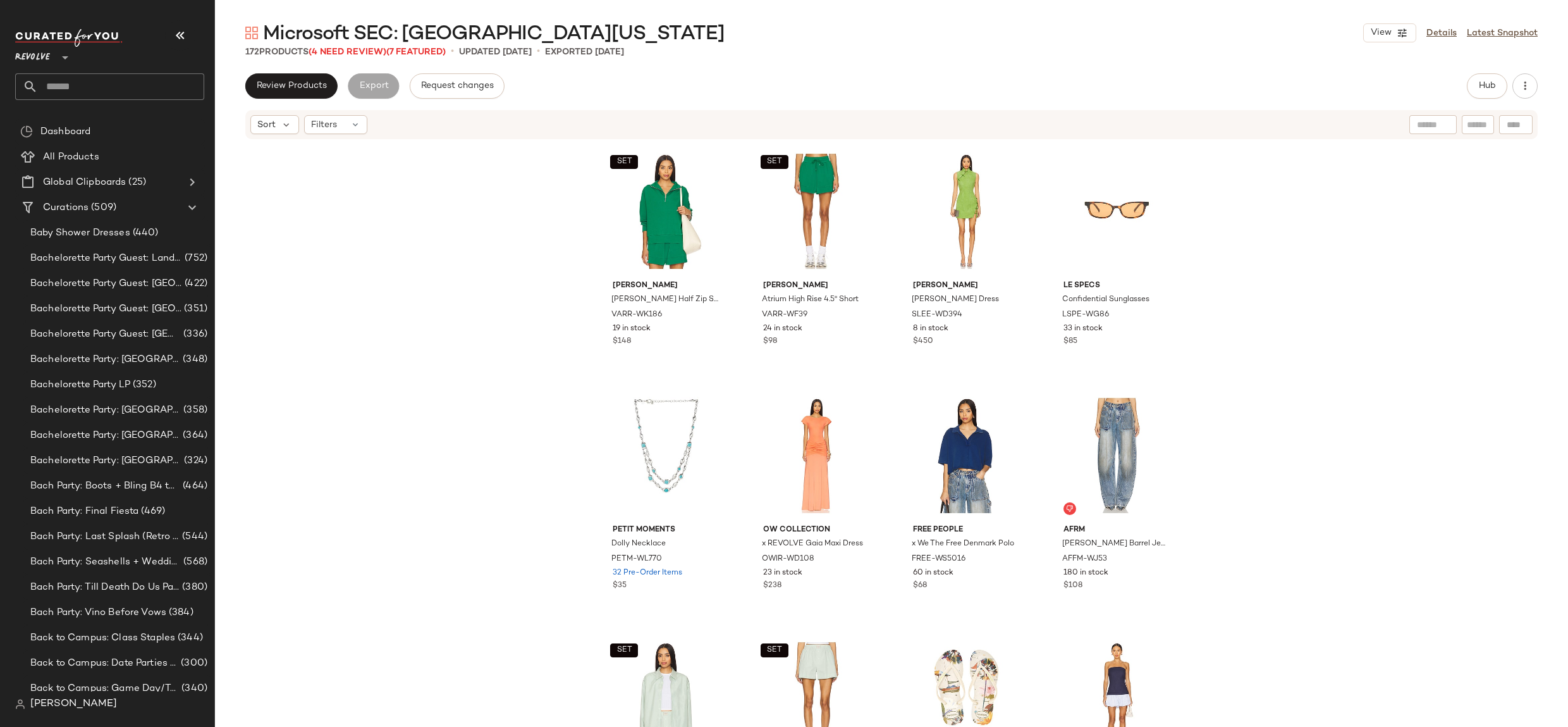
drag, startPoint x: 42, startPoint y: 54, endPoint x: 56, endPoint y: 92, distance: 40.5
click at [42, 54] on span "Revolve" at bounding box center [33, 54] width 34 height 22
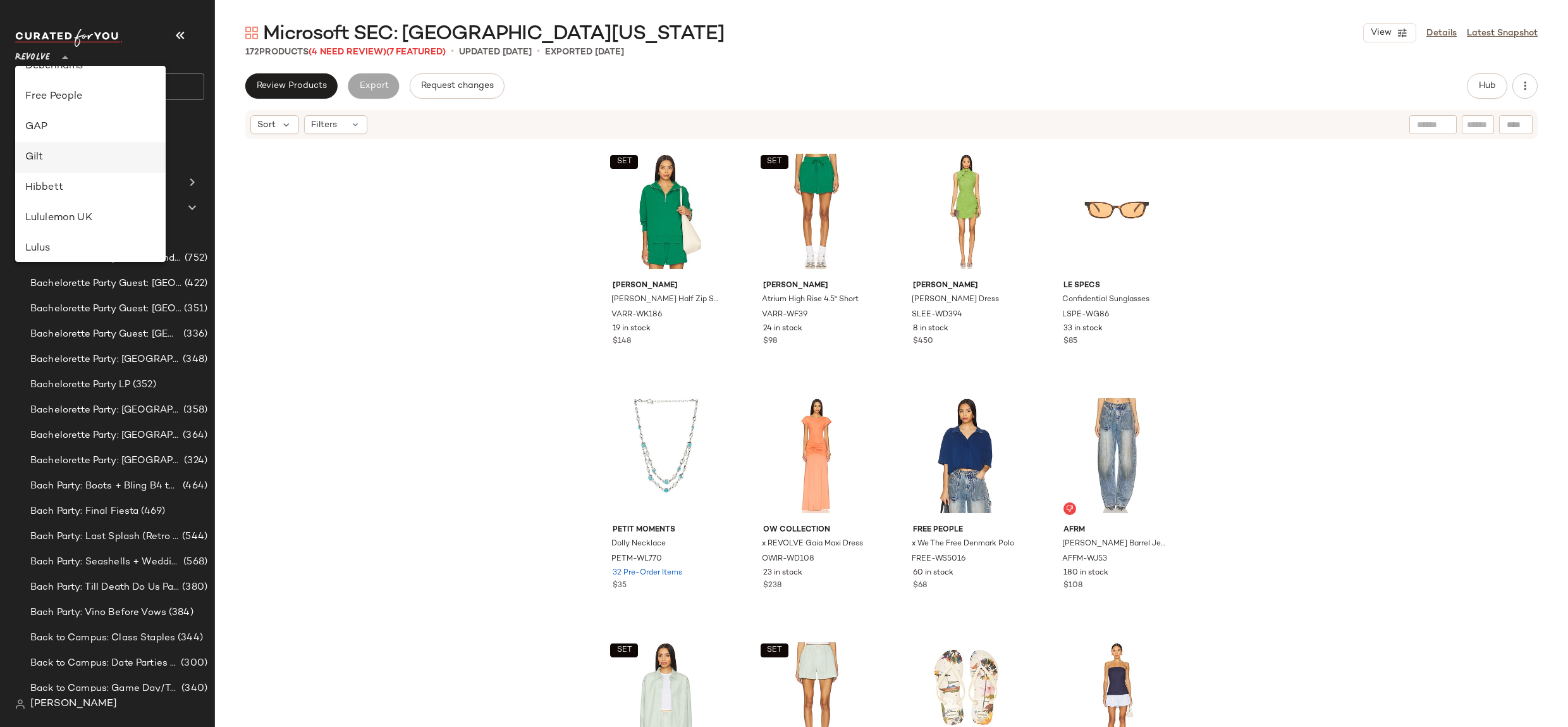
scroll to position [198, 0]
click at [74, 130] on div "GAP" at bounding box center [89, 131] width 130 height 15
type input "**"
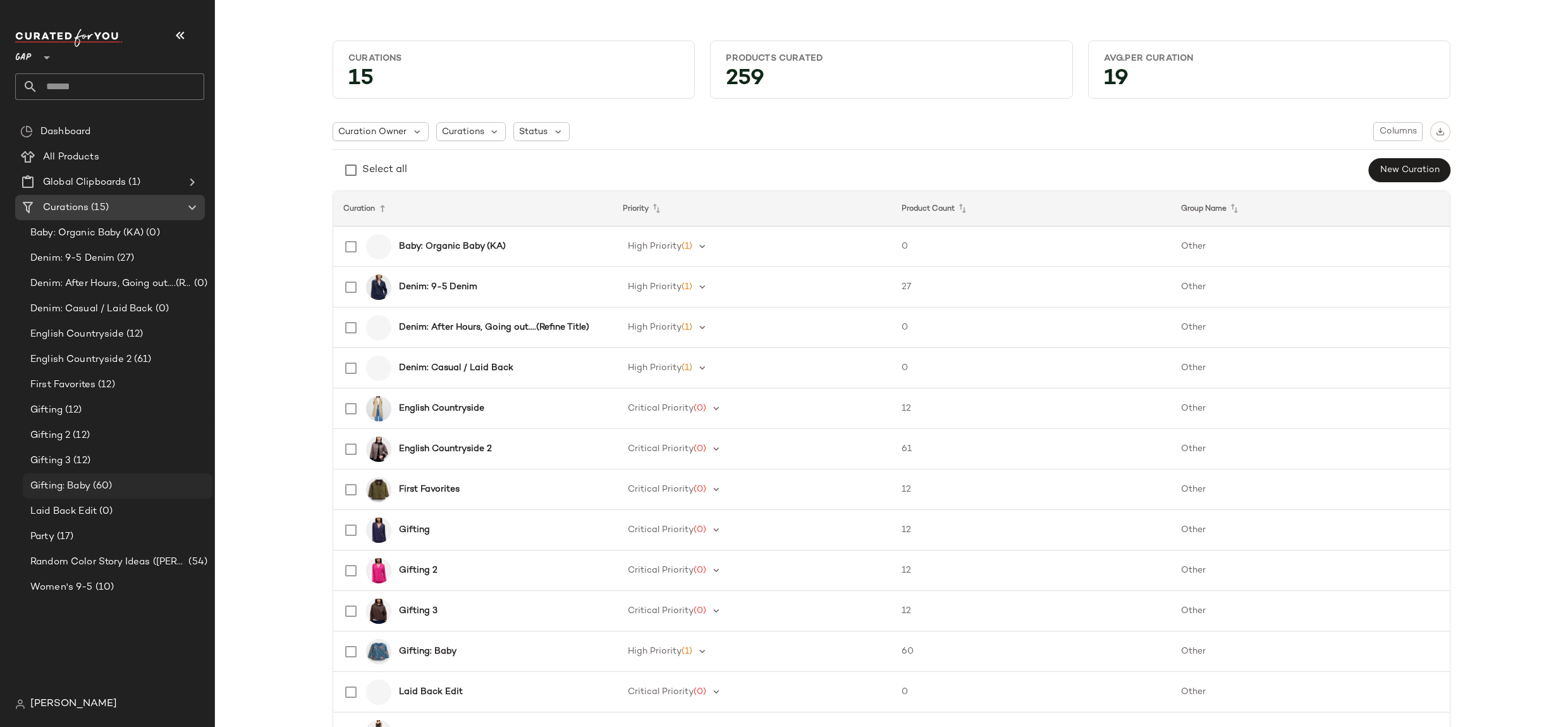
click at [113, 489] on span "(60)" at bounding box center [101, 485] width 22 height 15
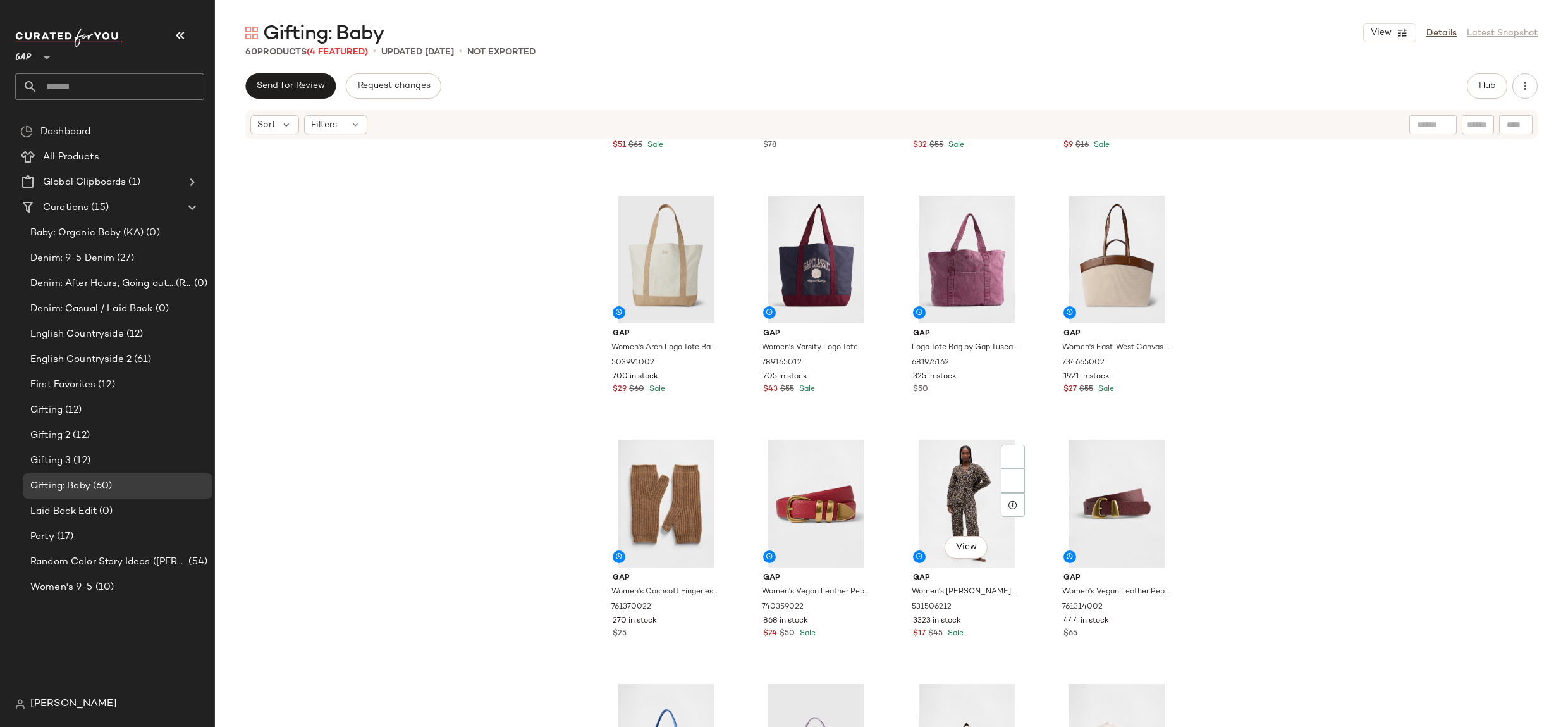
scroll to position [3040, 0]
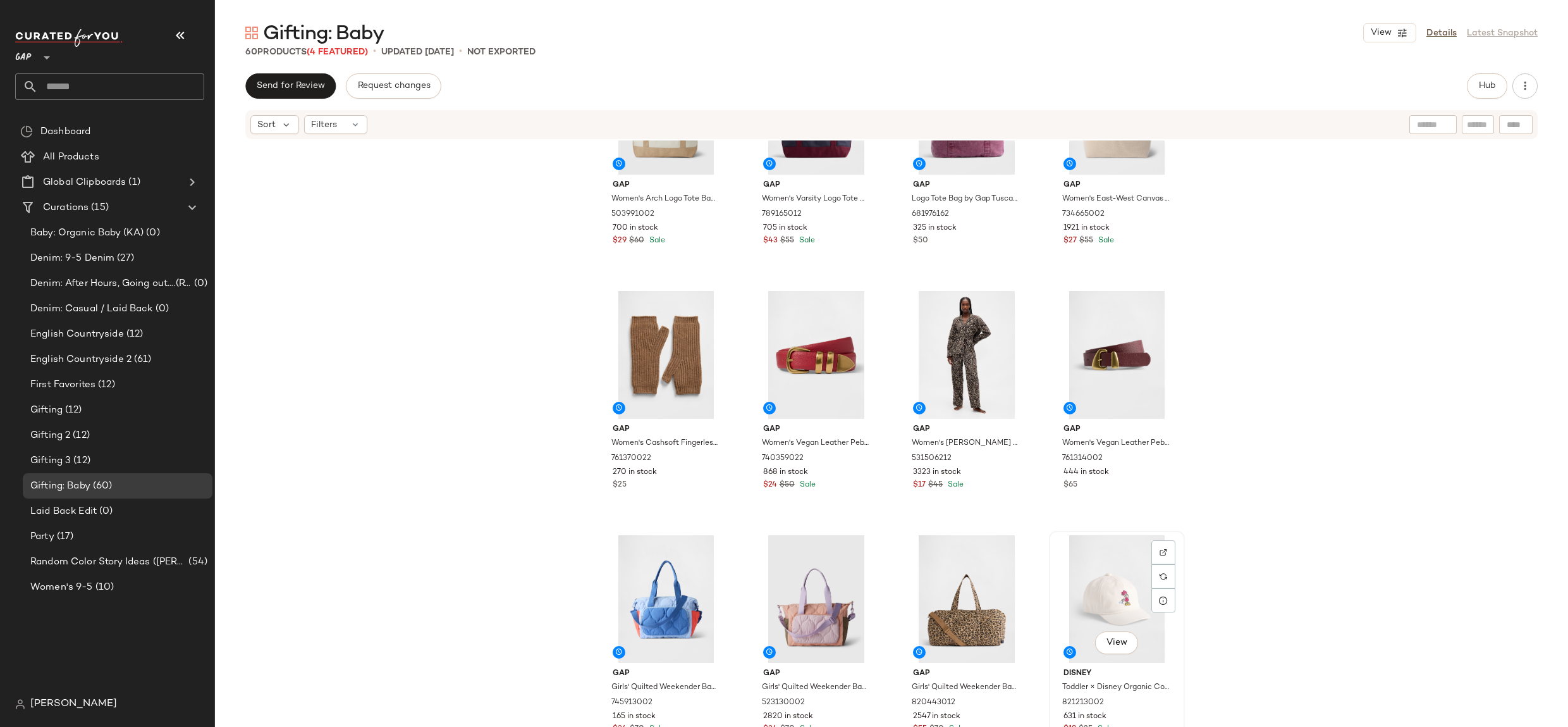
click at [1105, 595] on div "View" at bounding box center [1117, 599] width 127 height 127
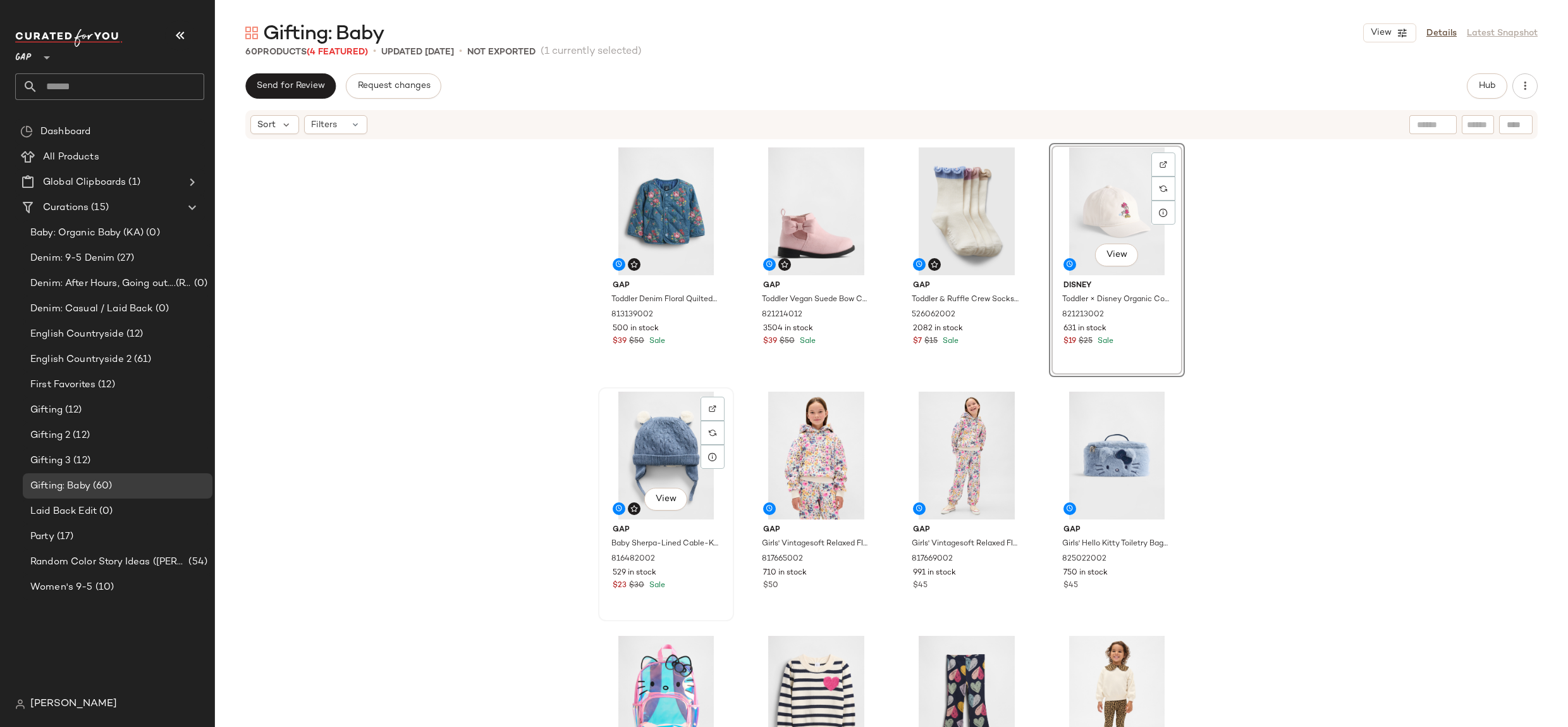
click at [672, 436] on div "View" at bounding box center [666, 455] width 127 height 127
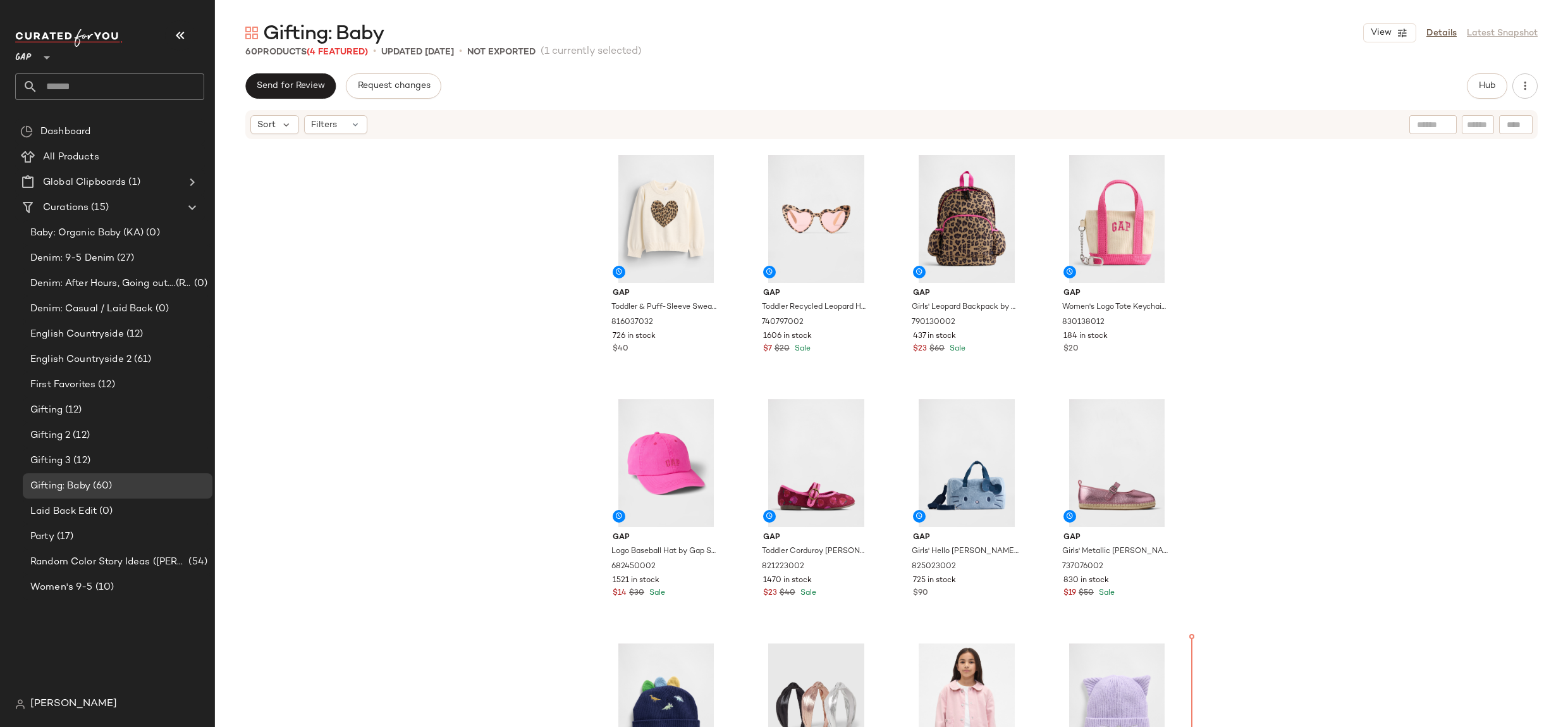
scroll to position [816, 0]
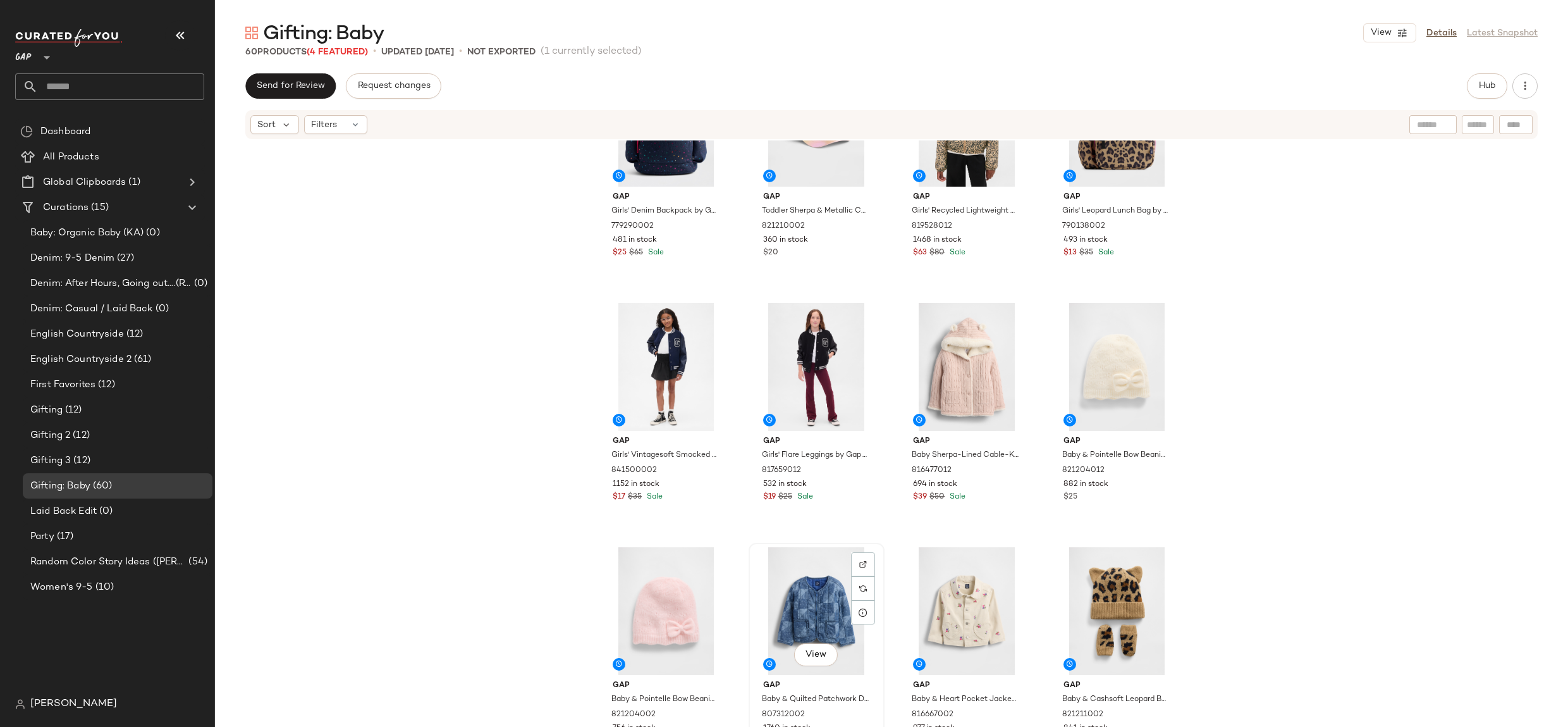
scroll to position [1565, 0]
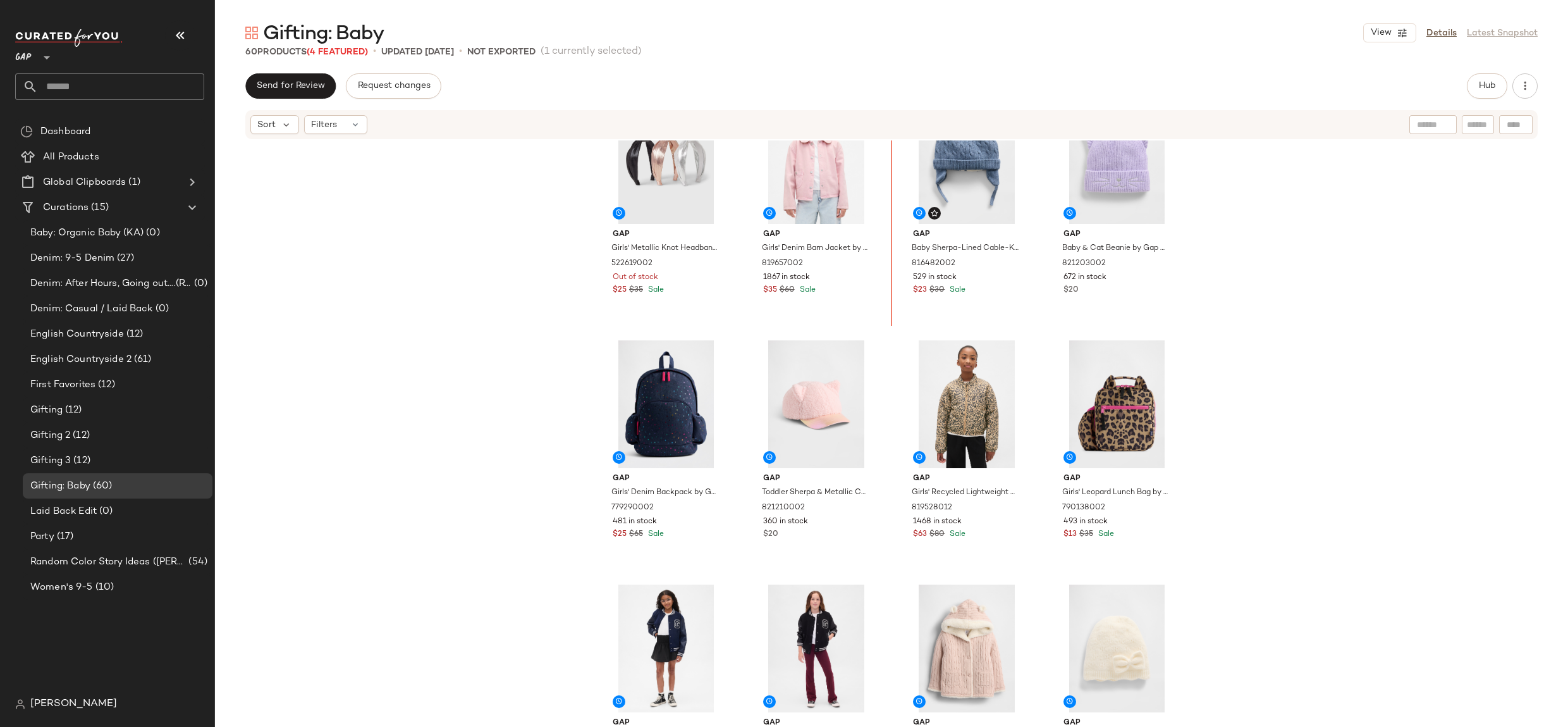
scroll to position [1275, 0]
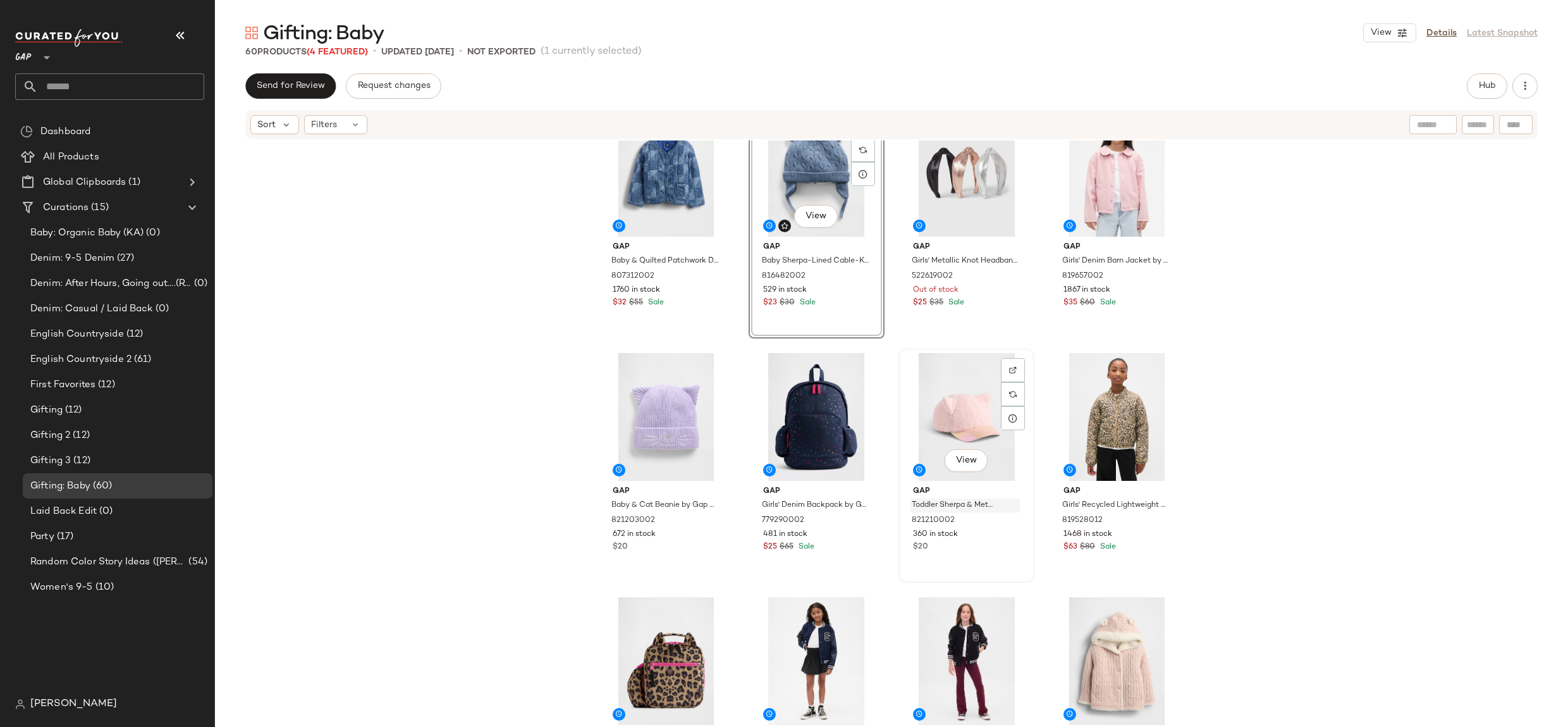
scroll to position [1314, 0]
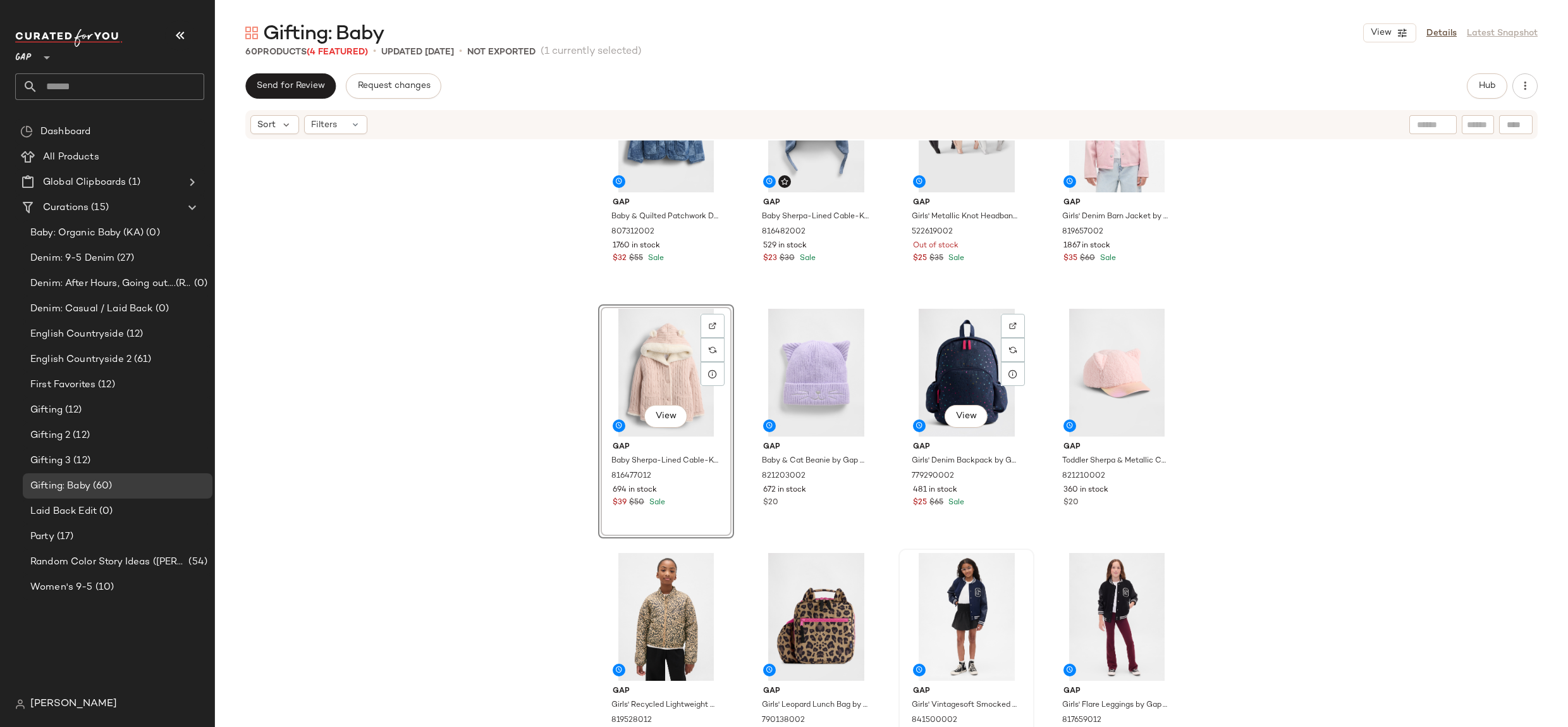
scroll to position [1613, 0]
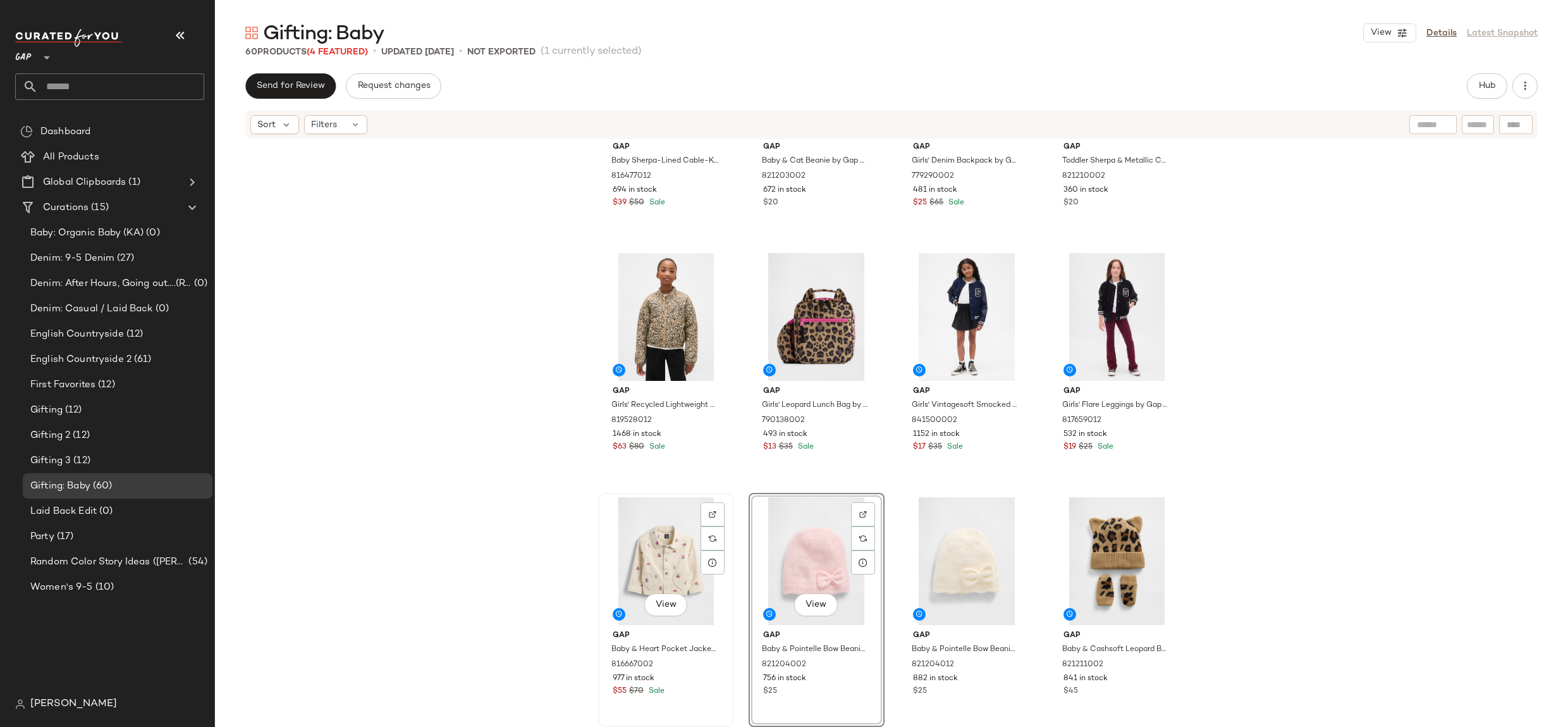
click at [669, 566] on div "View" at bounding box center [666, 561] width 127 height 127
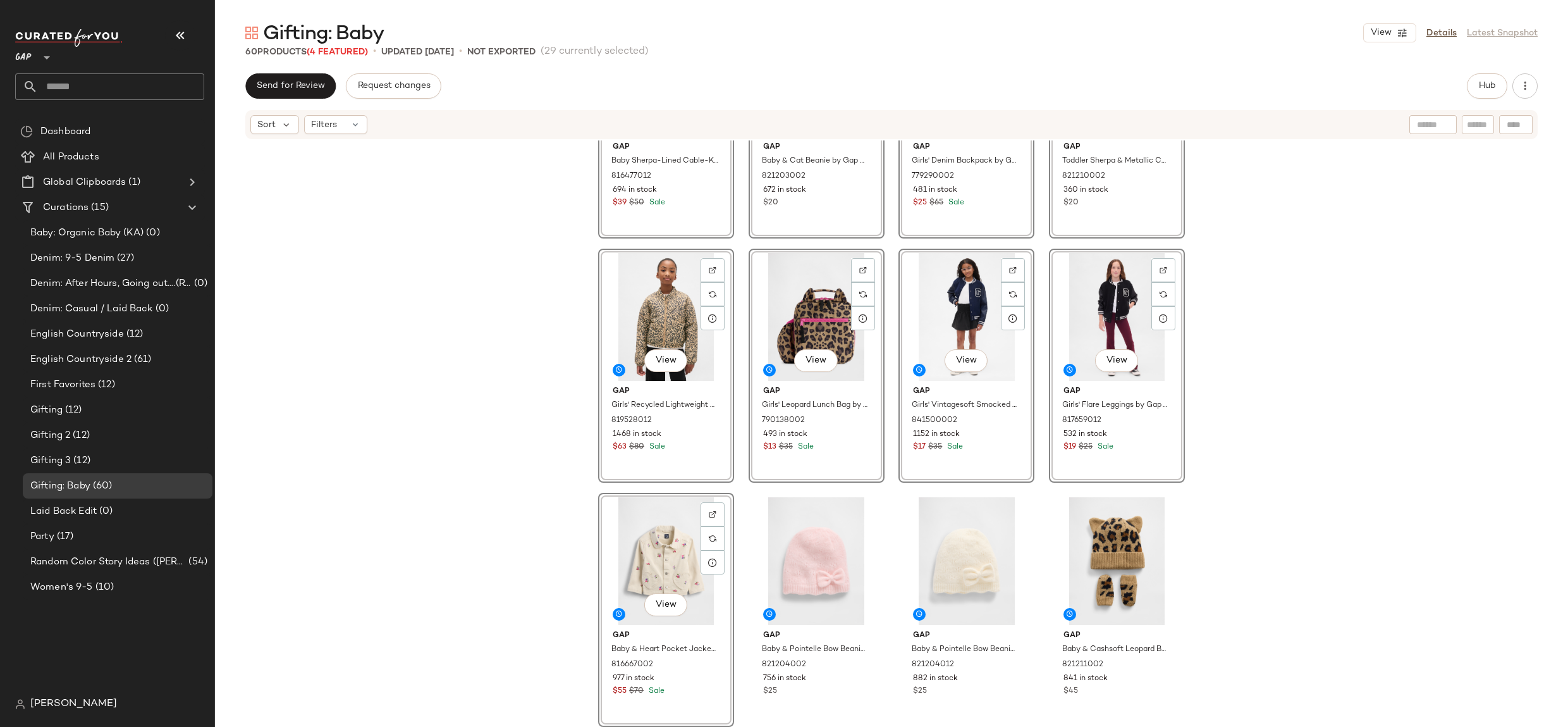
click at [667, 566] on div "View" at bounding box center [666, 561] width 127 height 127
drag, startPoint x: 807, startPoint y: 564, endPoint x: 681, endPoint y: 558, distance: 126.1
click at [807, 564] on div "View" at bounding box center [816, 561] width 127 height 127
click at [498, 543] on div "View Gap Baby Sherpa-Lined Cable-Knit Bear Cardigan by Gap Dull Rose Size 0-3 M…" at bounding box center [891, 452] width 1353 height 624
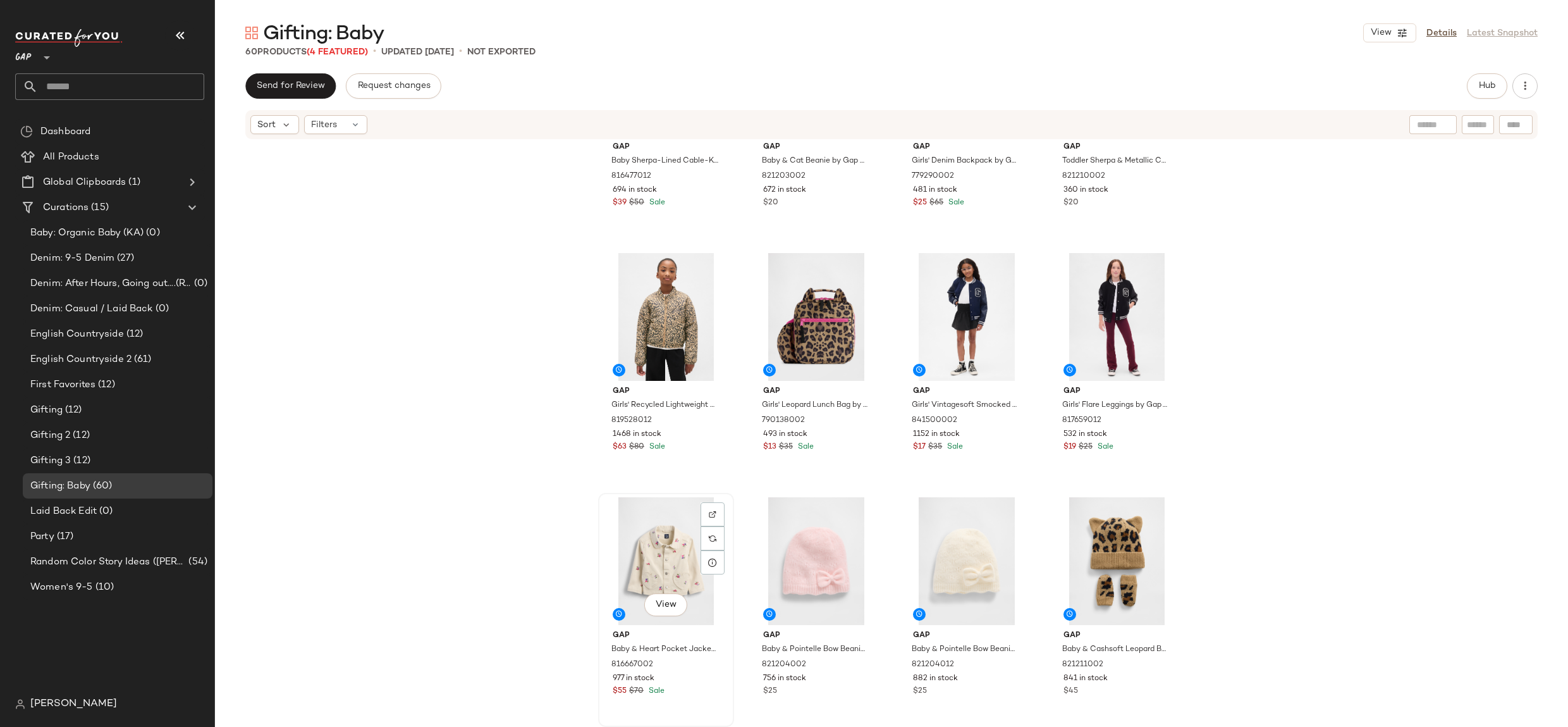
click at [619, 552] on div "View" at bounding box center [666, 561] width 127 height 127
click at [786, 551] on div "View" at bounding box center [816, 561] width 127 height 127
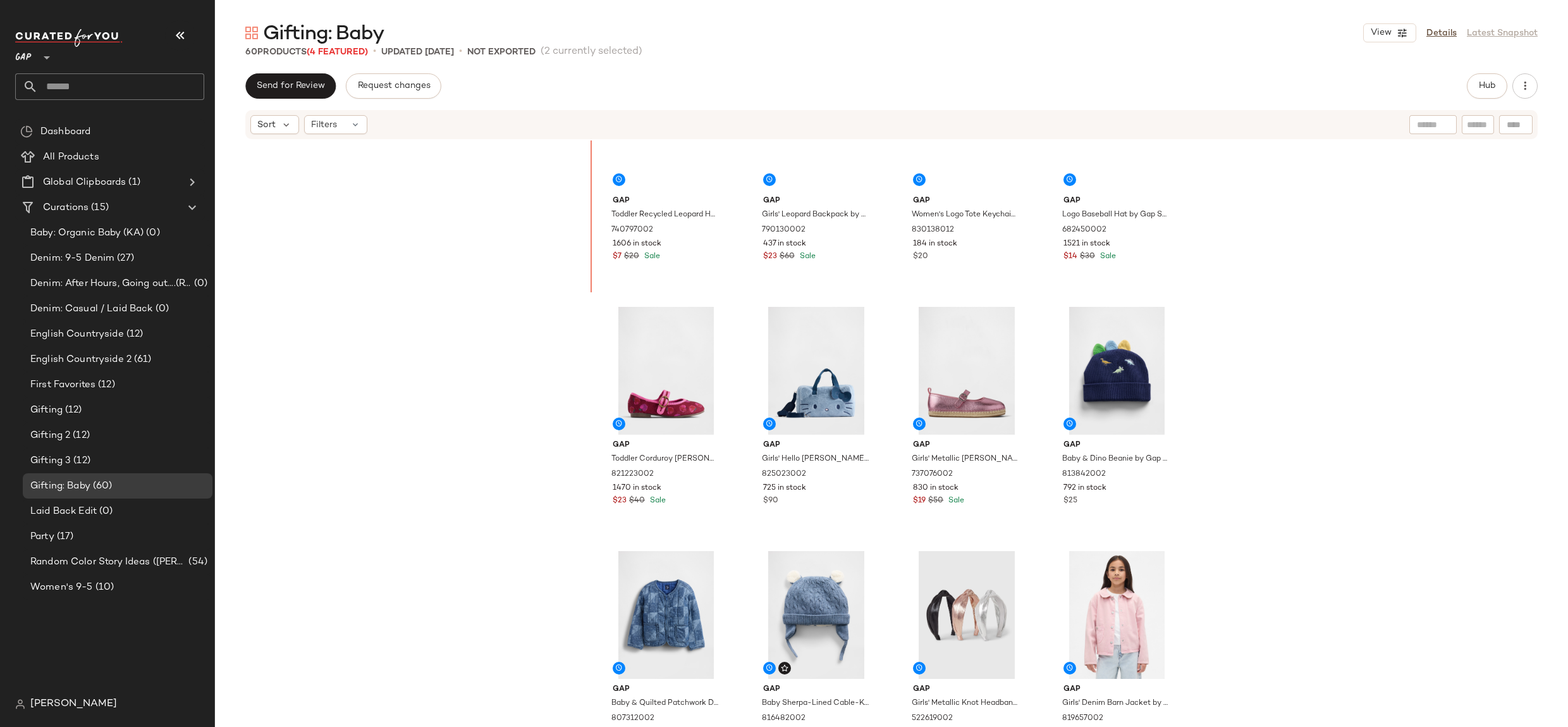
scroll to position [827, 0]
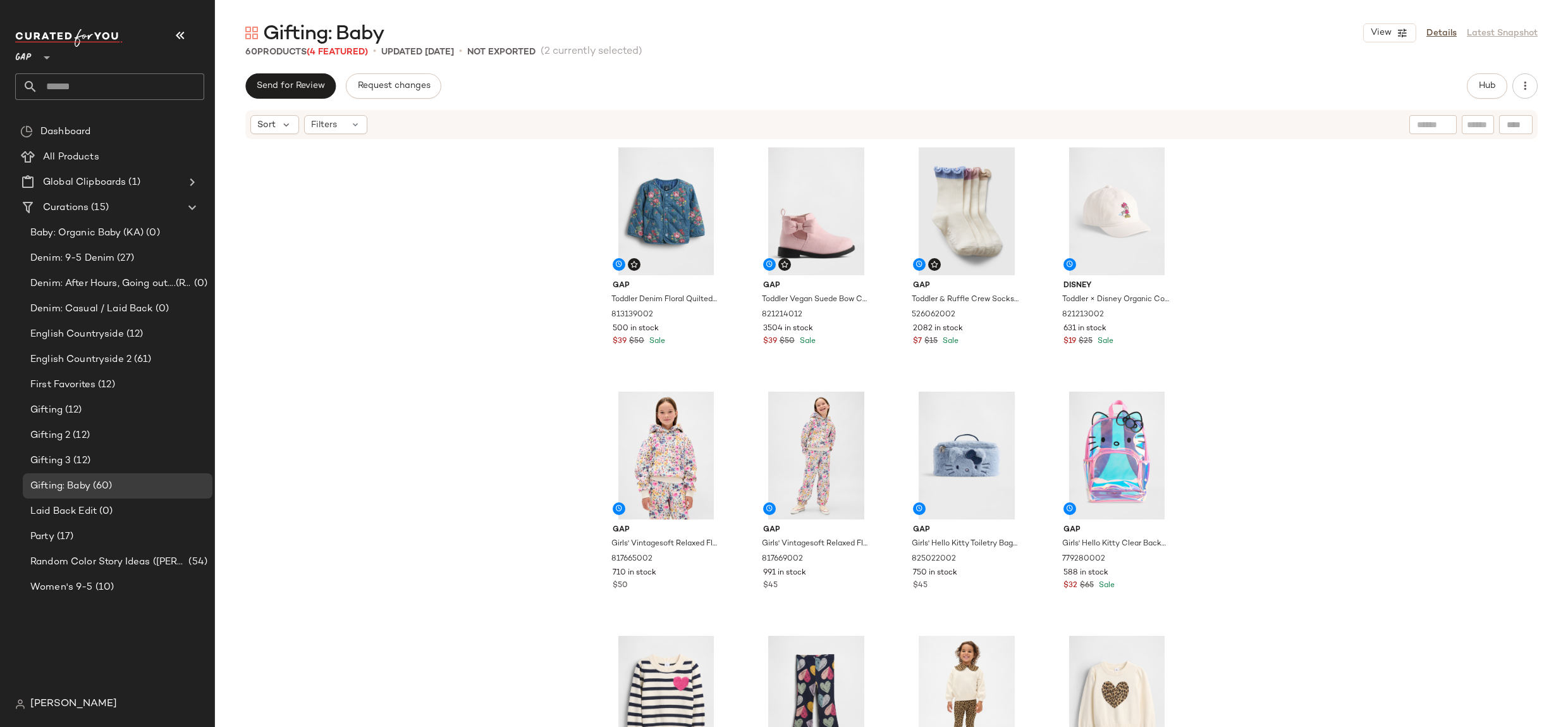
drag, startPoint x: 646, startPoint y: 554, endPoint x: 237, endPoint y: 15, distance: 676.6
